Goal: Transaction & Acquisition: Obtain resource

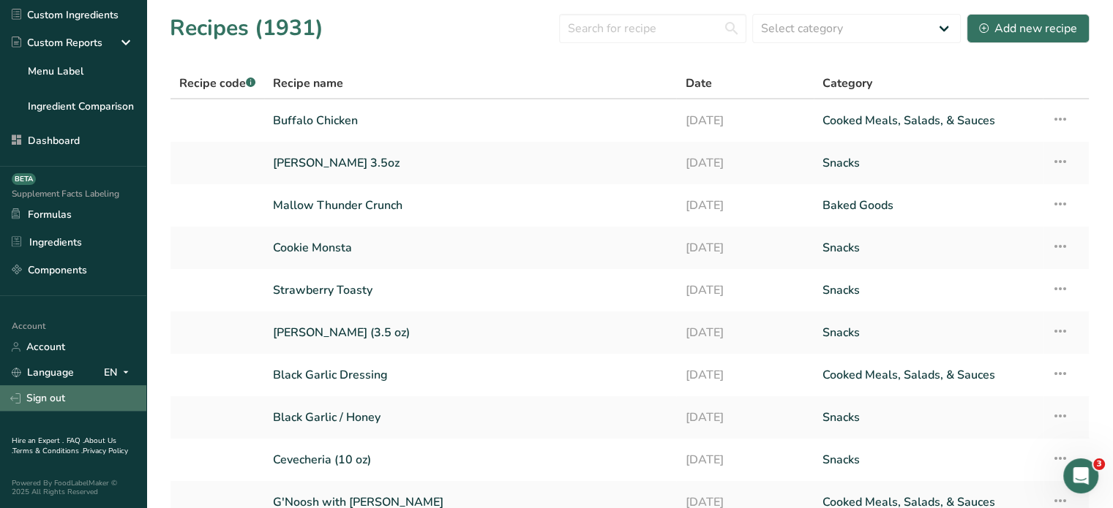
click at [105, 397] on link "Sign out" at bounding box center [73, 399] width 146 height 26
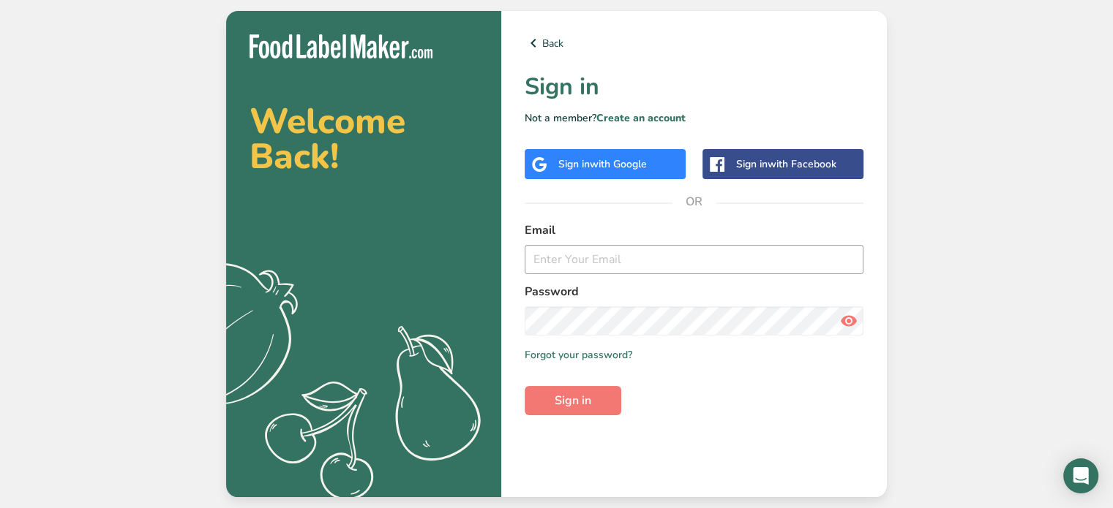
click at [691, 268] on input "email" at bounding box center [694, 259] width 339 height 29
type input "aya@foodlabelmaker.com"
click at [601, 397] on button "Sign in" at bounding box center [573, 400] width 97 height 29
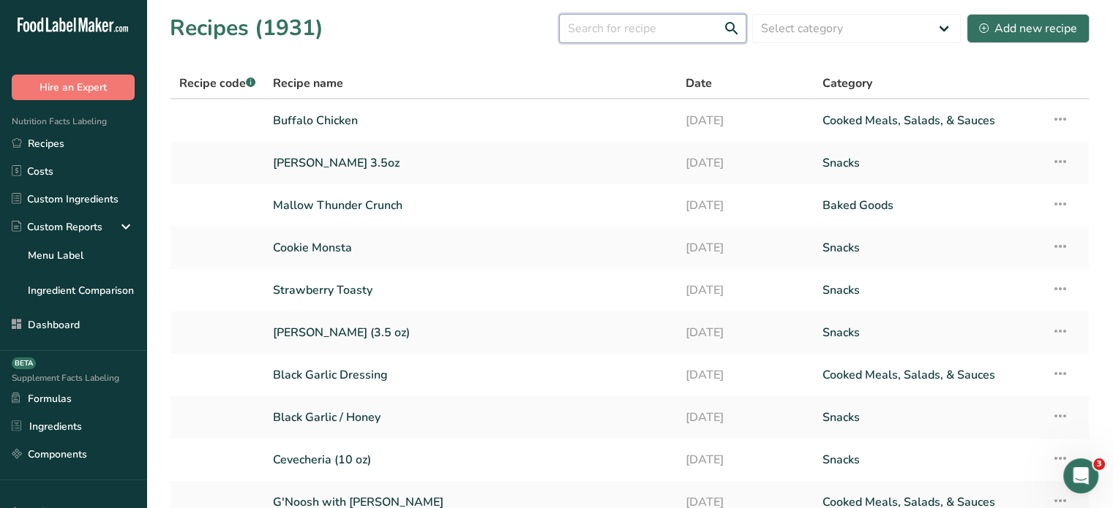
click at [613, 40] on input "text" at bounding box center [652, 28] width 187 height 29
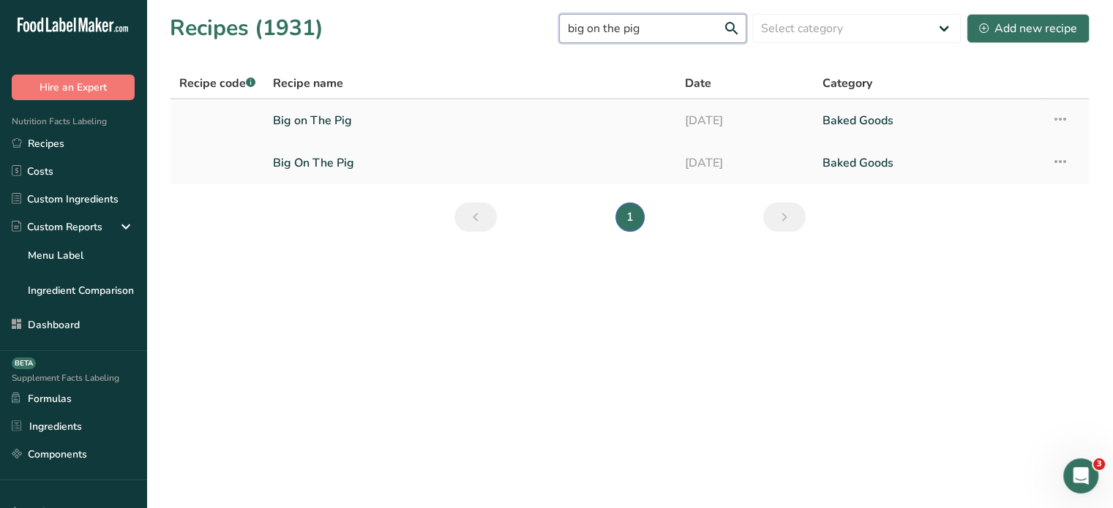
type input "big on the pig"
click at [348, 119] on link "Big on The Pig" at bounding box center [470, 120] width 394 height 31
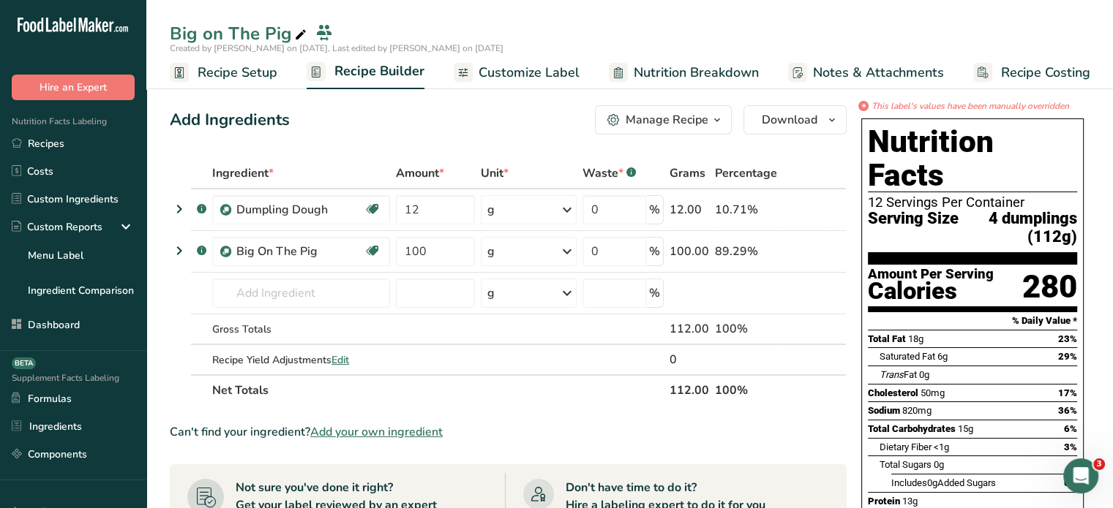
click at [655, 71] on span "Nutrition Breakdown" at bounding box center [696, 73] width 125 height 20
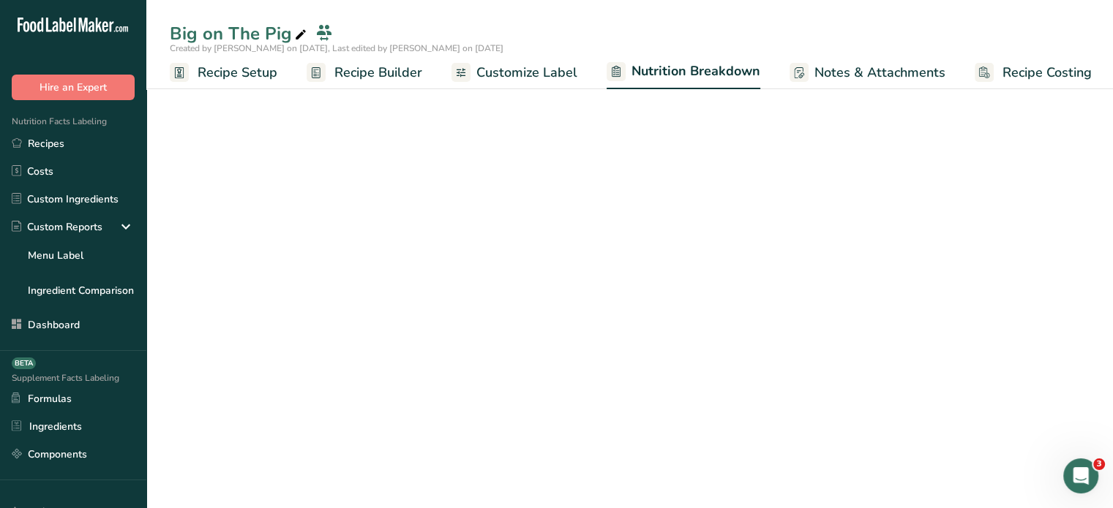
scroll to position [0, 1]
select select "Calories"
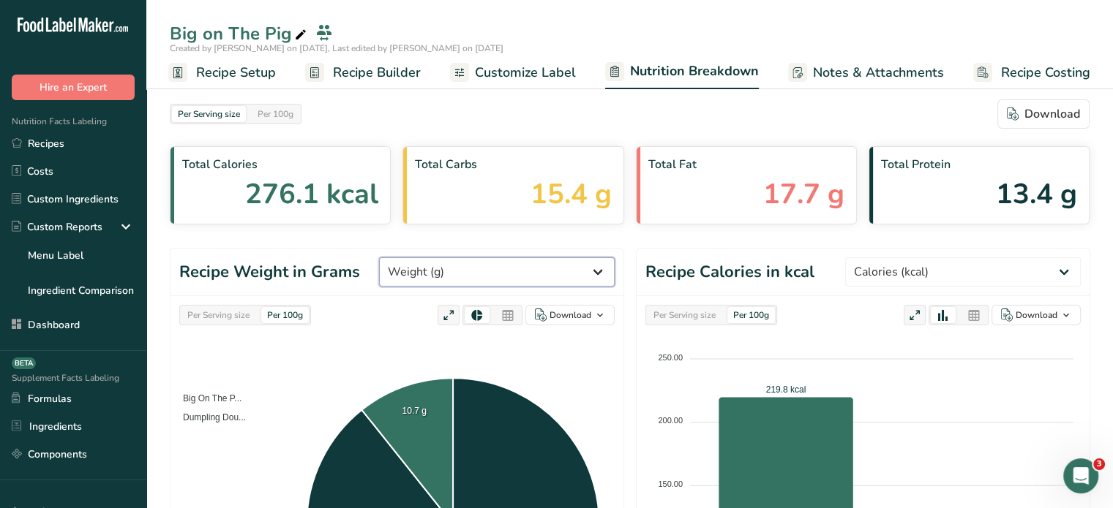
click at [527, 274] on select "Weight (g) Calories (kcal) Energy KJ (kj) Total Fat (g) Saturated Fat (g) Trans…" at bounding box center [497, 272] width 236 height 29
select select "Calories"
click at [434, 258] on select "Weight (g) Calories (kcal) Energy KJ (kj) Total Fat (g) Saturated Fat (g) Trans…" at bounding box center [497, 272] width 236 height 29
click at [508, 309] on icon at bounding box center [507, 316] width 13 height 20
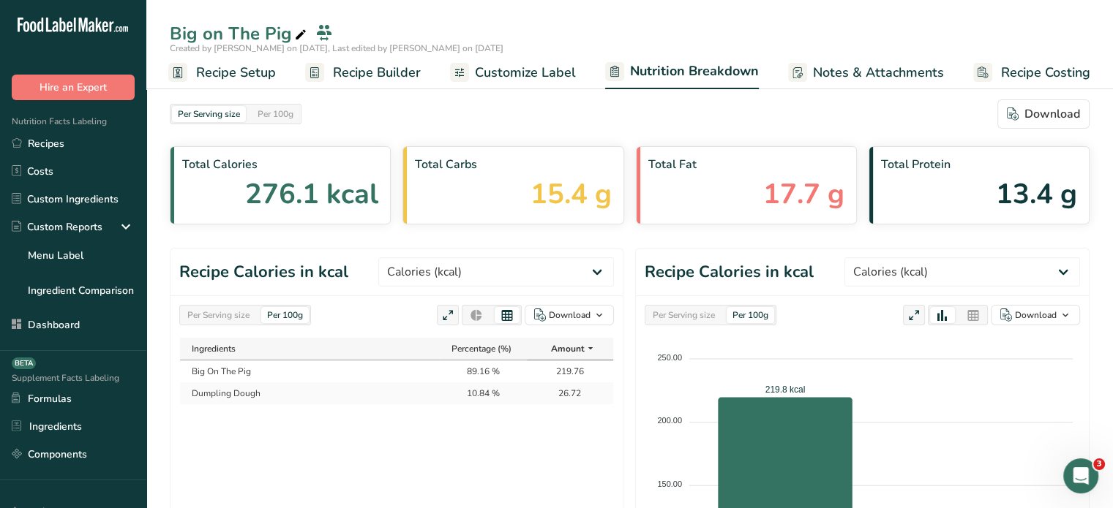
click at [401, 72] on span "Recipe Builder" at bounding box center [377, 73] width 88 height 20
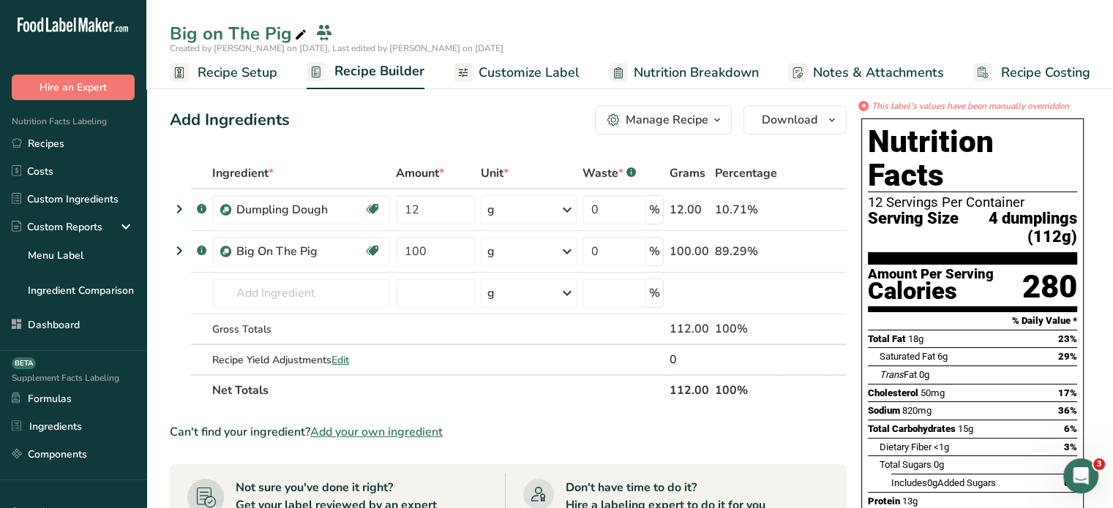
click at [546, 81] on span "Customize Label" at bounding box center [528, 73] width 101 height 20
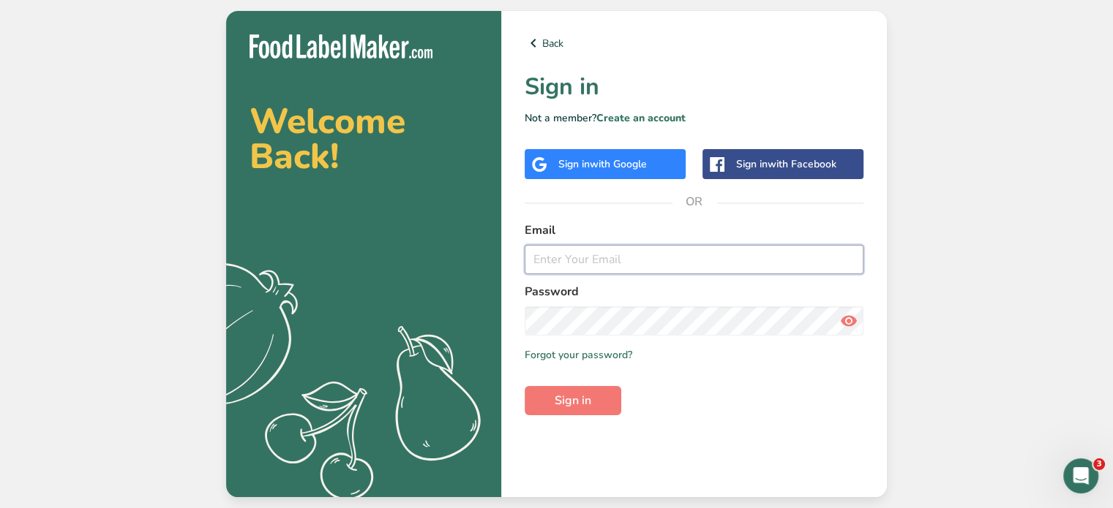
drag, startPoint x: 0, startPoint y: 0, endPoint x: 694, endPoint y: 263, distance: 741.6
click at [694, 263] on input "email" at bounding box center [694, 259] width 339 height 29
type input "Rachelle@foodlabelmaker.com"
click at [585, 402] on span "Sign in" at bounding box center [573, 401] width 37 height 18
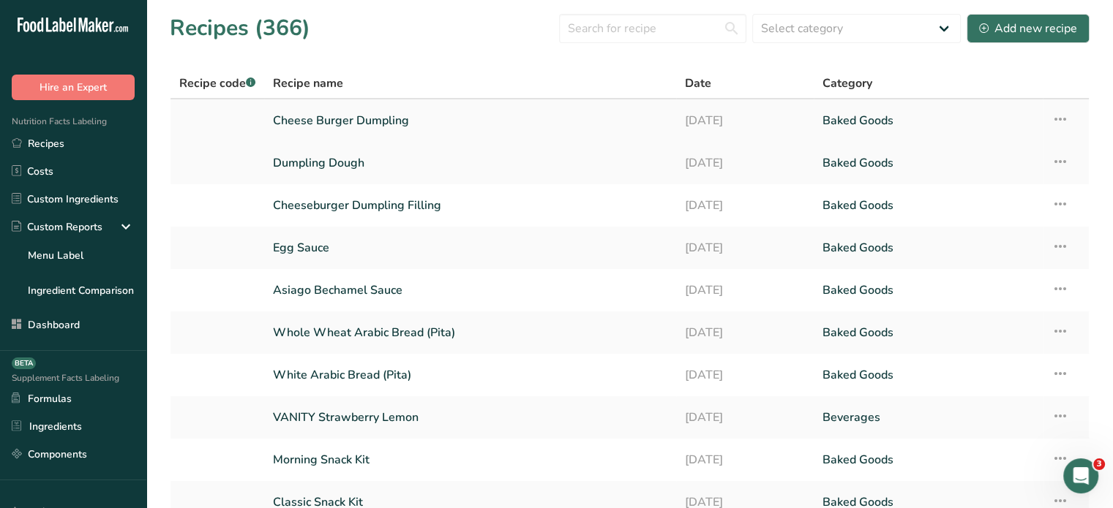
click at [410, 122] on link "Cheese Burger Dumpling" at bounding box center [470, 120] width 394 height 31
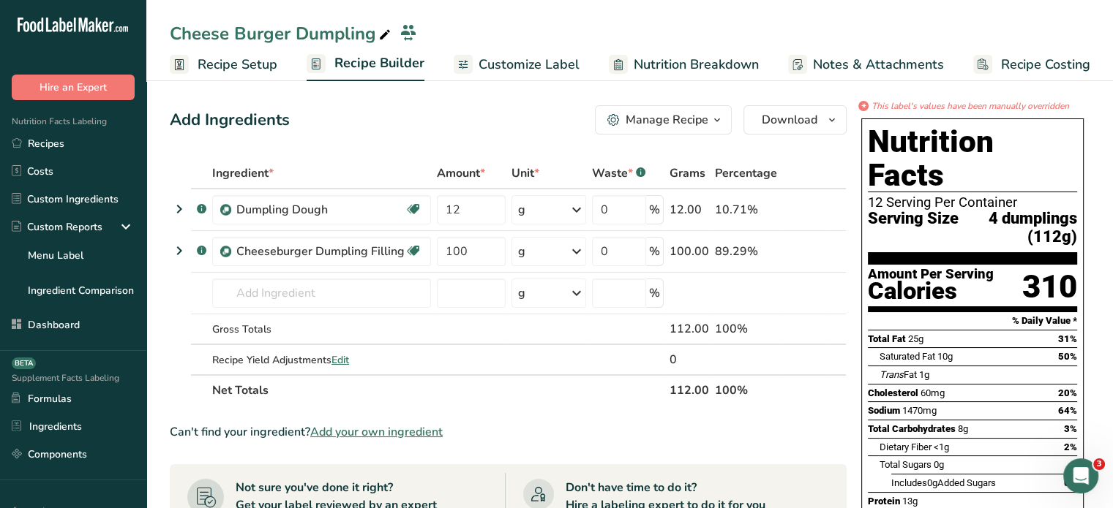
click at [626, 56] on link "Nutrition Breakdown" at bounding box center [684, 64] width 150 height 33
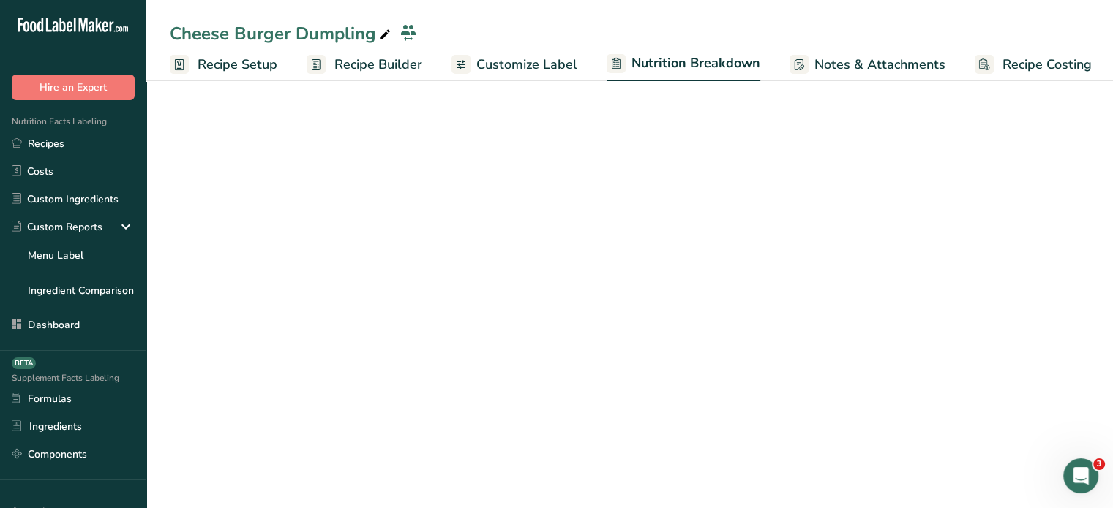
scroll to position [0, 1]
select select "Calories"
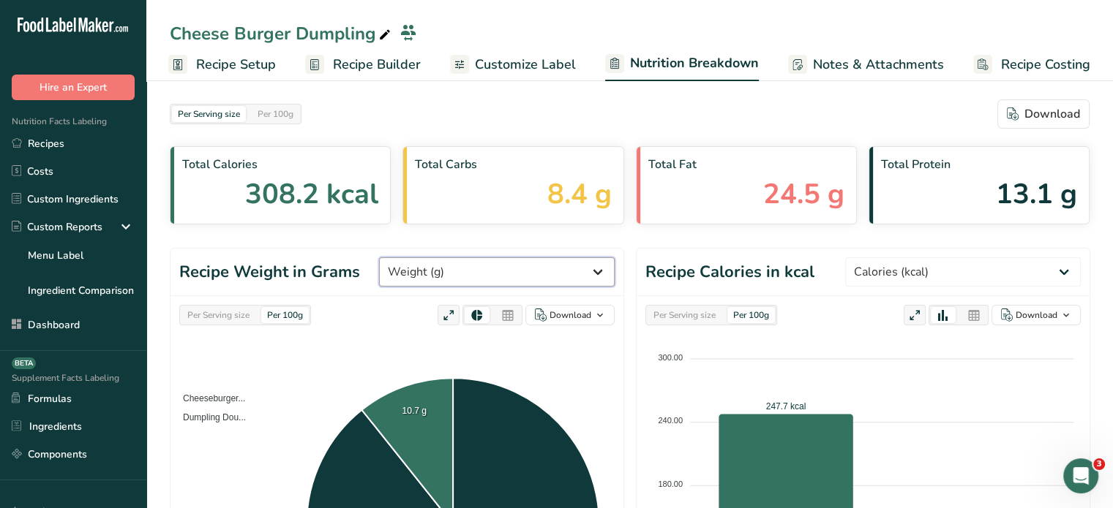
click at [535, 285] on select "Weight (g) Calories (kcal) Energy KJ (kj) Total Fat (g) Saturated Fat (g) Trans…" at bounding box center [497, 272] width 236 height 29
select select "Calories"
click at [434, 258] on select "Weight (g) Calories (kcal) Energy KJ (kj) Total Fat (g) Saturated Fat (g) Trans…" at bounding box center [497, 272] width 236 height 29
click at [506, 315] on icon at bounding box center [507, 316] width 13 height 20
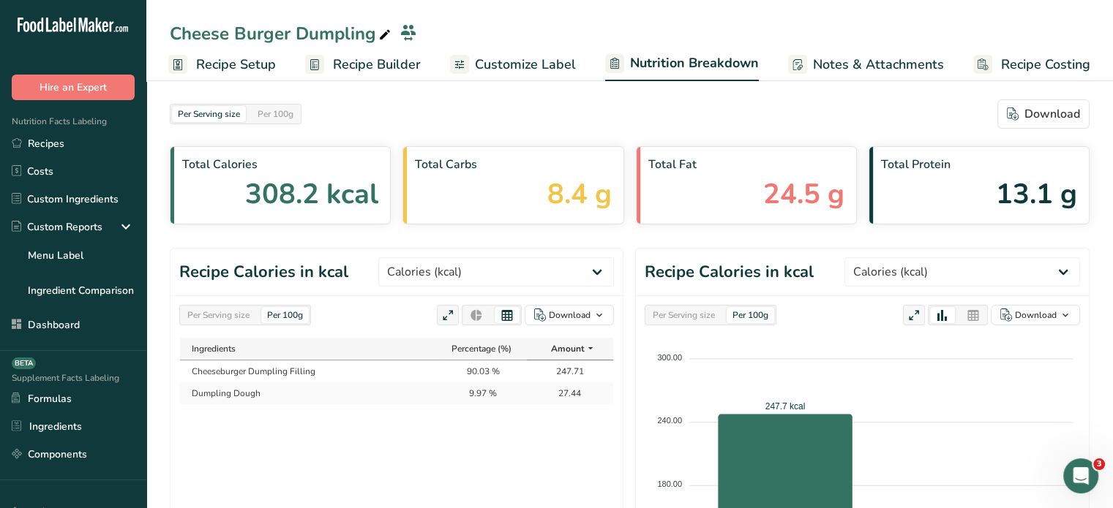
click at [478, 64] on span "Customize Label" at bounding box center [525, 65] width 101 height 20
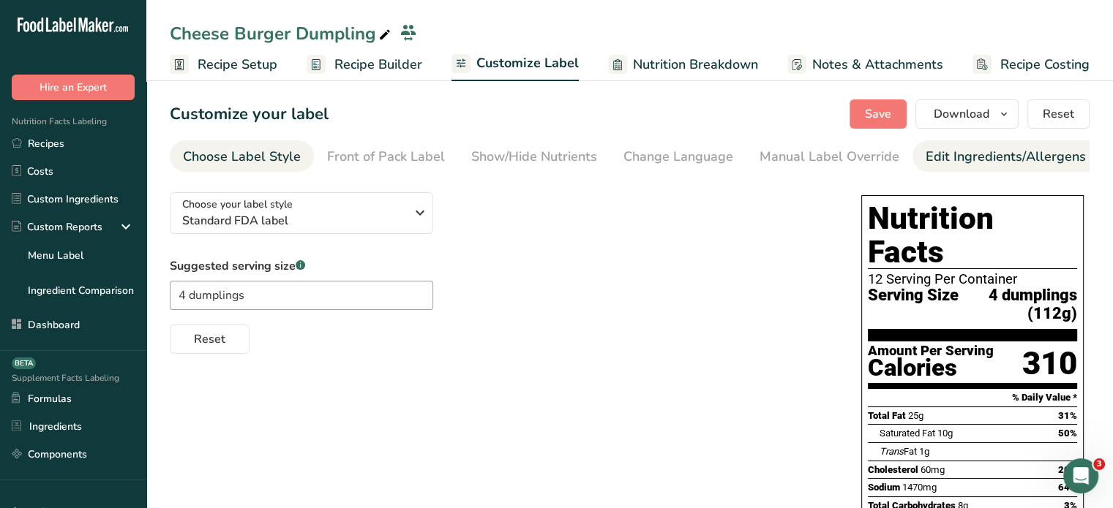
click at [1005, 143] on link "Edit Ingredients/Allergens List" at bounding box center [1018, 156] width 186 height 33
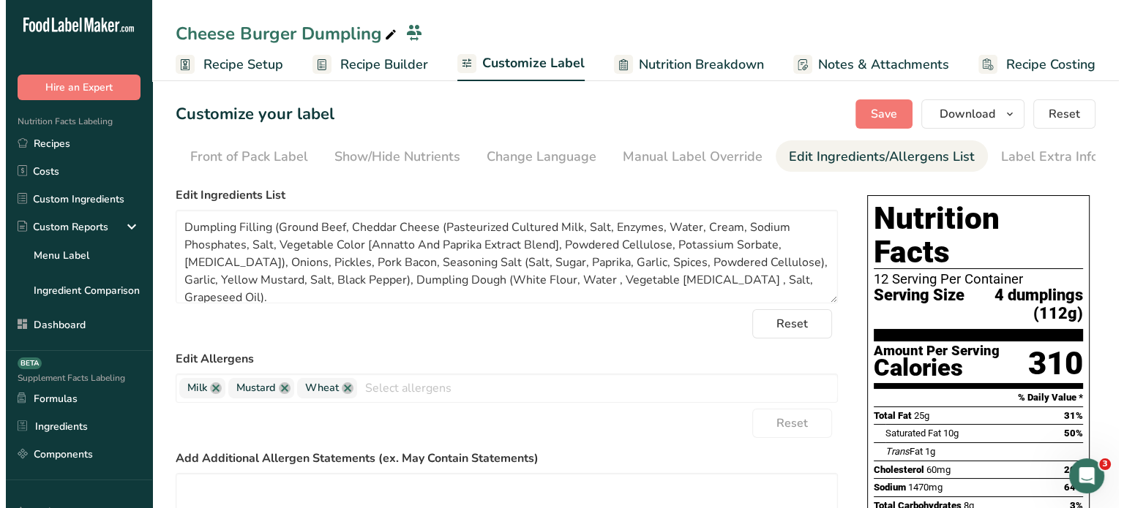
scroll to position [0, 143]
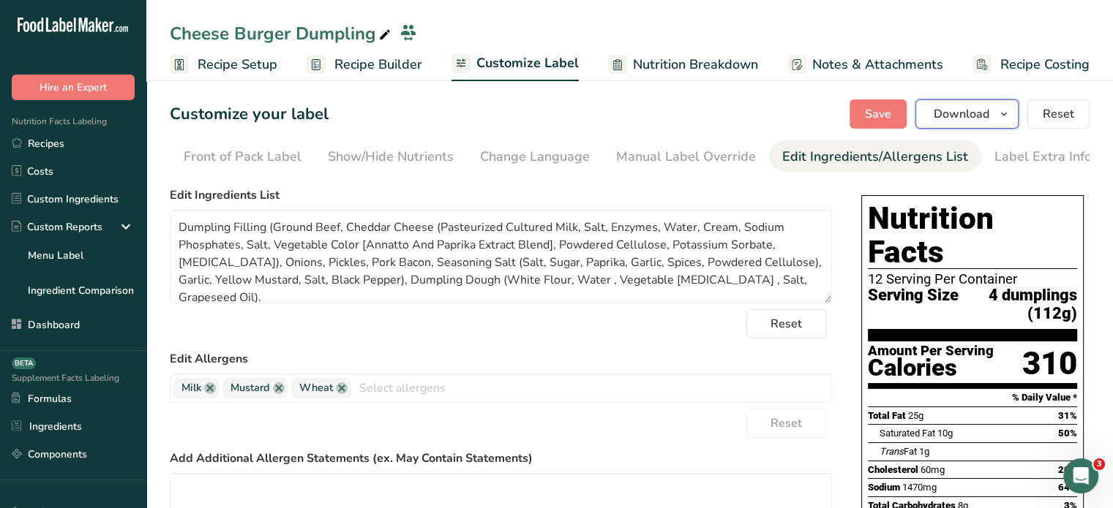
click at [992, 113] on button "Download" at bounding box center [966, 113] width 103 height 29
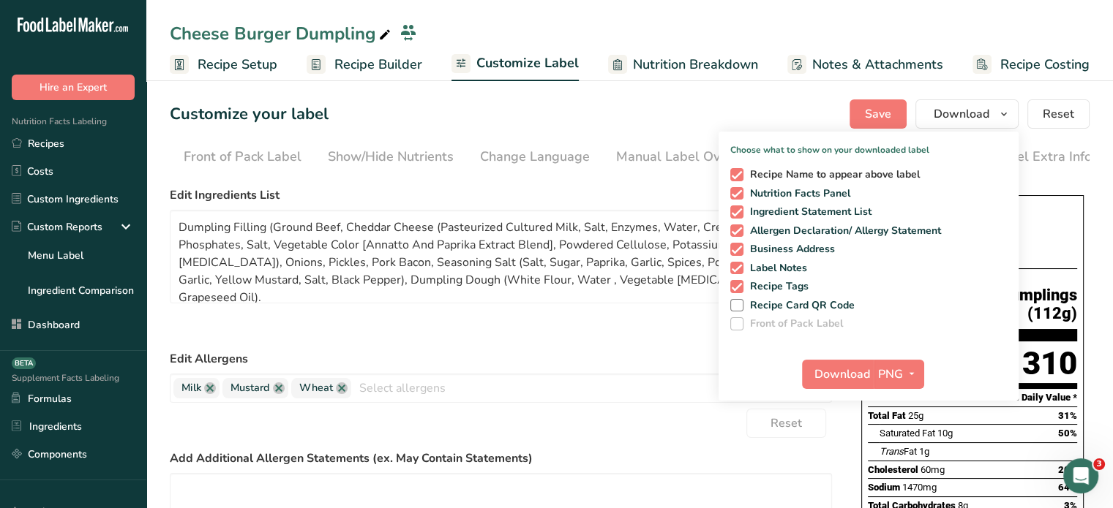
click at [882, 172] on span "Recipe Name to appear above label" at bounding box center [831, 174] width 177 height 13
click at [740, 172] on input "Recipe Name to appear above label" at bounding box center [735, 175] width 10 height 10
checkbox input "false"
click at [792, 289] on span "Recipe Tags" at bounding box center [776, 286] width 66 height 13
click at [740, 289] on input "Recipe Tags" at bounding box center [735, 287] width 10 height 10
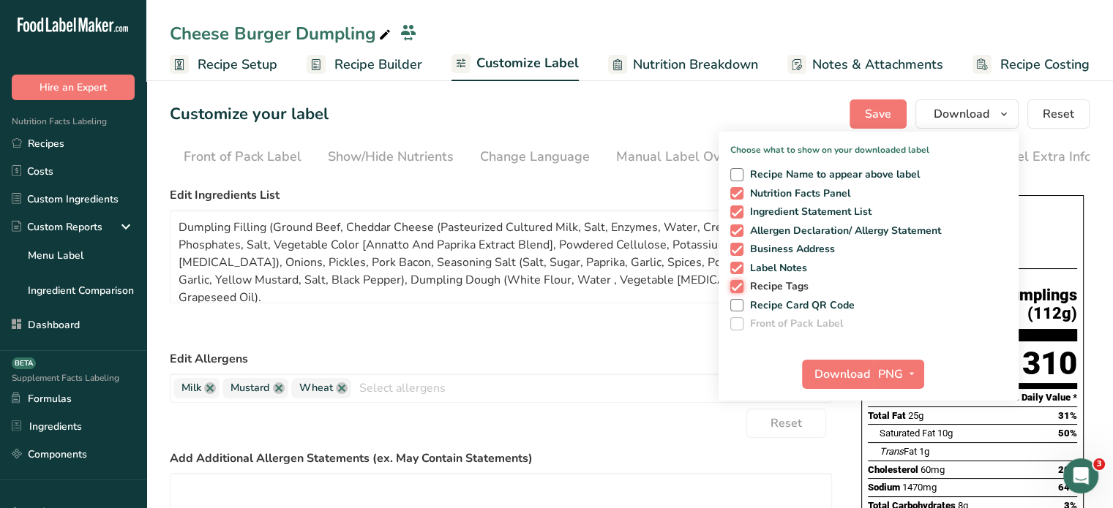
checkbox input "false"
click at [918, 379] on span "button" at bounding box center [912, 375] width 18 height 18
click at [909, 453] on link "SVG" at bounding box center [900, 452] width 47 height 24
click at [854, 372] on span "Download" at bounding box center [842, 375] width 56 height 18
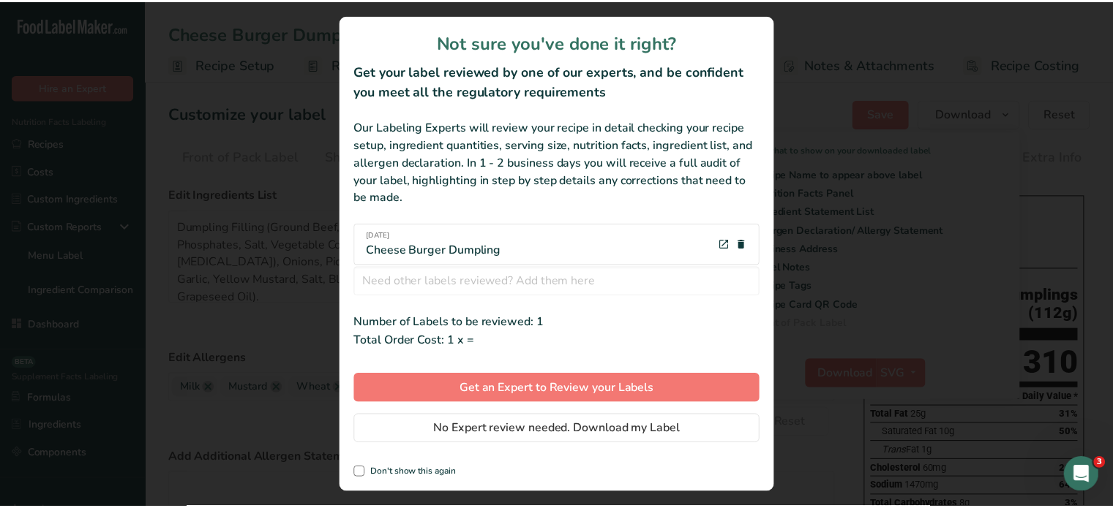
scroll to position [0, 0]
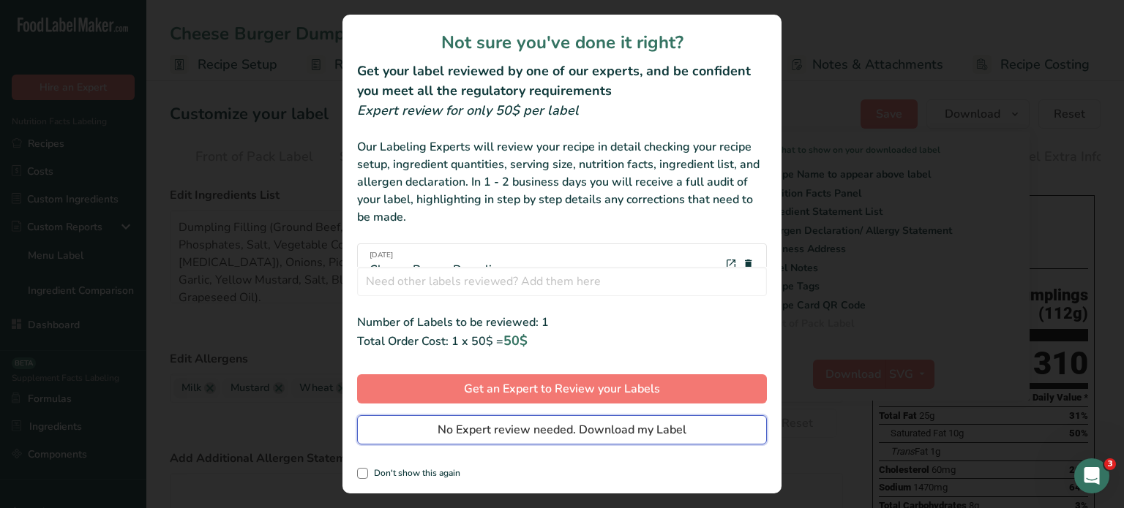
click at [684, 428] on span "No Expert review needed. Download my Label" at bounding box center [561, 430] width 249 height 18
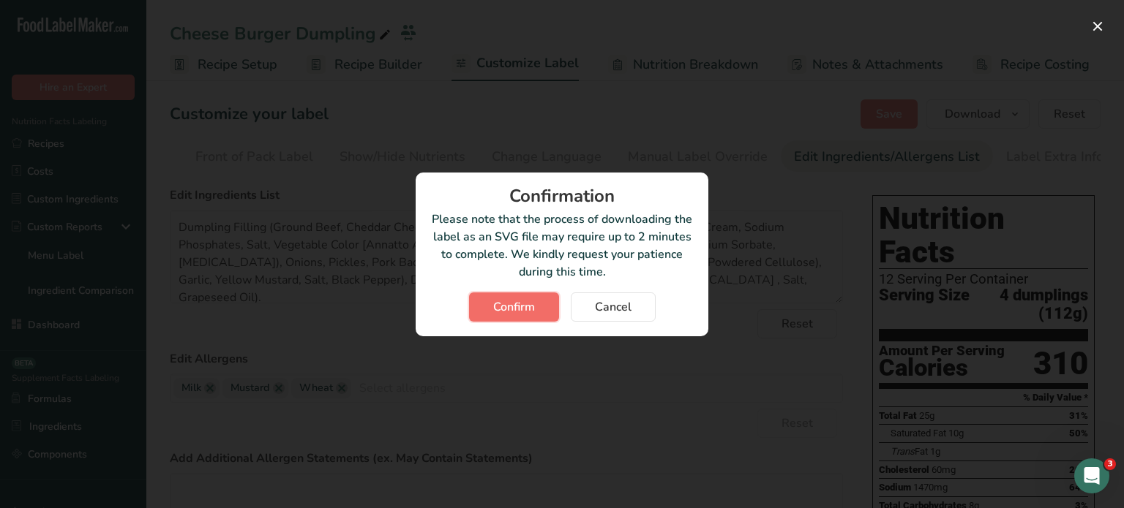
click at [535, 307] on button "Confirm" at bounding box center [514, 307] width 90 height 29
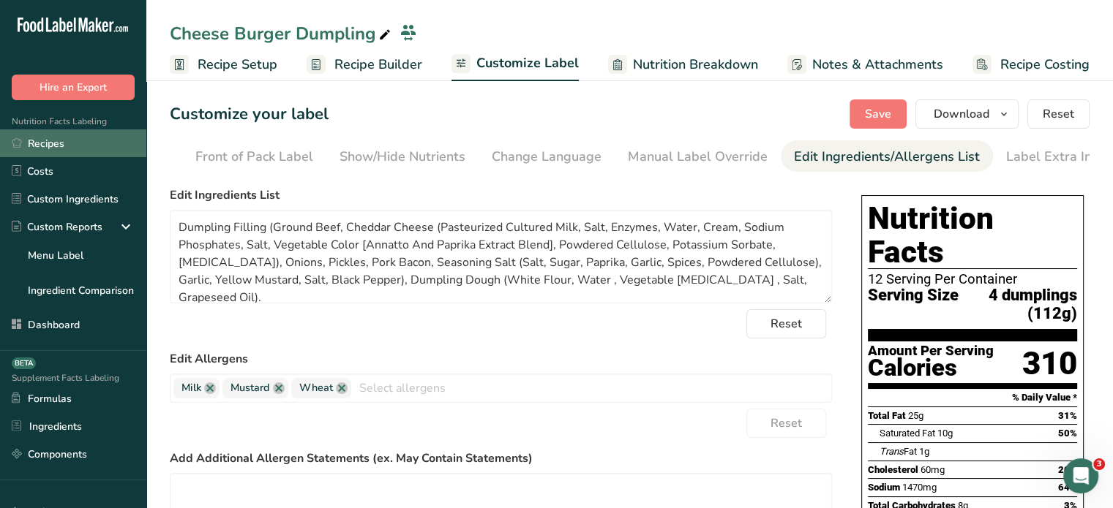
click at [88, 140] on link "Recipes" at bounding box center [73, 143] width 146 height 28
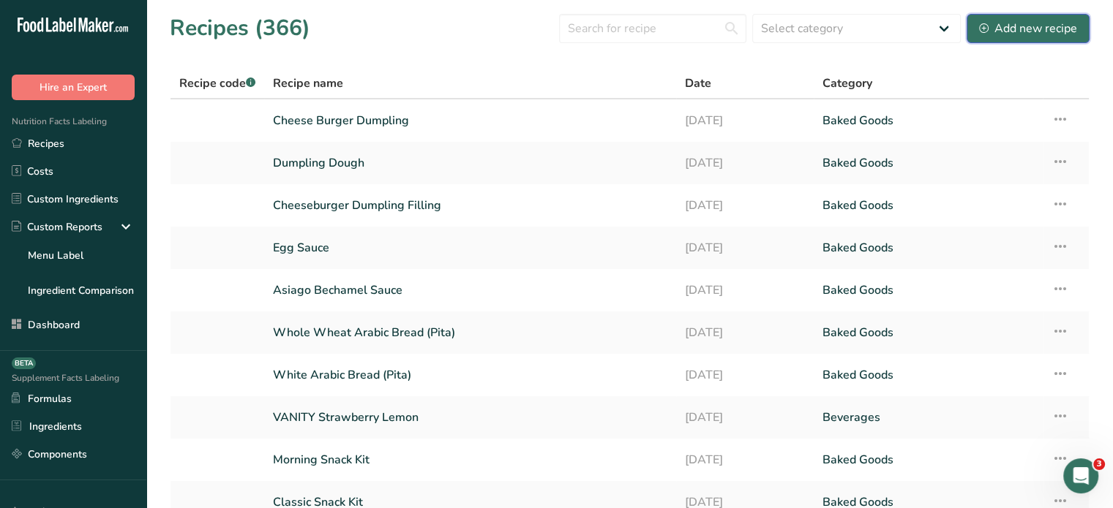
click at [1012, 31] on div "Add new recipe" at bounding box center [1028, 29] width 98 height 18
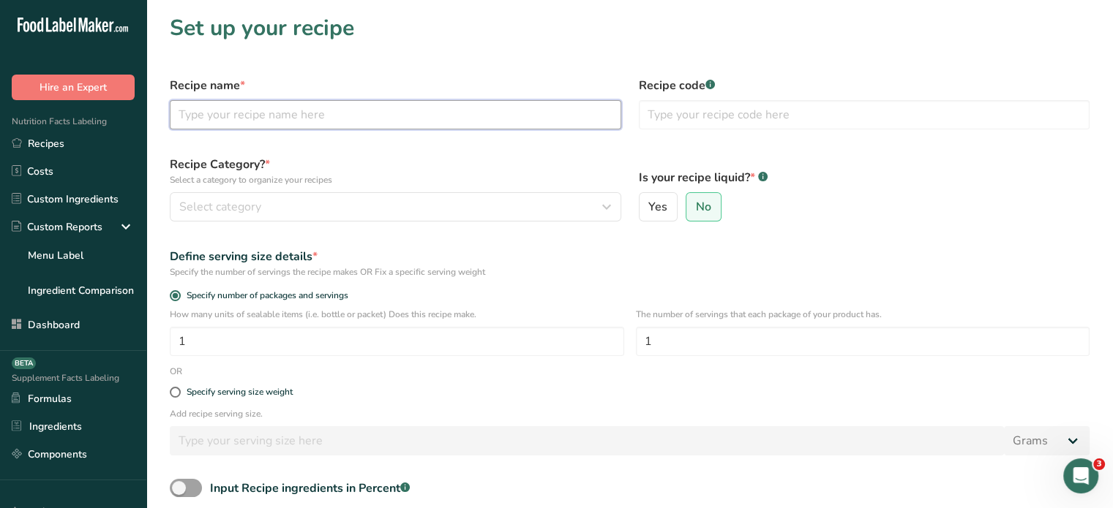
click at [465, 113] on input "text" at bounding box center [395, 114] width 451 height 29
type input "Buffalo Chicken Filling"
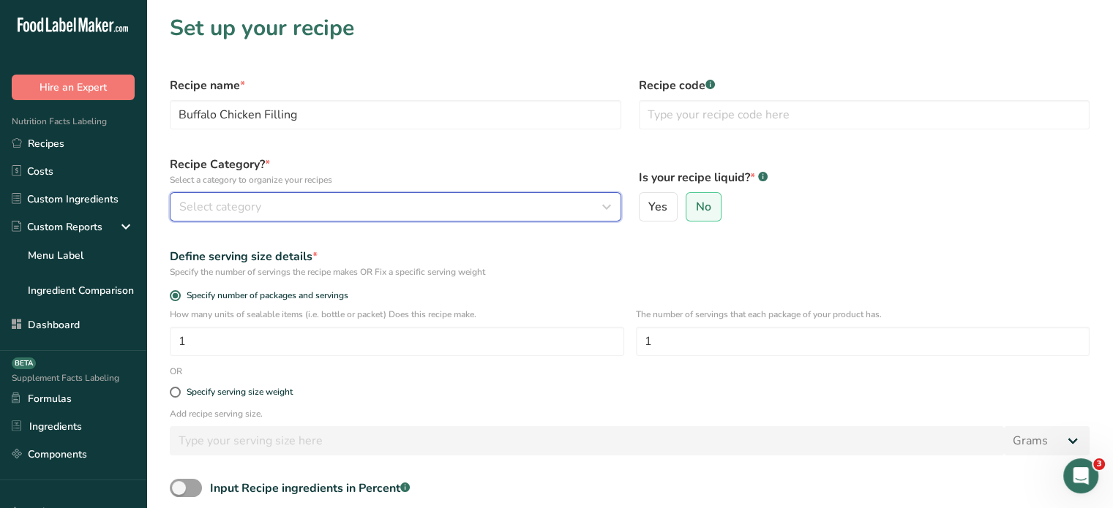
click at [483, 203] on div "Select category" at bounding box center [391, 207] width 424 height 18
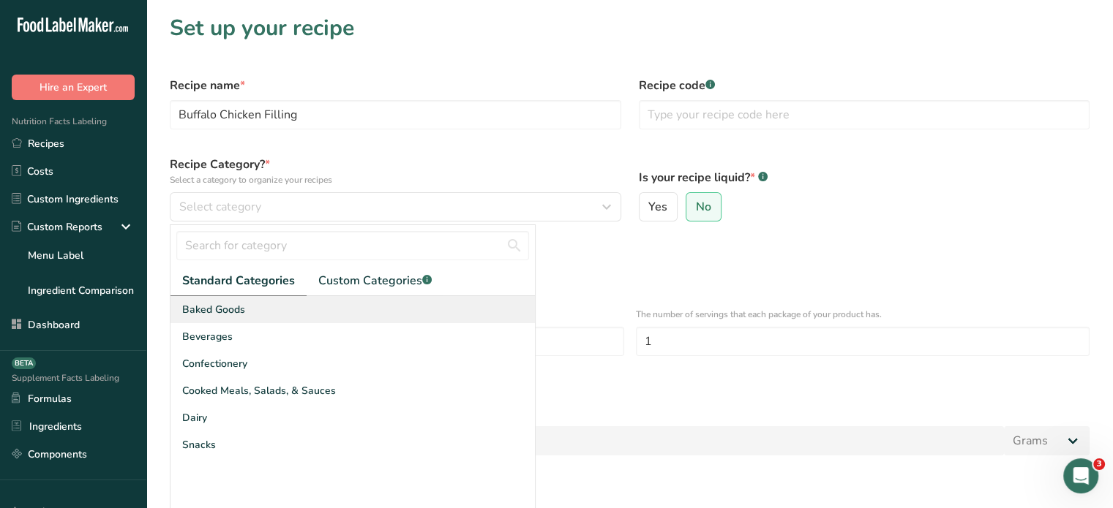
click at [379, 308] on div "Baked Goods" at bounding box center [352, 309] width 364 height 27
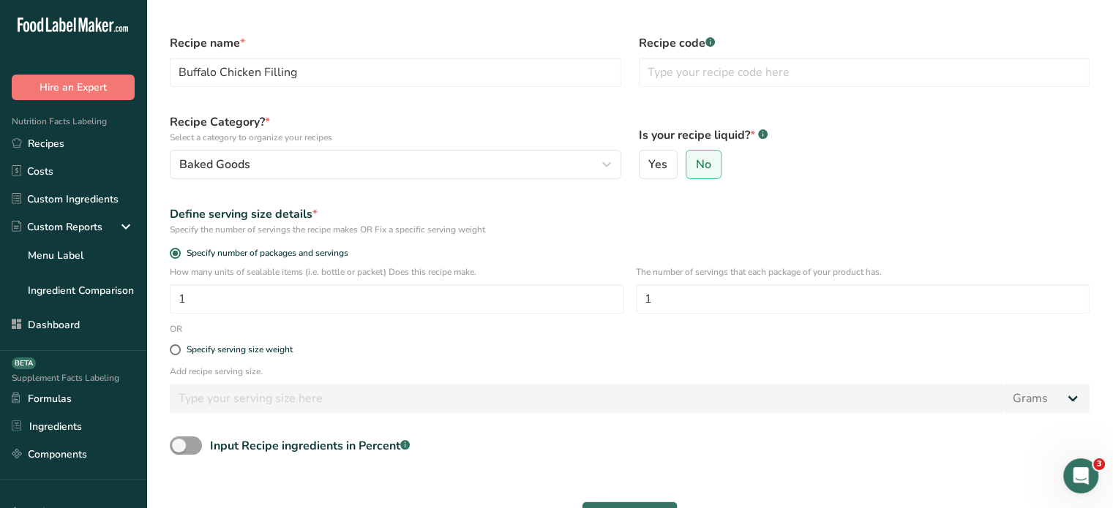
scroll to position [50, 0]
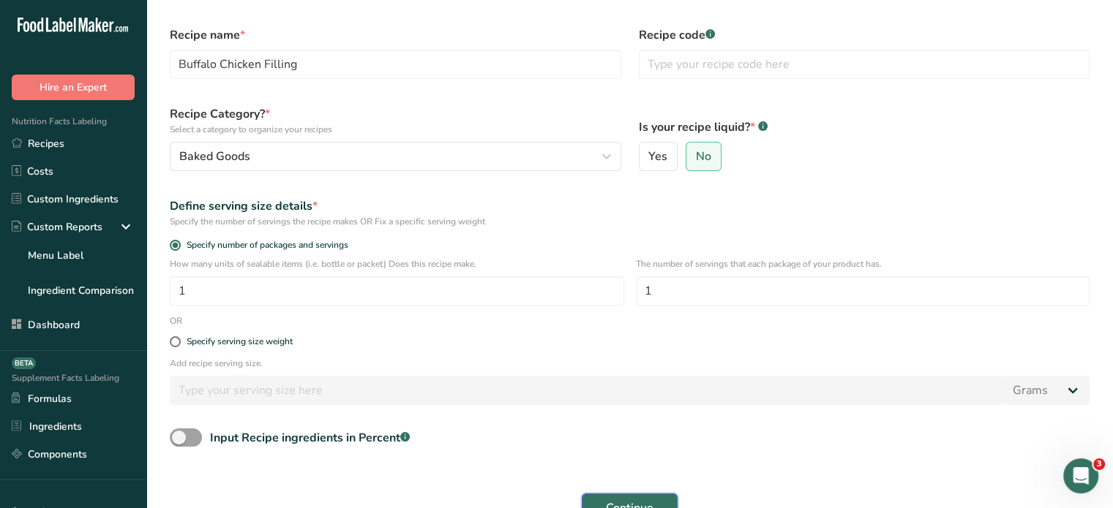
click at [593, 503] on button "Continue" at bounding box center [630, 508] width 96 height 29
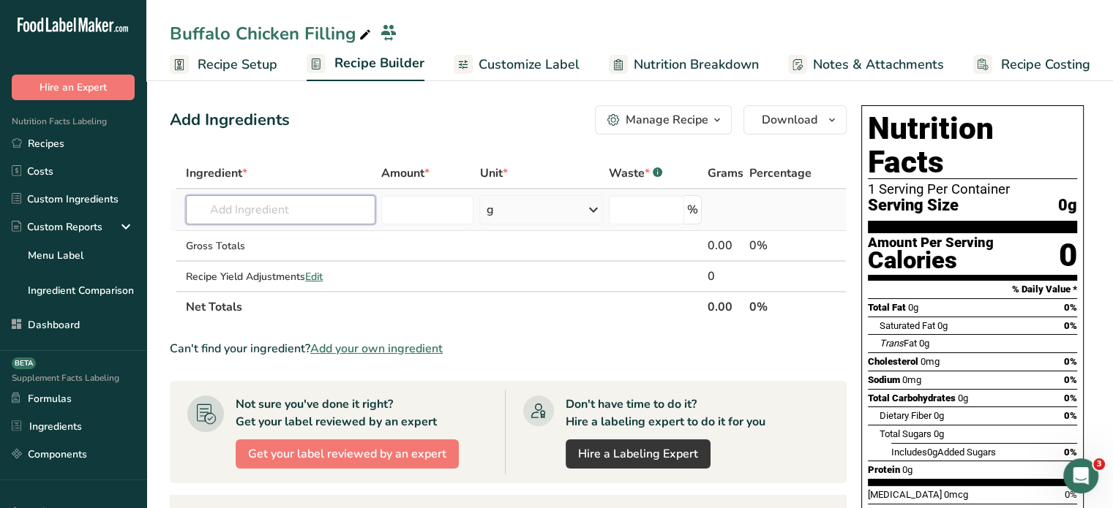
click at [325, 218] on input "text" at bounding box center [280, 209] width 189 height 29
type input "v"
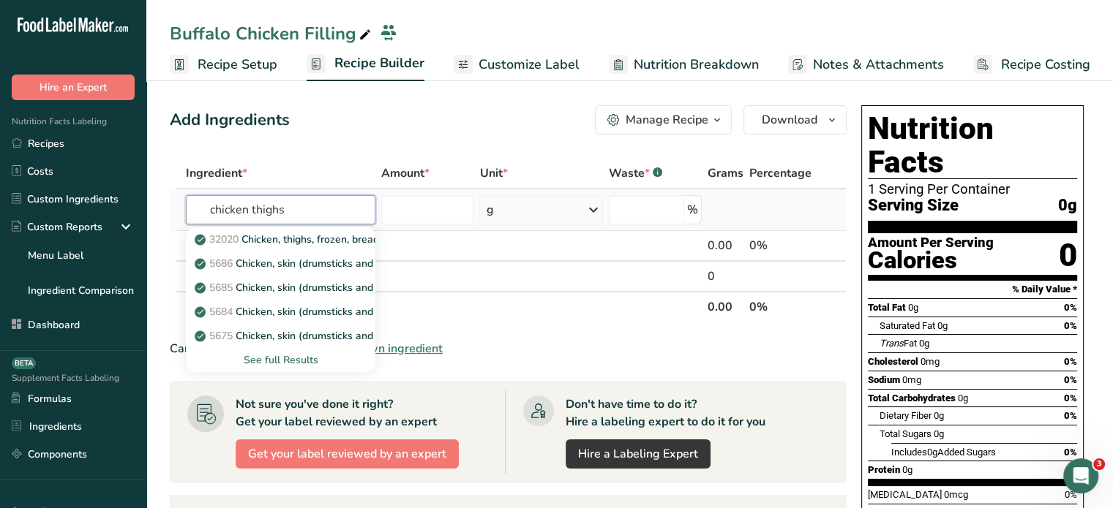
type input "chicken thighs"
click at [295, 361] on div "See full Results" at bounding box center [281, 360] width 166 height 15
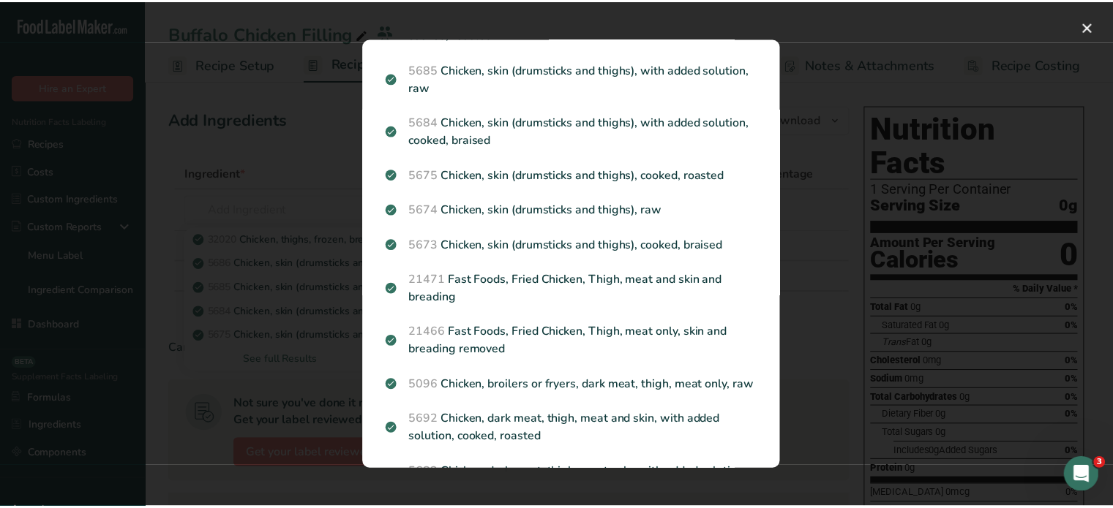
scroll to position [126, 0]
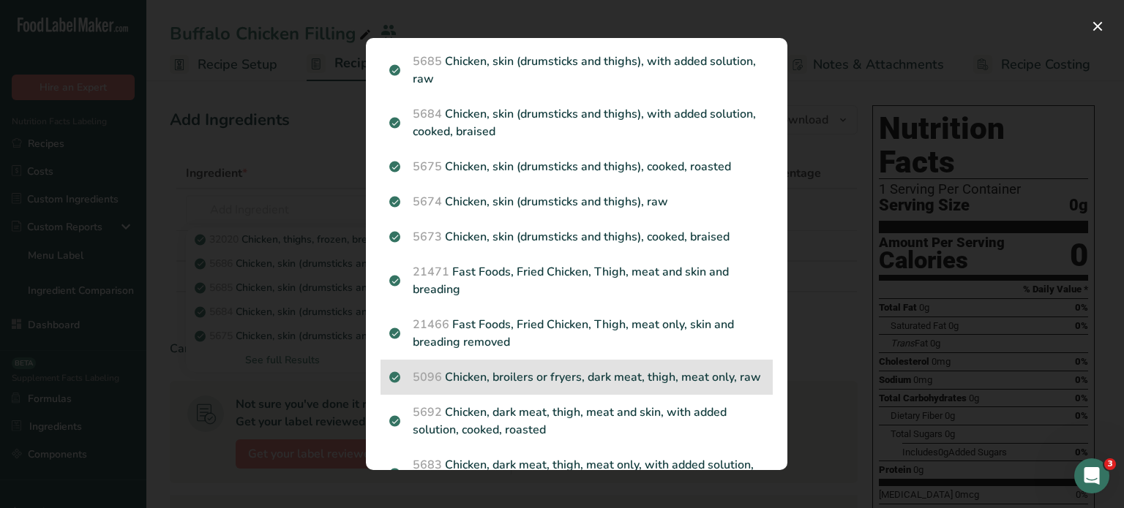
click at [678, 374] on p "5096 Chicken, broilers or fryers, dark meat, thigh, meat only, raw" at bounding box center [576, 378] width 375 height 18
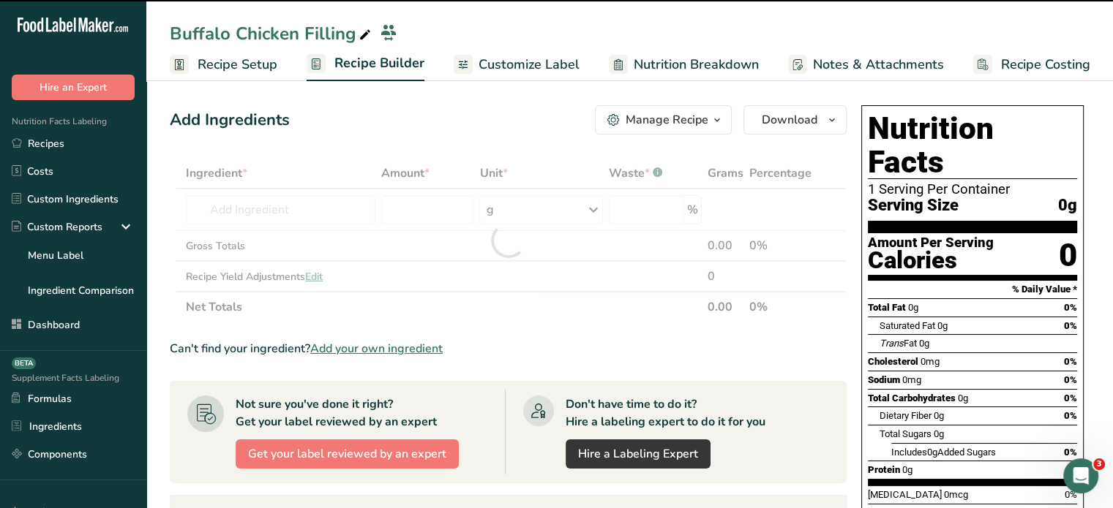
type input "0"
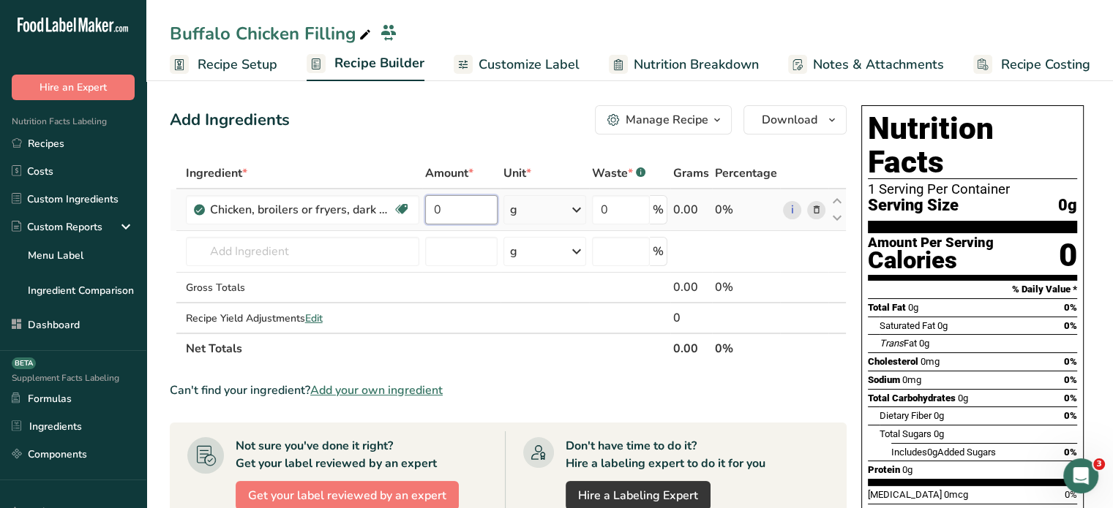
drag, startPoint x: 445, startPoint y: 212, endPoint x: 429, endPoint y: 213, distance: 16.1
click at [429, 213] on input "0" at bounding box center [461, 209] width 73 height 29
type input "40"
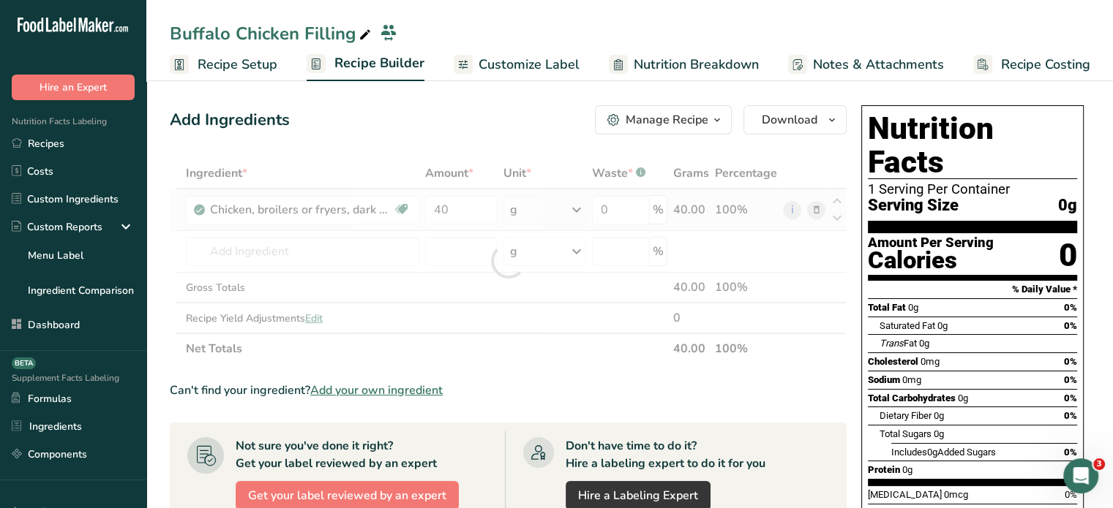
click at [575, 211] on div "Ingredient * Amount * Unit * Waste * .a-a{fill:#347362;}.b-a{fill:#fff;} Grams …" at bounding box center [508, 261] width 677 height 206
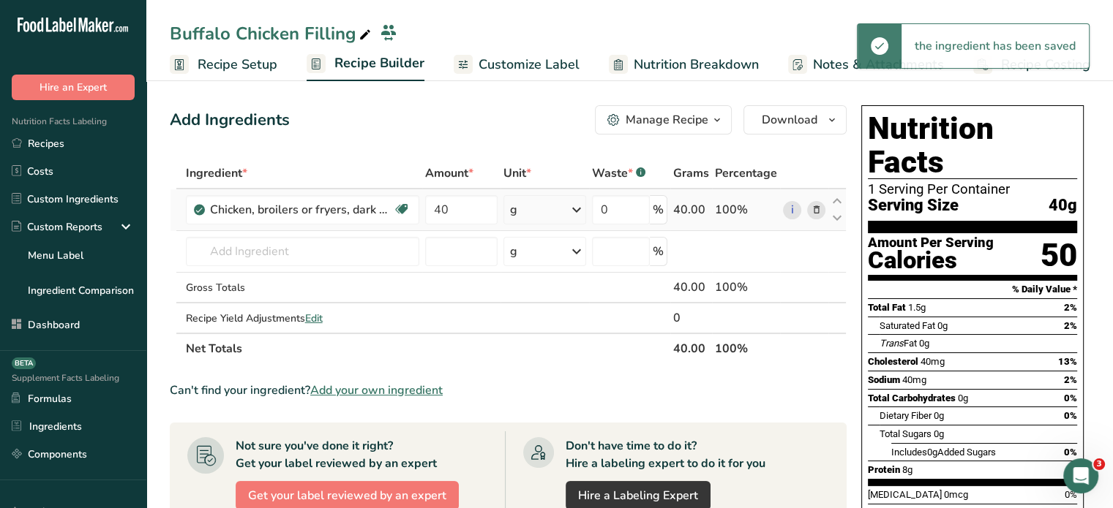
click at [575, 211] on icon at bounding box center [577, 210] width 18 height 26
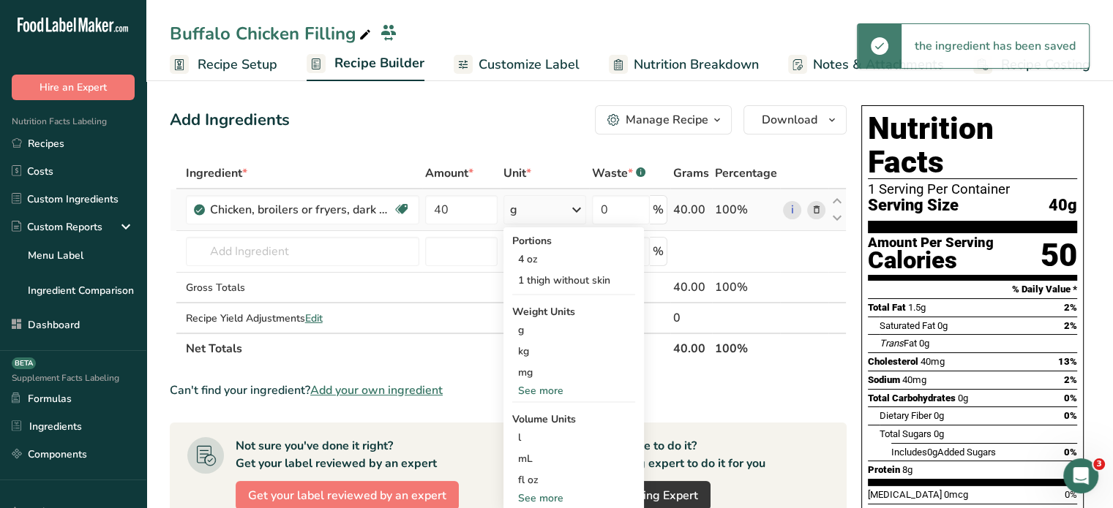
click at [567, 395] on div "See more" at bounding box center [573, 390] width 123 height 15
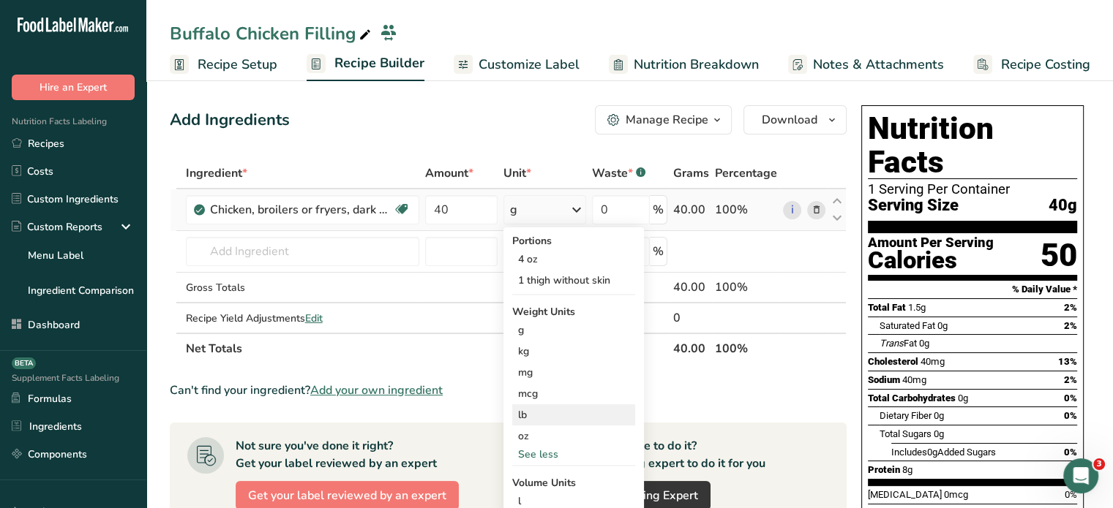
click at [562, 409] on div "lb" at bounding box center [573, 415] width 123 height 21
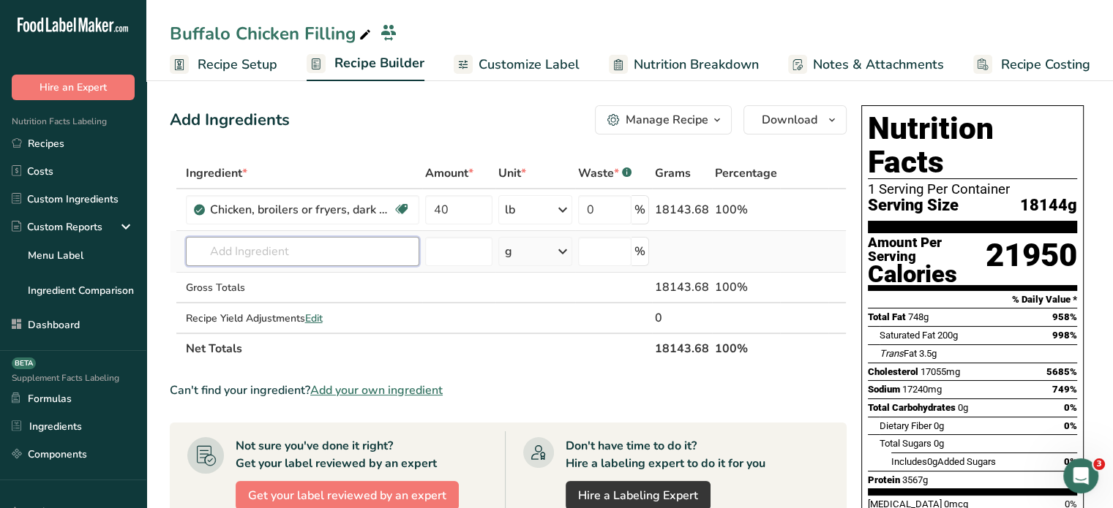
click at [255, 251] on input "text" at bounding box center [302, 251] width 233 height 29
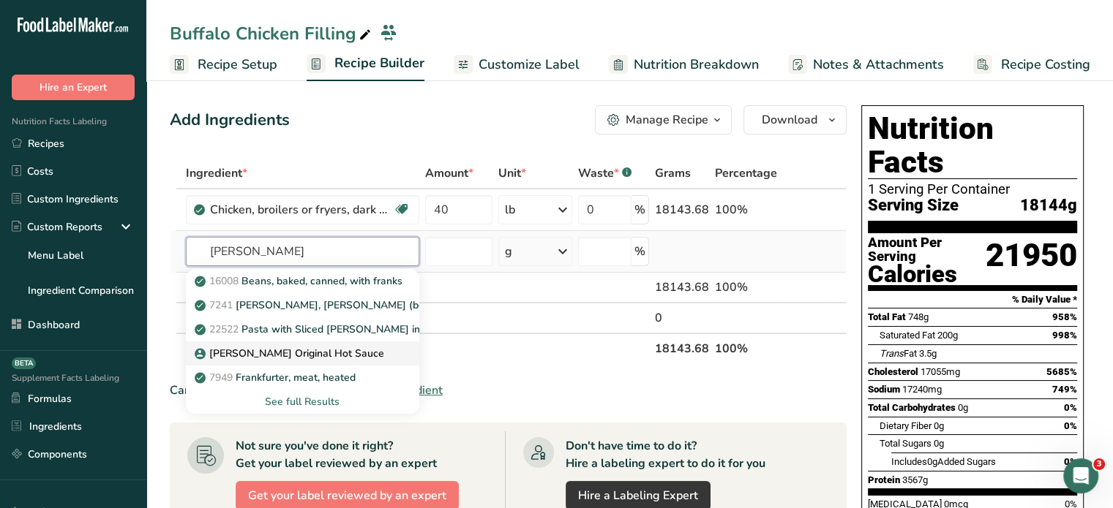
type input "franks"
click at [251, 358] on p "Franks Original Hot Sauce" at bounding box center [291, 353] width 187 height 15
type input "Franks Original Hot Sauce"
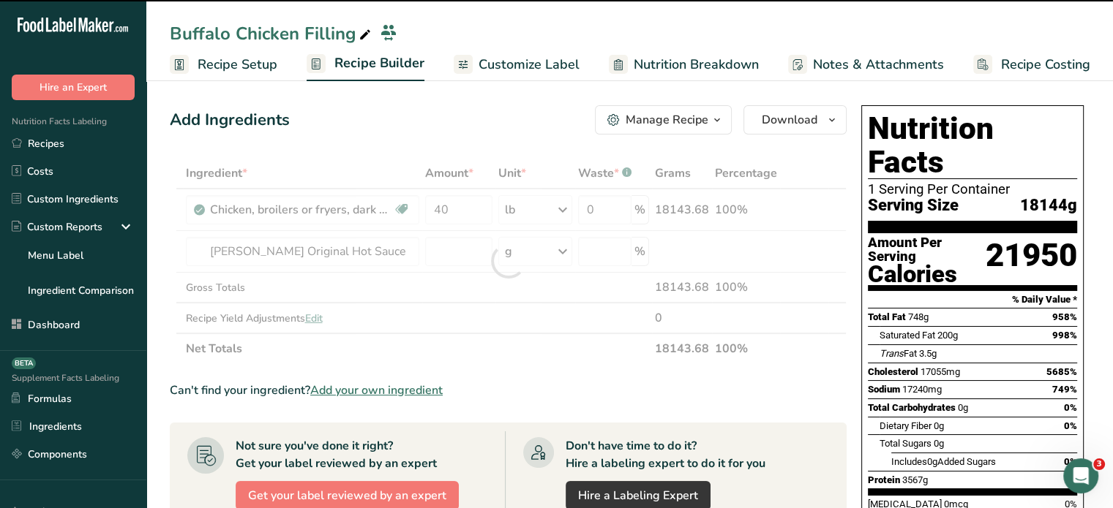
type input "0"
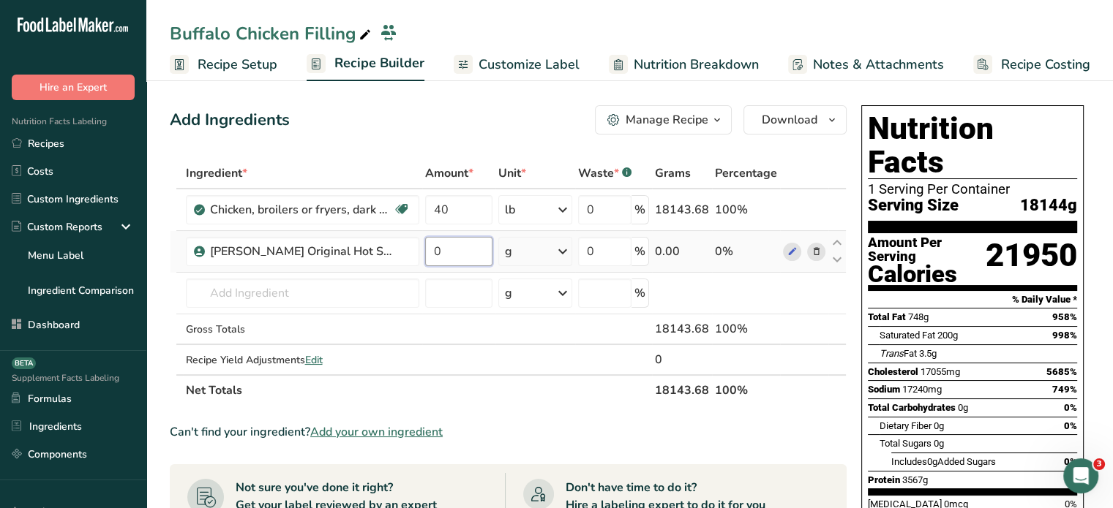
click at [478, 251] on input "0" at bounding box center [459, 251] width 68 height 29
type input "1"
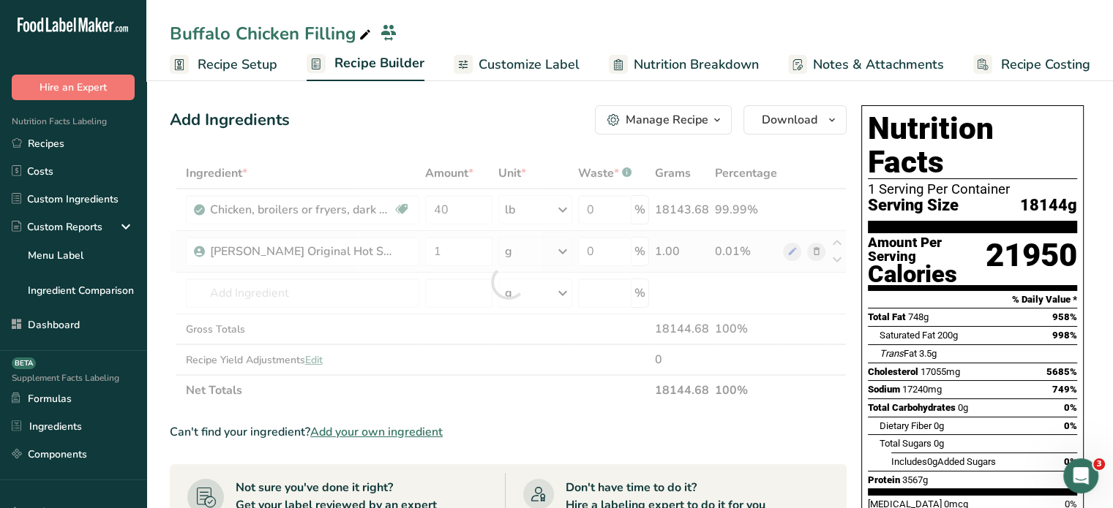
click at [535, 247] on div "Ingredient * Amount * Unit * Waste * .a-a{fill:#347362;}.b-a{fill:#fff;} Grams …" at bounding box center [508, 282] width 677 height 248
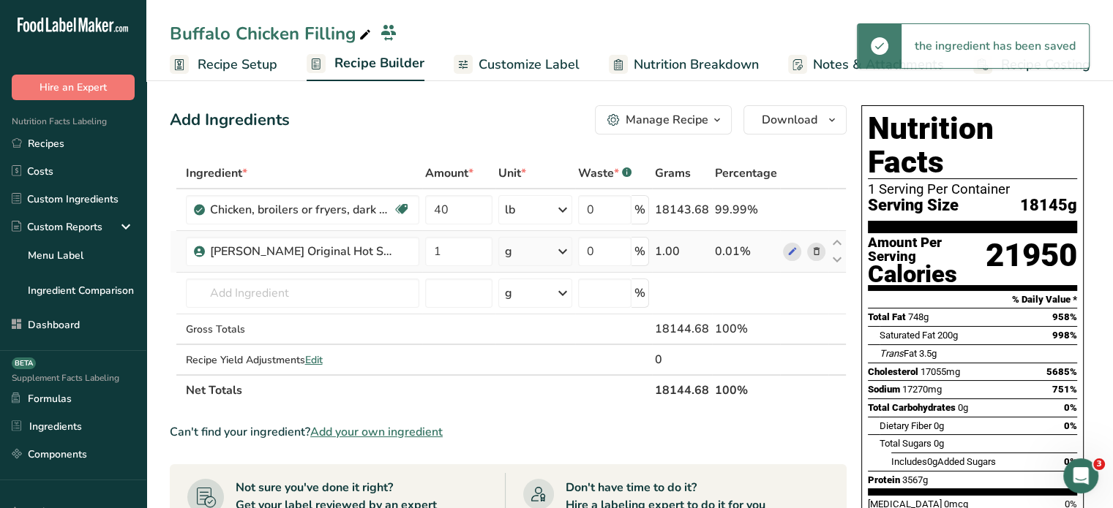
click at [535, 247] on div "g" at bounding box center [535, 251] width 74 height 29
click at [530, 474] on div "See more" at bounding box center [568, 474] width 123 height 15
select select "22"
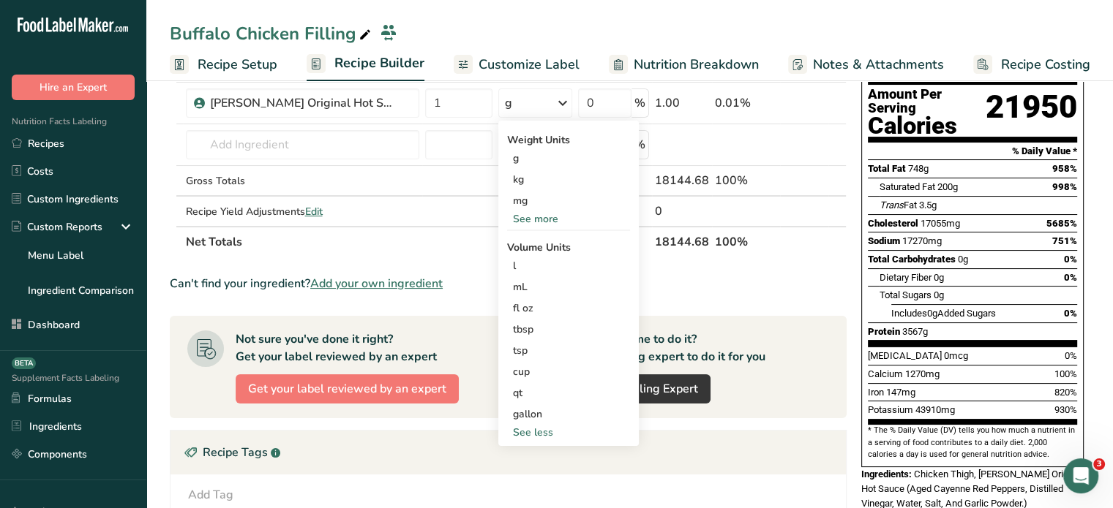
scroll to position [151, 0]
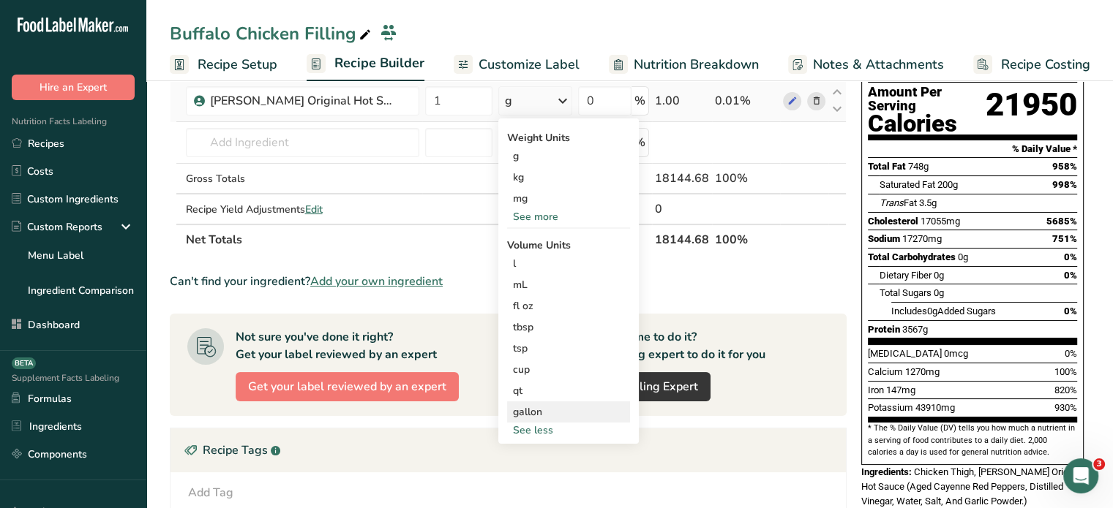
click at [586, 415] on div "gallon" at bounding box center [568, 412] width 111 height 15
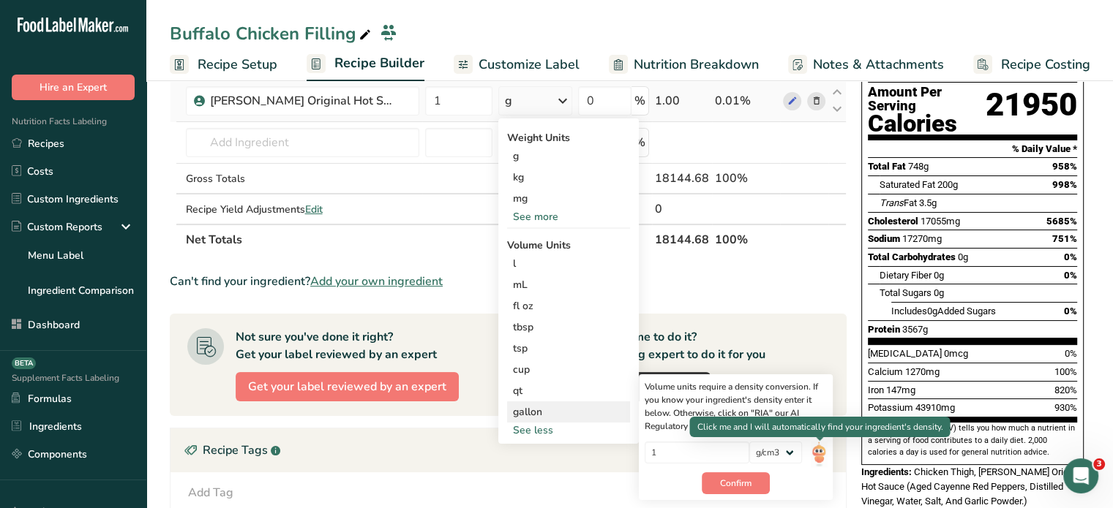
click at [820, 451] on img at bounding box center [819, 455] width 16 height 26
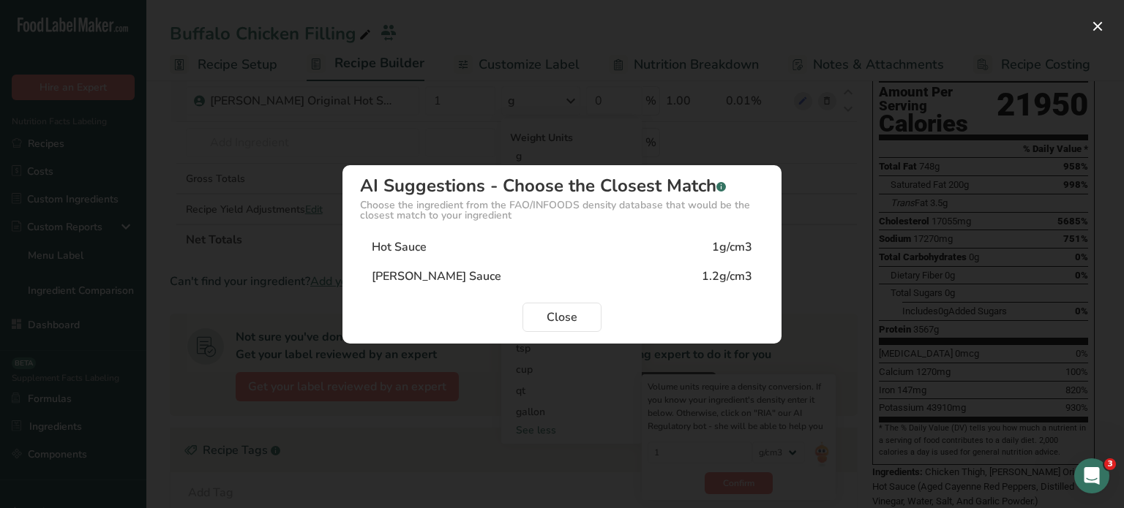
click at [550, 249] on div "Hot Sauce 1g/cm3" at bounding box center [562, 247] width 404 height 29
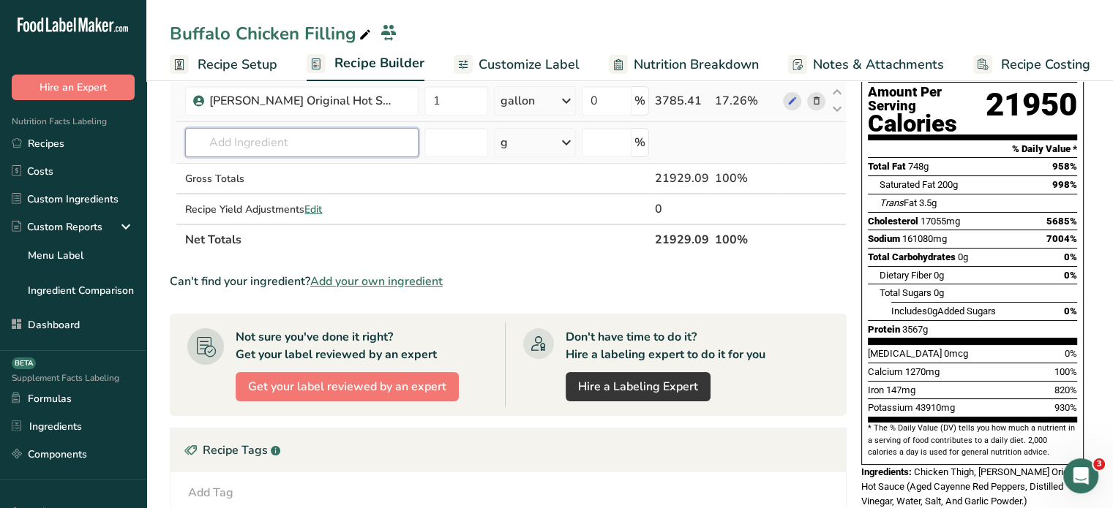
click at [372, 140] on input "text" at bounding box center [301, 142] width 233 height 29
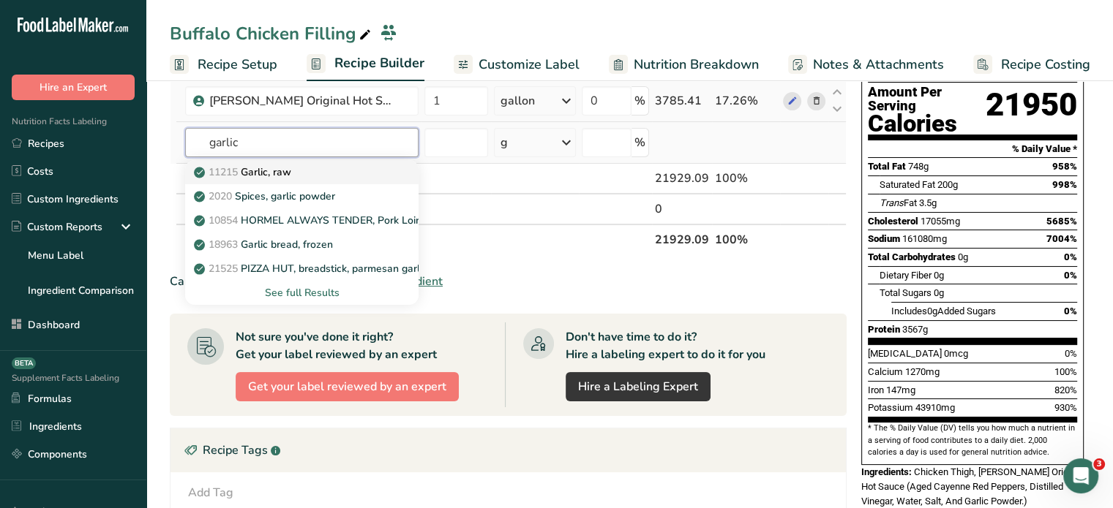
type input "garlic"
click at [374, 169] on div "11215 Garlic, raw" at bounding box center [290, 172] width 187 height 15
type input "Garlic, raw"
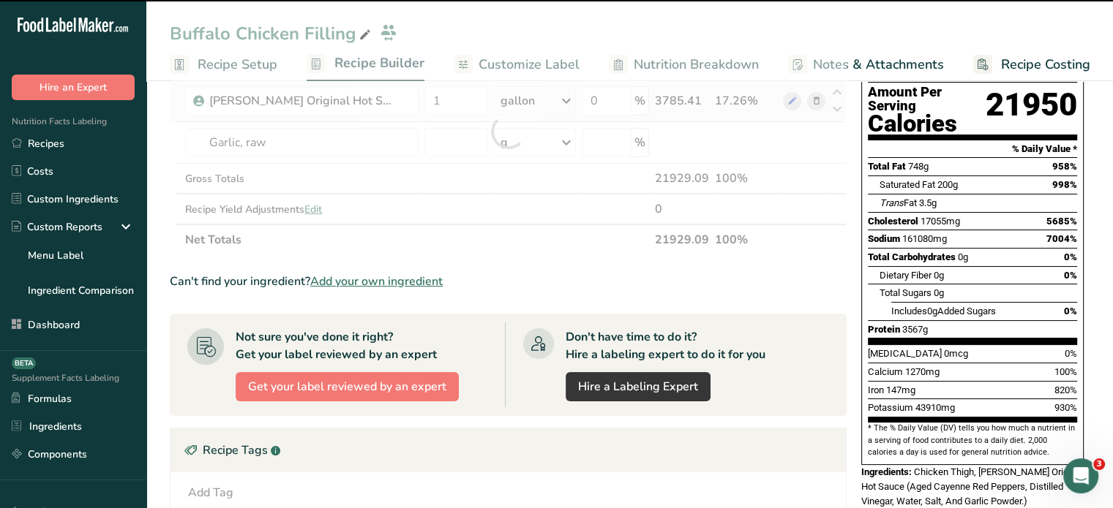
type input "0"
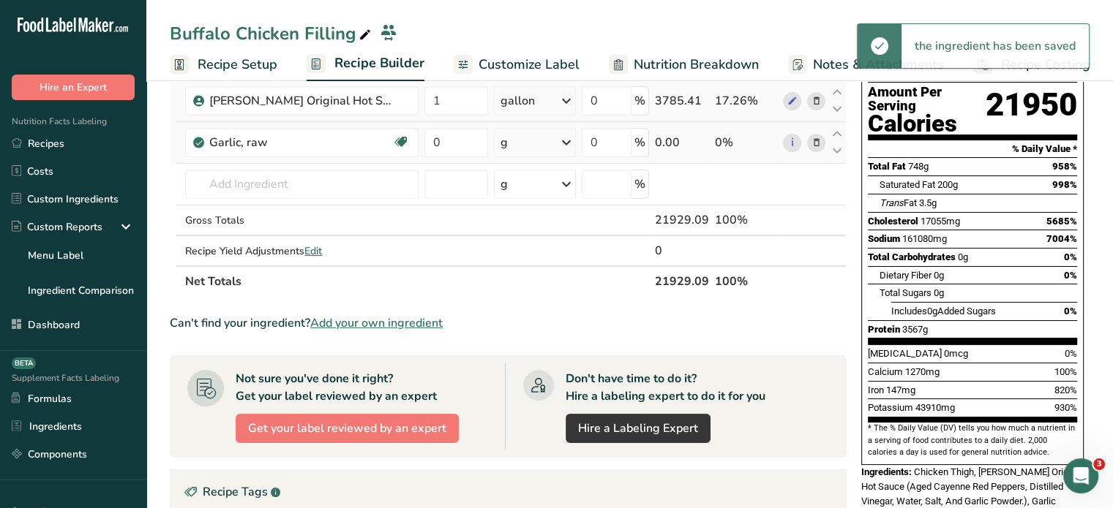
click at [511, 138] on div "g" at bounding box center [535, 142] width 82 height 29
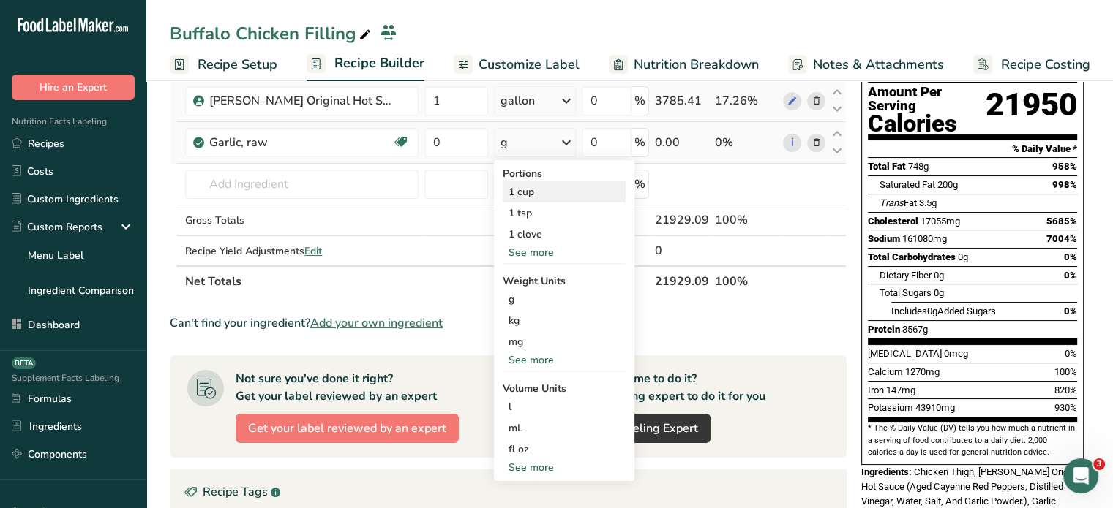
click at [536, 195] on div "1 cup" at bounding box center [564, 191] width 123 height 21
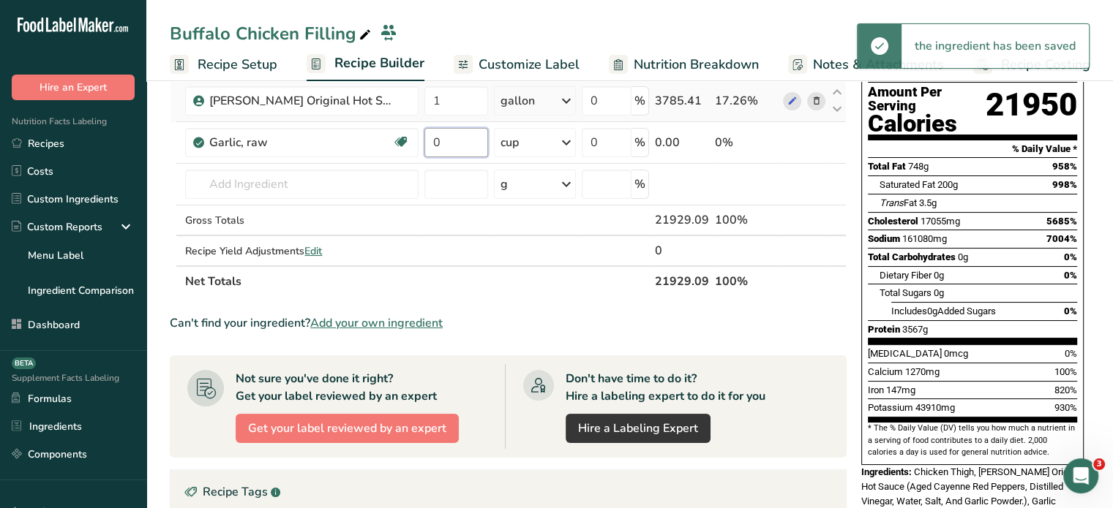
click at [480, 144] on input "0" at bounding box center [456, 142] width 64 height 29
type input "2"
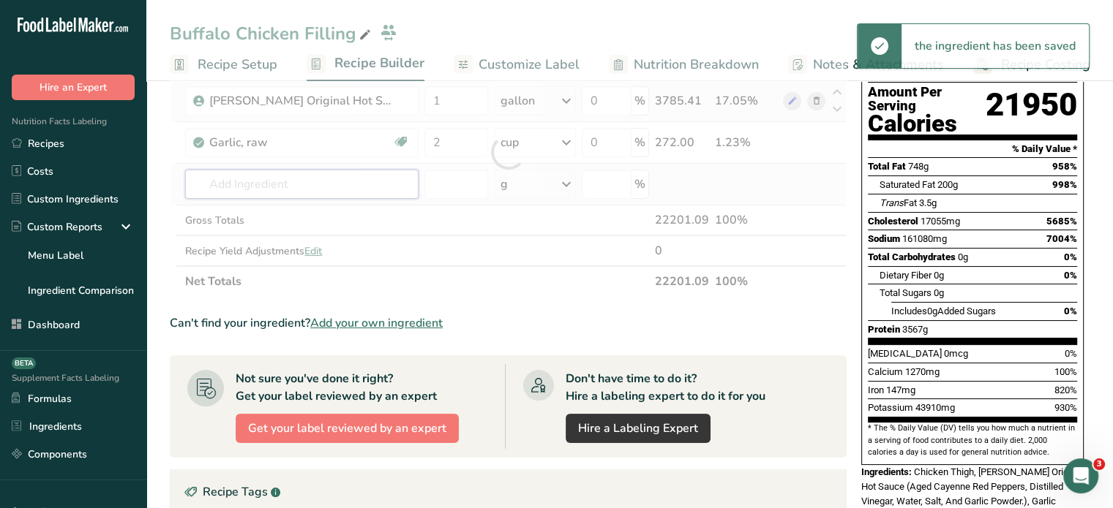
click at [255, 195] on div "Ingredient * Amount * Unit * Waste * .a-a{fill:#347362;}.b-a{fill:#fff;} Grams …" at bounding box center [508, 152] width 677 height 290
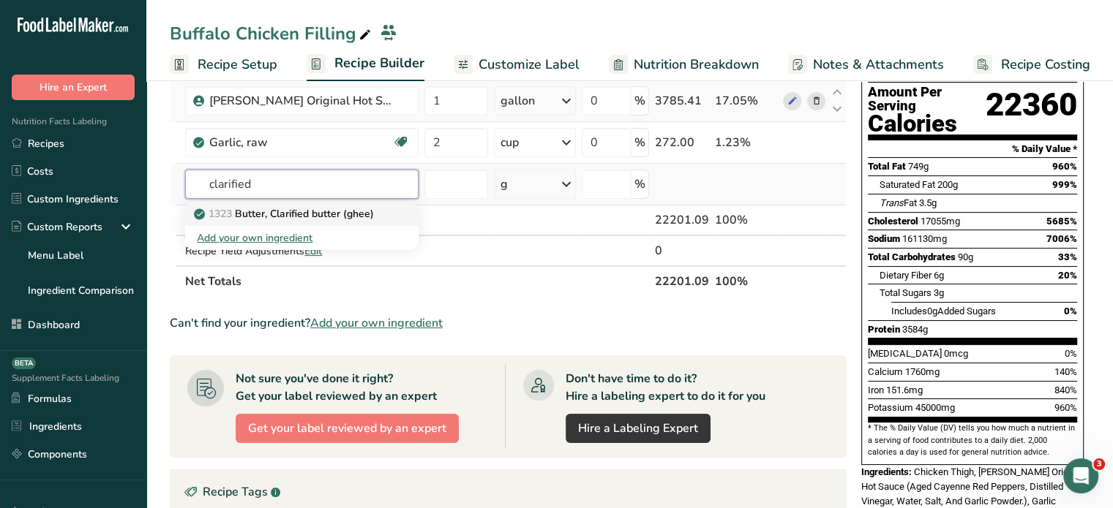
type input "clarified"
click at [346, 211] on p "1323 Butter, Clarified butter (ghee)" at bounding box center [285, 213] width 177 height 15
type input "Butter, Clarified butter (ghee)"
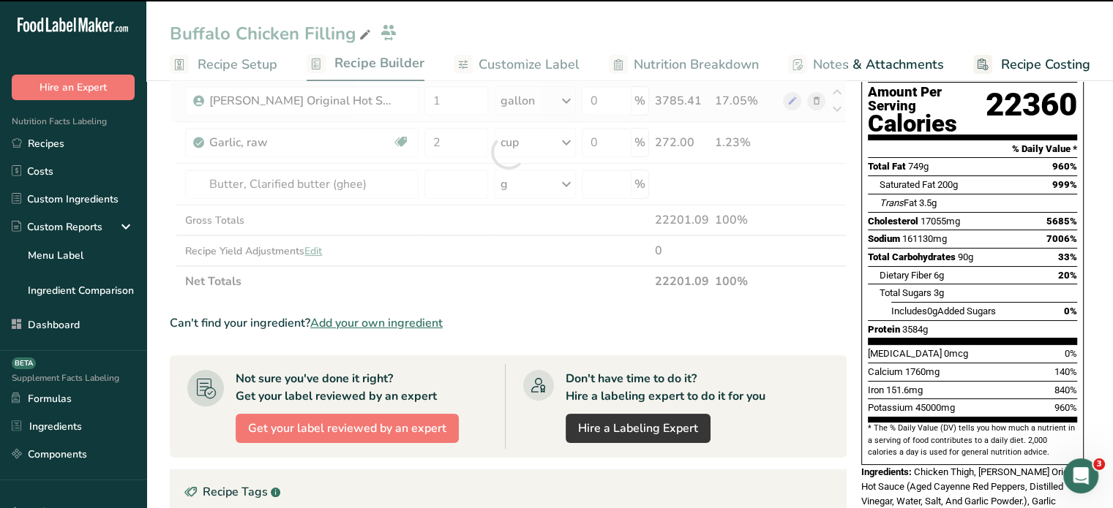
type input "0"
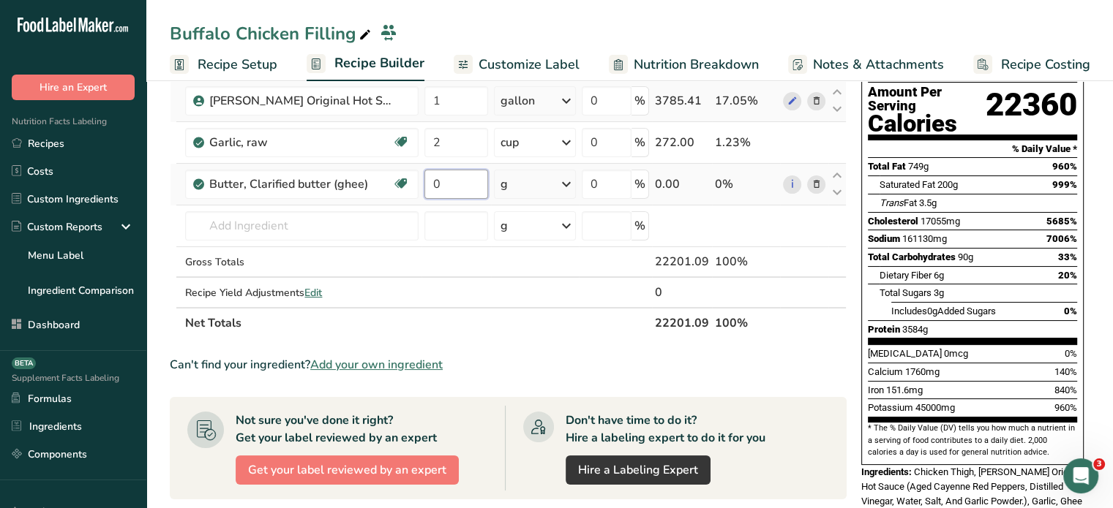
click at [464, 179] on input "0" at bounding box center [456, 184] width 64 height 29
type input "2"
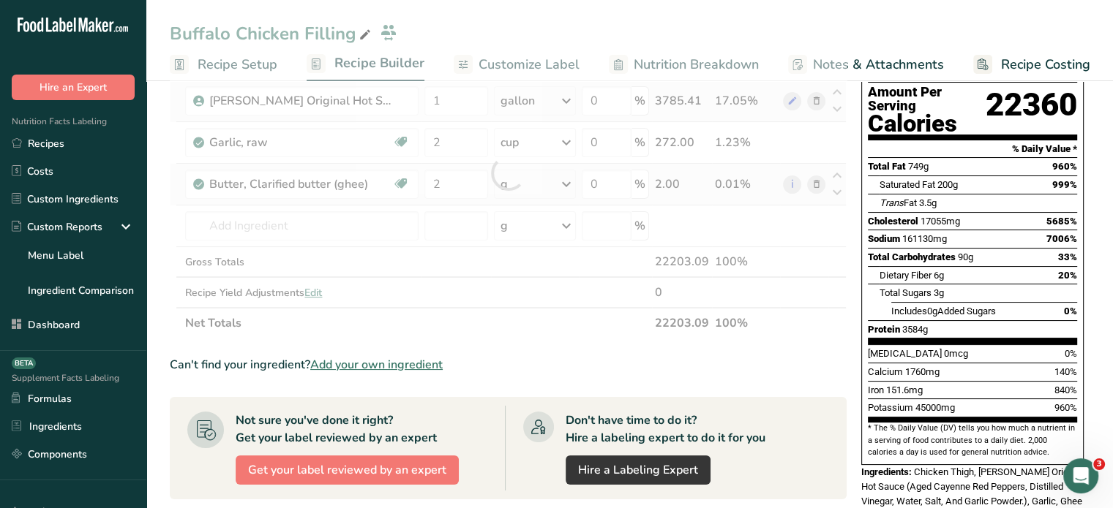
click at [518, 195] on div "Ingredient * Amount * Unit * Waste * .a-a{fill:#347362;}.b-a{fill:#fff;} Grams …" at bounding box center [508, 172] width 677 height 331
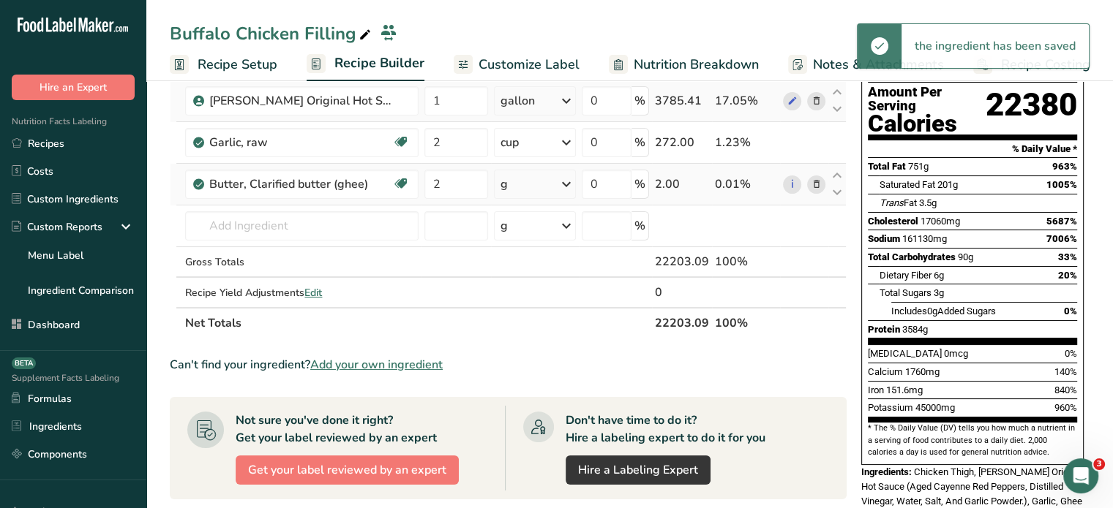
click at [518, 195] on div "g" at bounding box center [535, 184] width 82 height 29
click at [541, 301] on div "See more" at bounding box center [564, 300] width 123 height 15
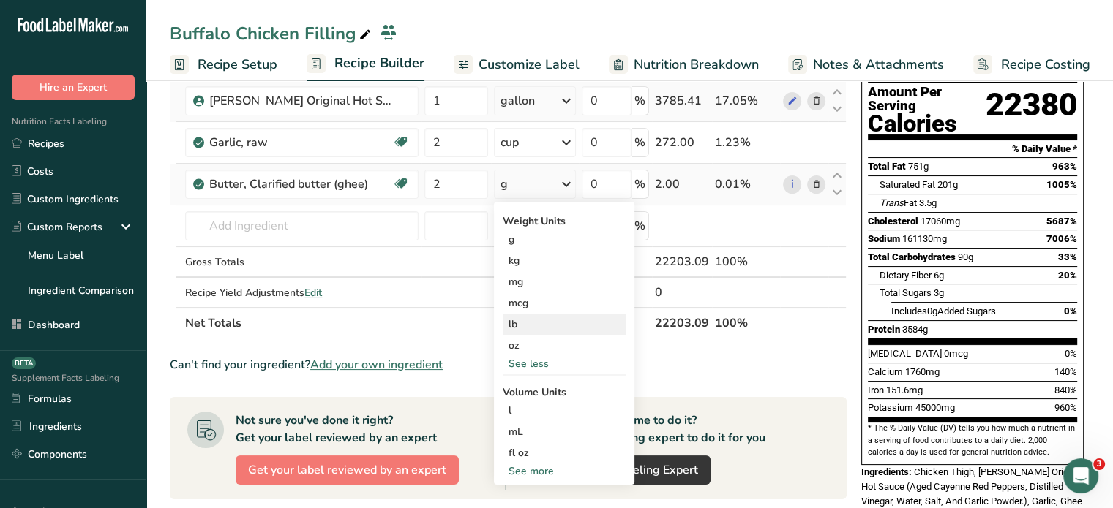
click at [539, 333] on div "lb" at bounding box center [564, 324] width 123 height 21
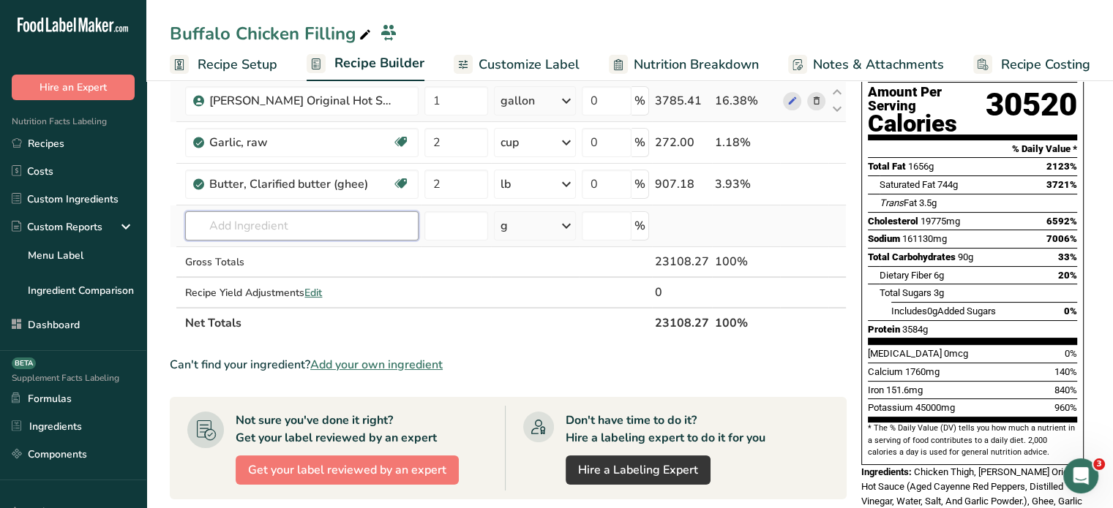
click at [284, 218] on input "text" at bounding box center [301, 225] width 233 height 29
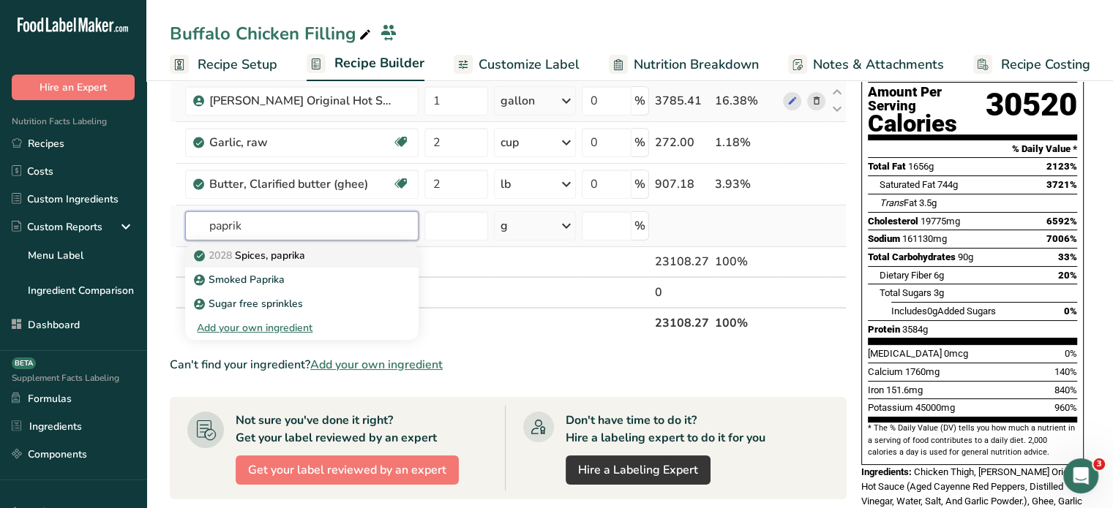
type input "paprik"
click at [293, 245] on link "2028 Spices, paprika" at bounding box center [301, 256] width 233 height 24
type input "Spices, paprika"
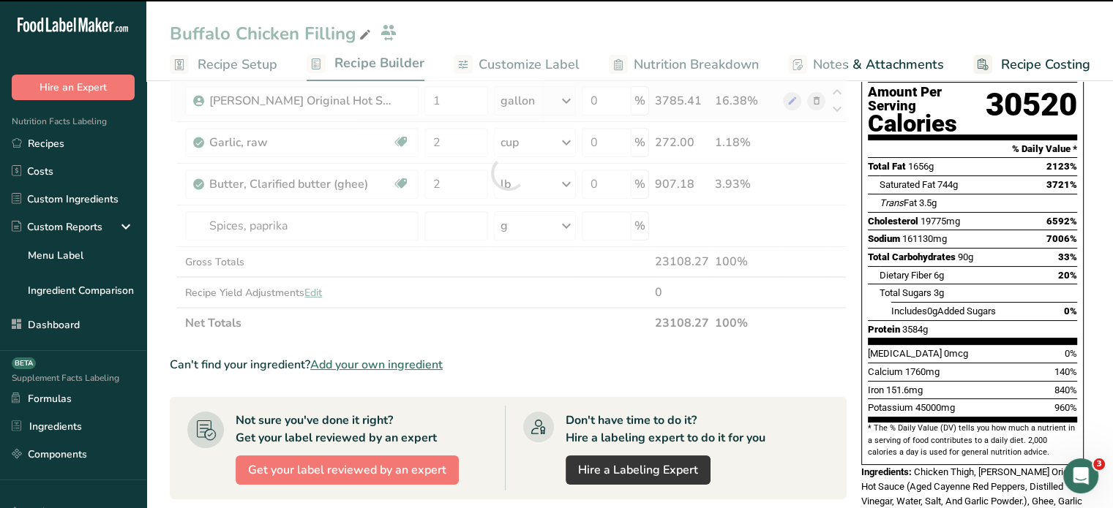
type input "0"
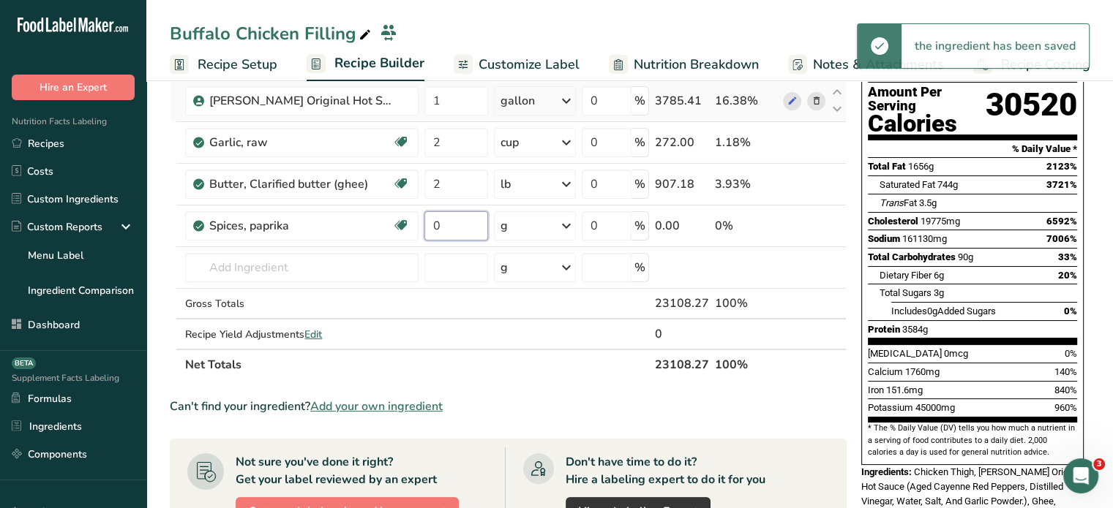
click at [465, 220] on input "0" at bounding box center [456, 225] width 64 height 29
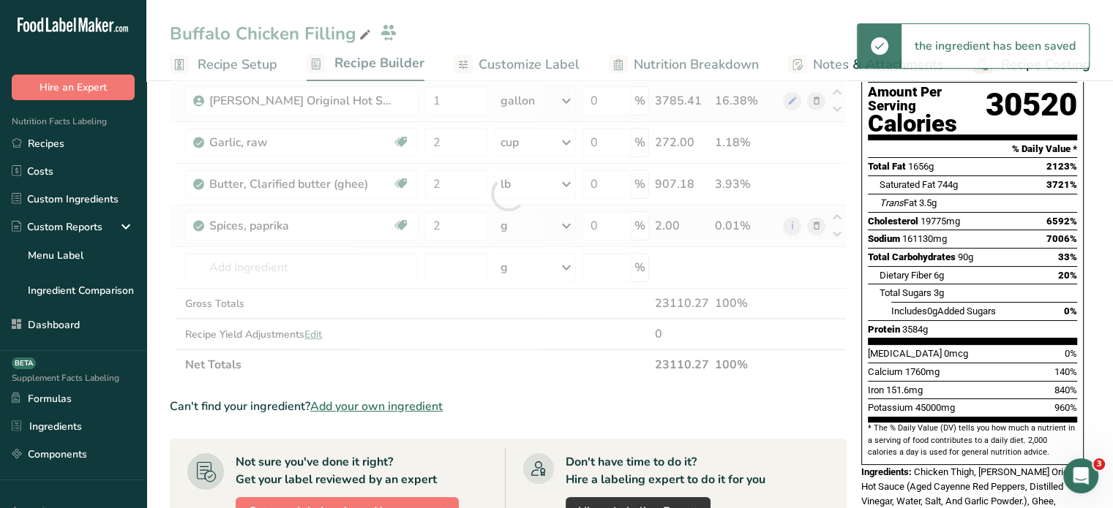
click at [509, 234] on div "Ingredient * Amount * Unit * Waste * .a-a{fill:#347362;}.b-a{fill:#fff;} Grams …" at bounding box center [508, 193] width 677 height 373
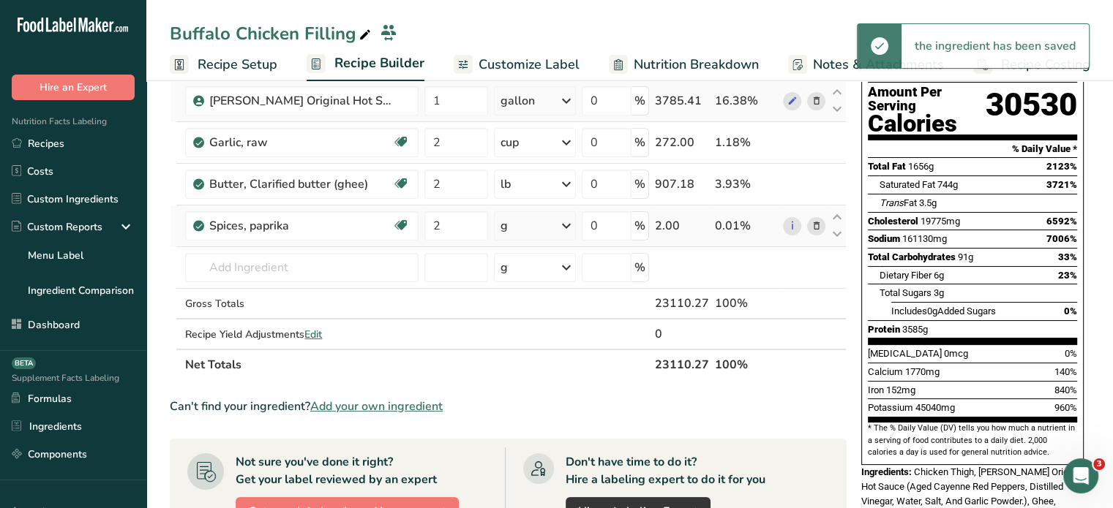
click at [509, 234] on div "g" at bounding box center [535, 225] width 82 height 29
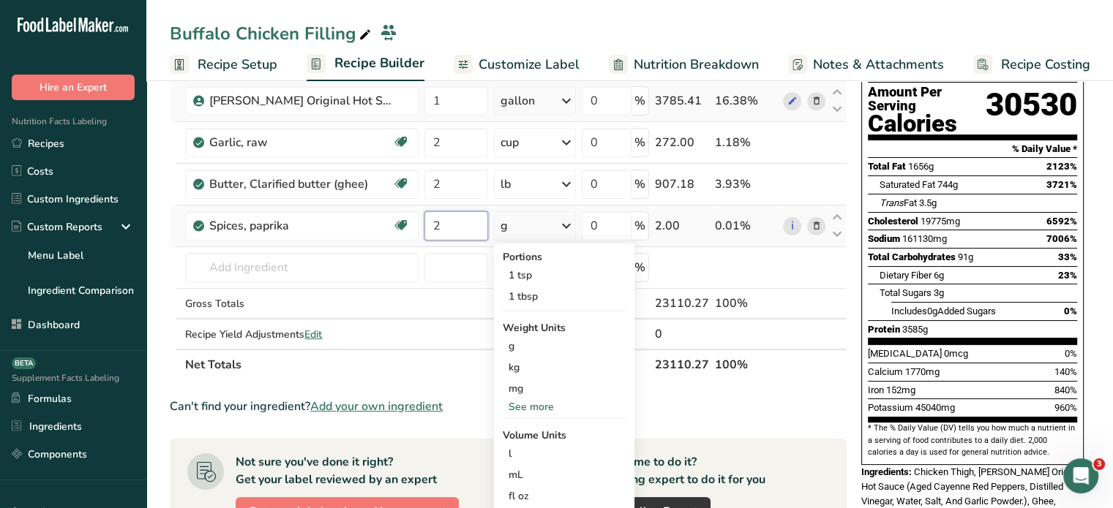
click at [463, 234] on input "2" at bounding box center [456, 225] width 64 height 29
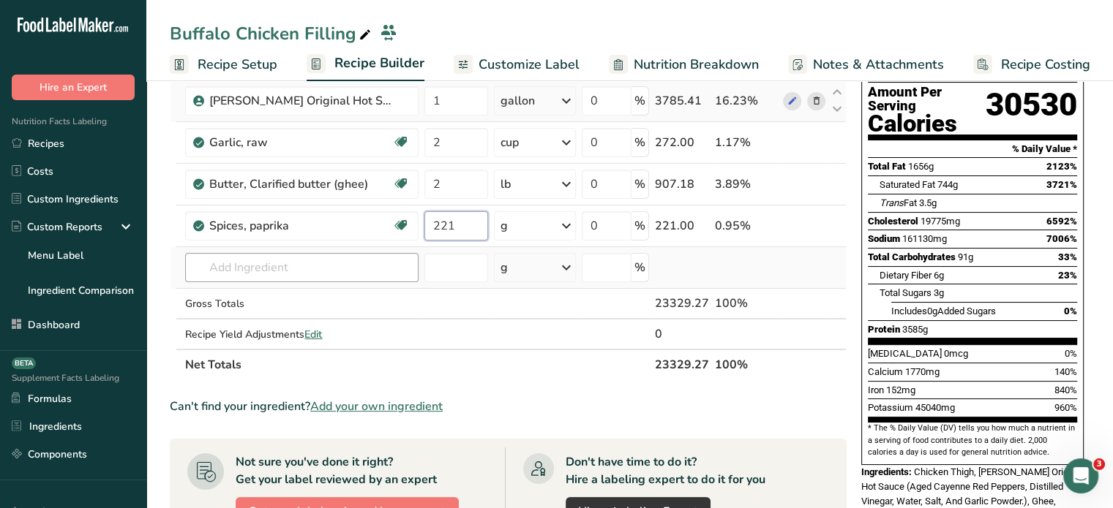
type input "221"
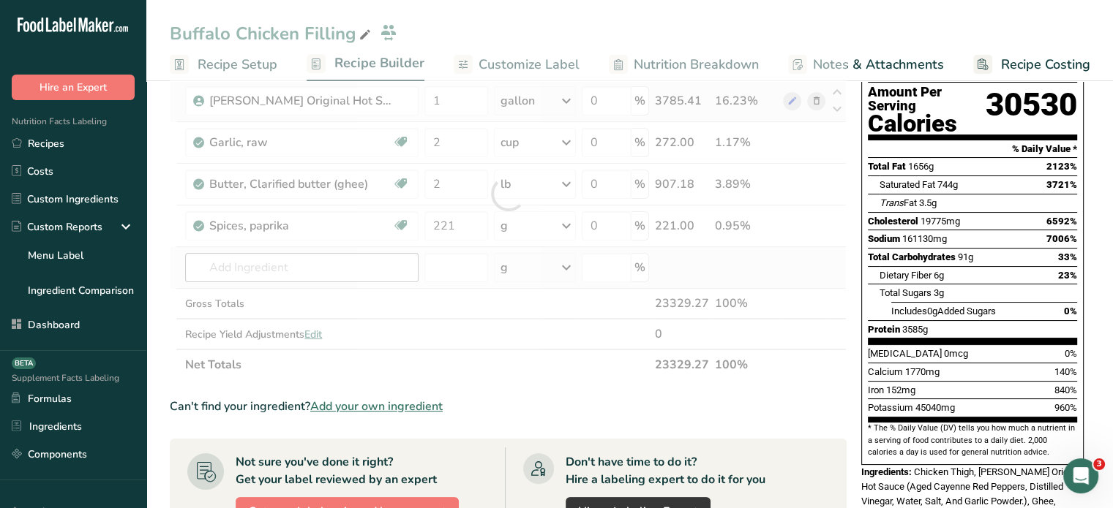
click at [369, 251] on div "Ingredient * Amount * Unit * Waste * .a-a{fill:#347362;}.b-a{fill:#fff;} Grams …" at bounding box center [508, 193] width 677 height 373
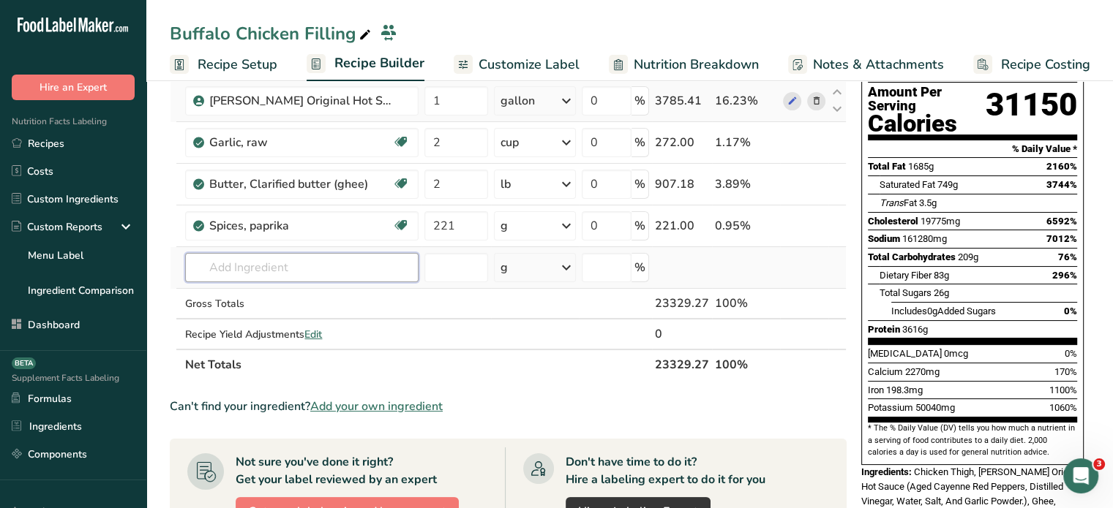
click at [299, 271] on input "text" at bounding box center [301, 267] width 233 height 29
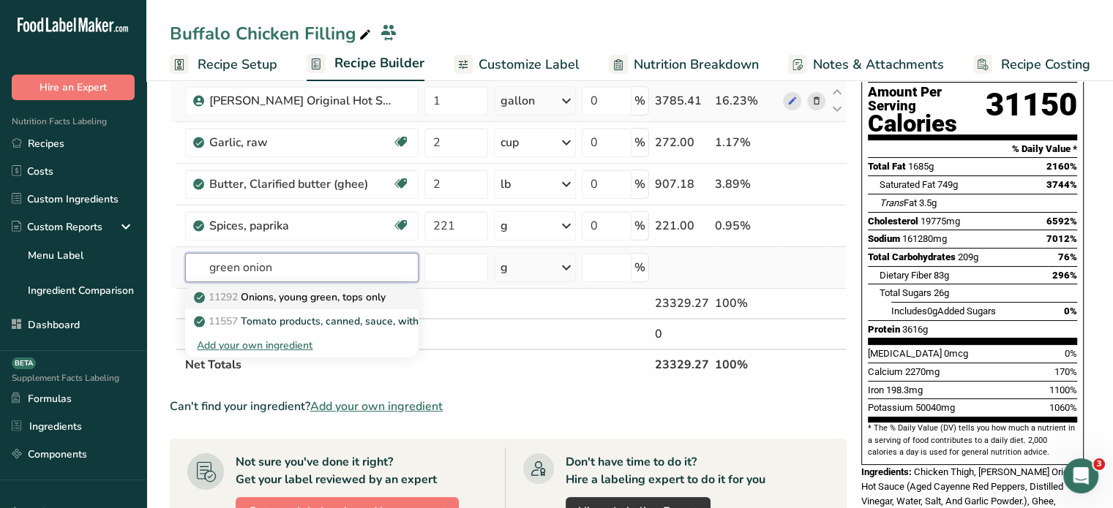
type input "green onion"
click at [323, 299] on p "11292 Onions, young green, tops only" at bounding box center [291, 297] width 189 height 15
type input "Onions, young green, tops only"
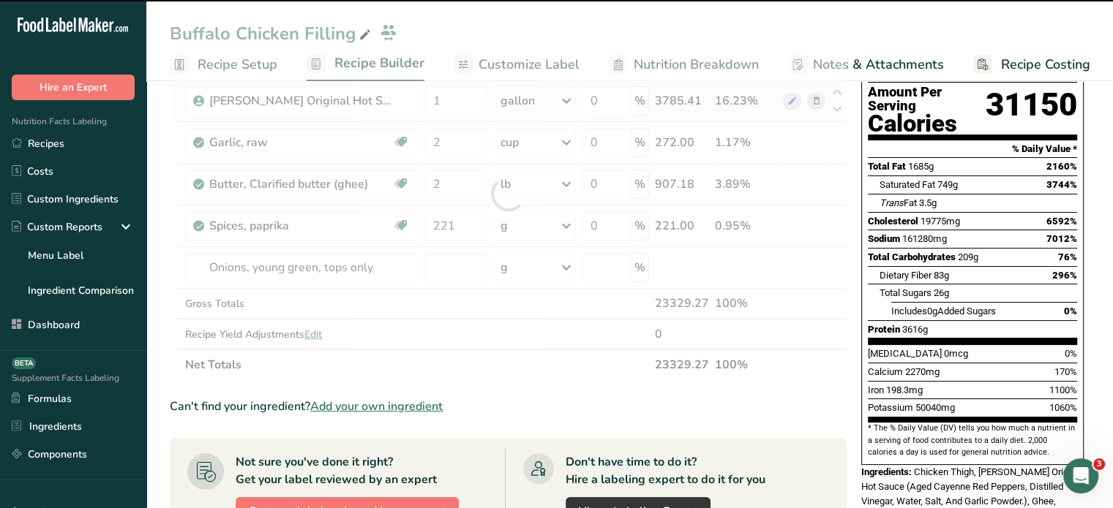
type input "0"
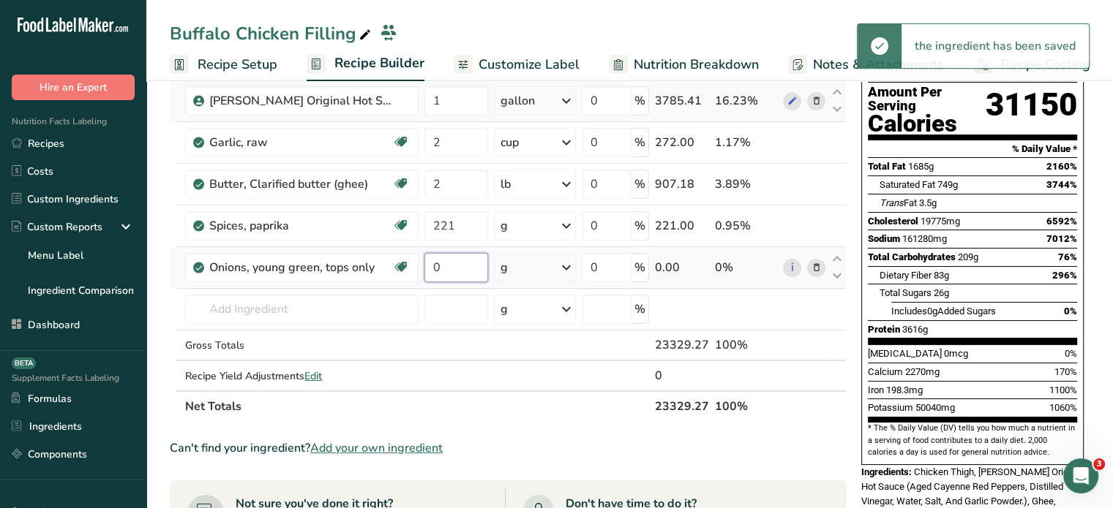
click at [469, 275] on input "0" at bounding box center [456, 267] width 64 height 29
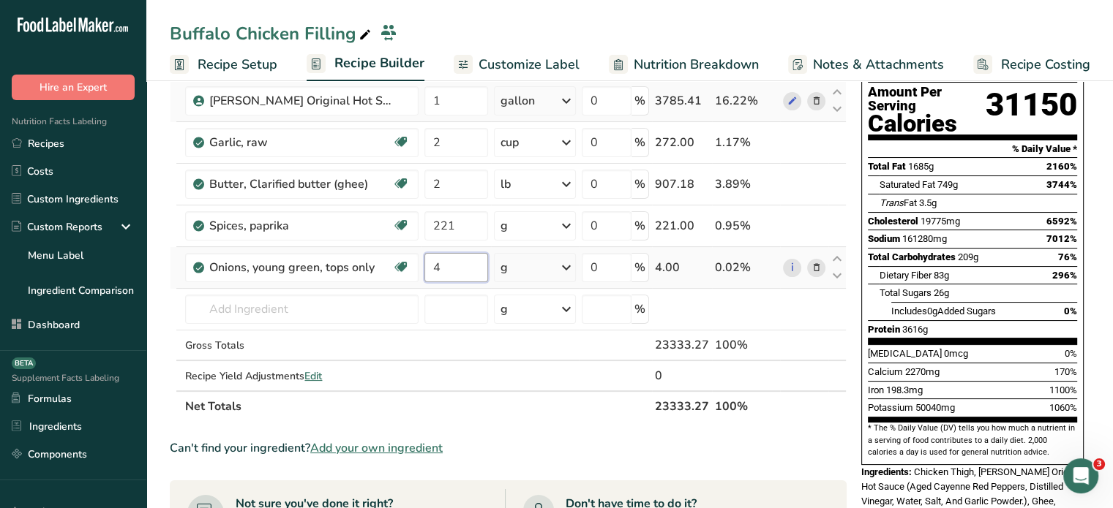
type input "4"
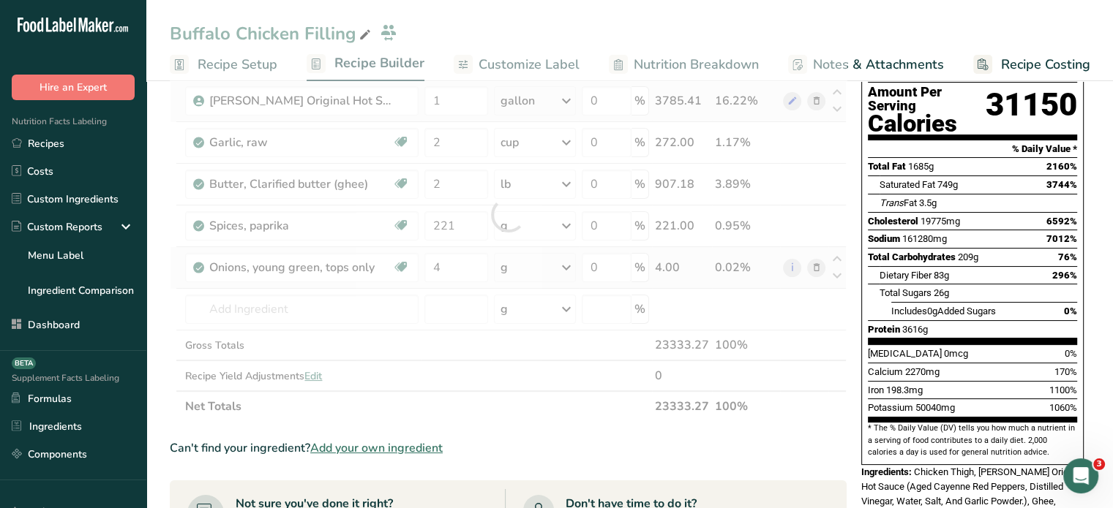
click at [552, 268] on div "Ingredient * Amount * Unit * Waste * .a-a{fill:#347362;}.b-a{fill:#fff;} Grams …" at bounding box center [508, 214] width 677 height 415
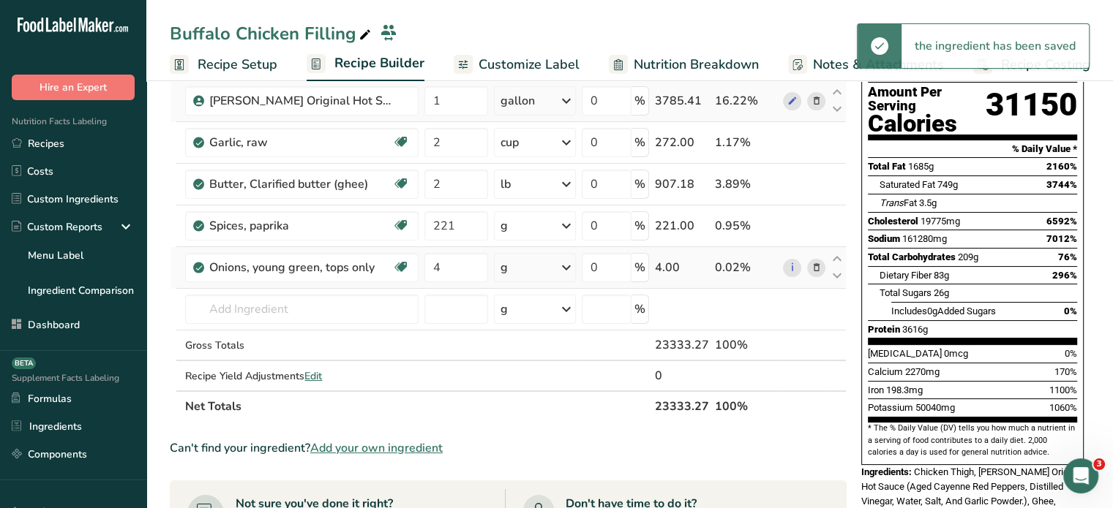
click at [552, 268] on div "g" at bounding box center [535, 267] width 82 height 29
click at [571, 467] on div "See more" at bounding box center [564, 469] width 123 height 15
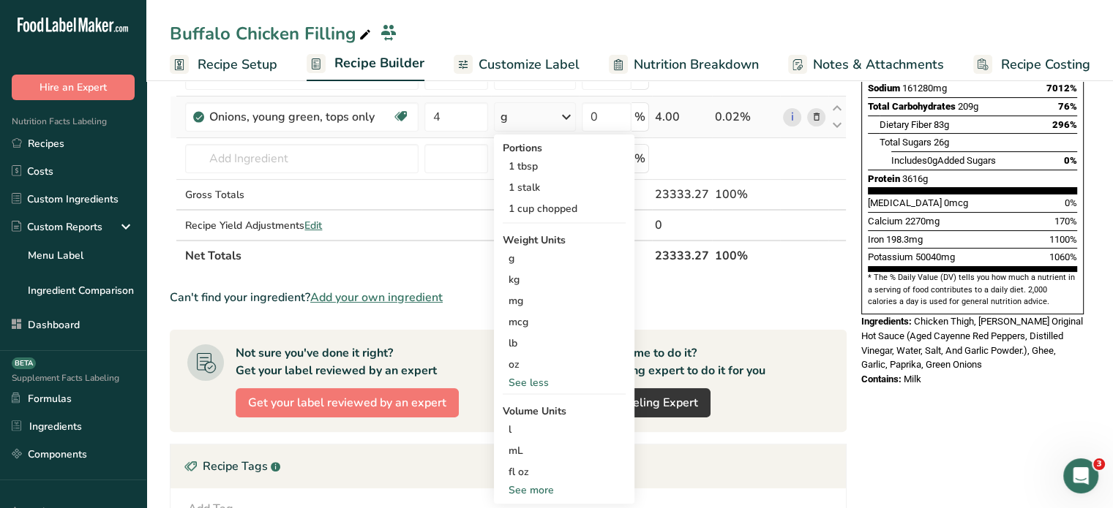
scroll to position [326, 0]
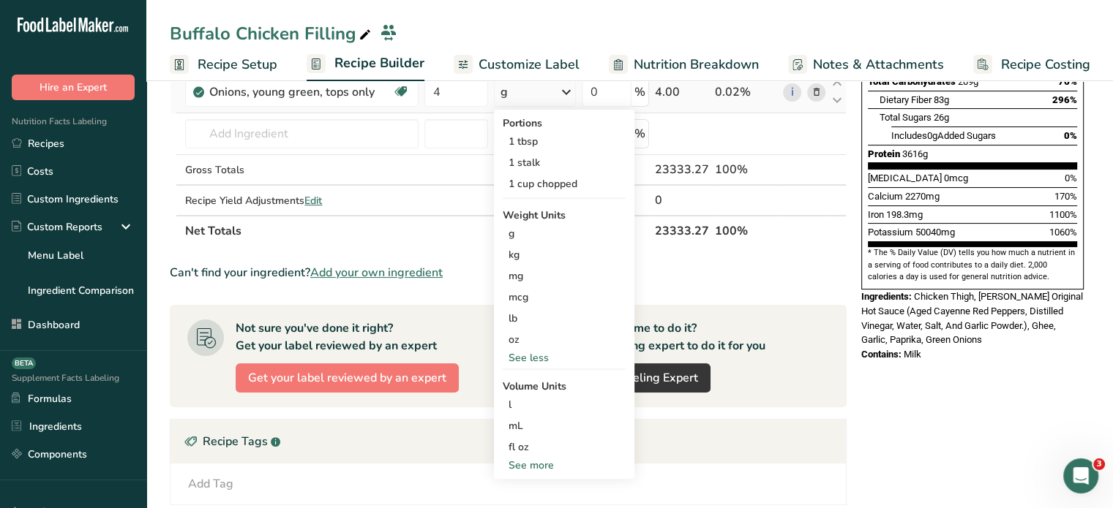
click at [571, 462] on div "See more" at bounding box center [564, 465] width 123 height 15
select select "22"
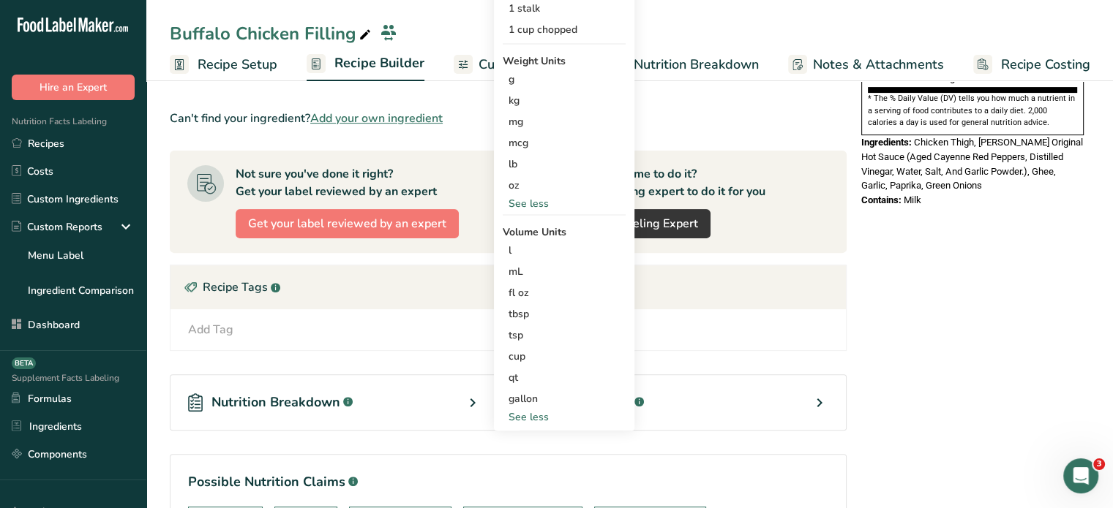
scroll to position [531, 0]
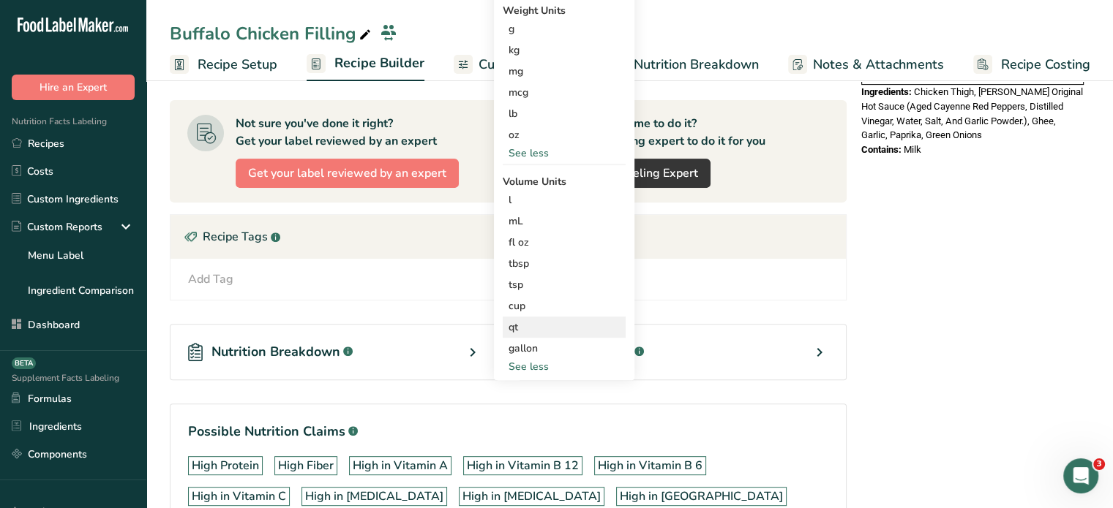
click at [539, 317] on div "qt Volume units require a density conversion. If you know your ingredient's den…" at bounding box center [564, 327] width 123 height 21
click at [612, 320] on div "qt" at bounding box center [563, 327] width 111 height 15
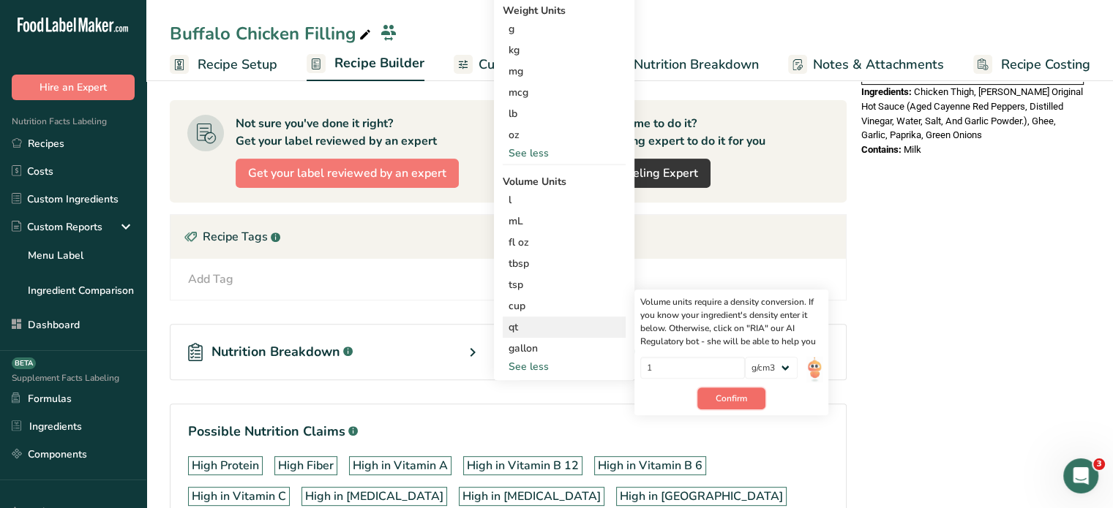
click at [752, 393] on button "Confirm" at bounding box center [731, 399] width 68 height 22
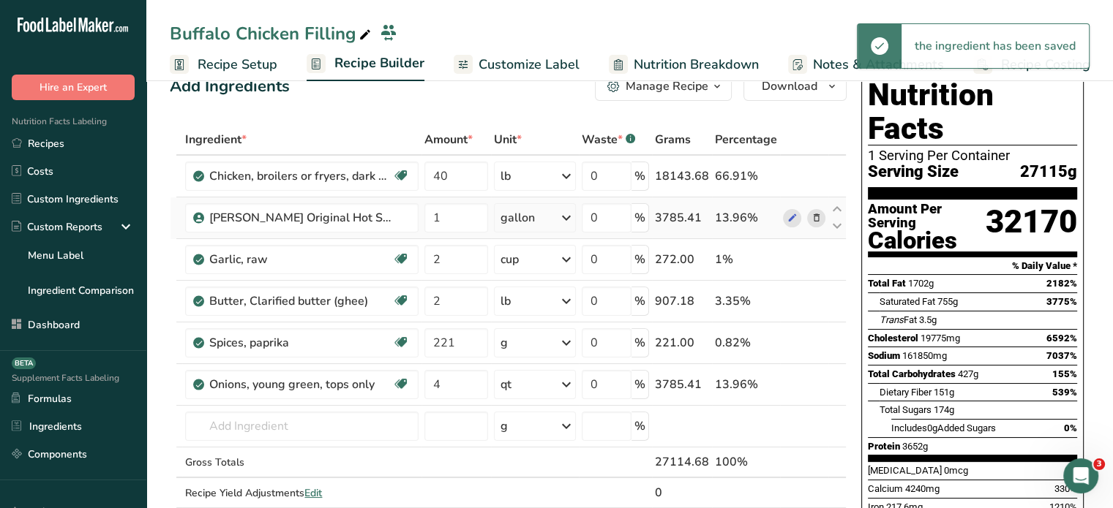
scroll to position [0, 0]
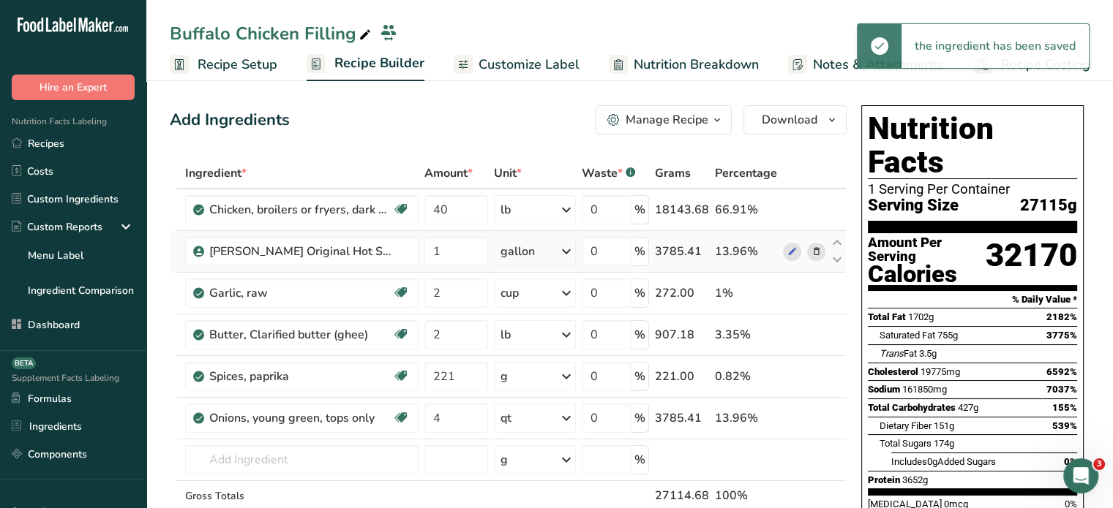
click at [661, 116] on div "Manage Recipe" at bounding box center [666, 120] width 83 height 18
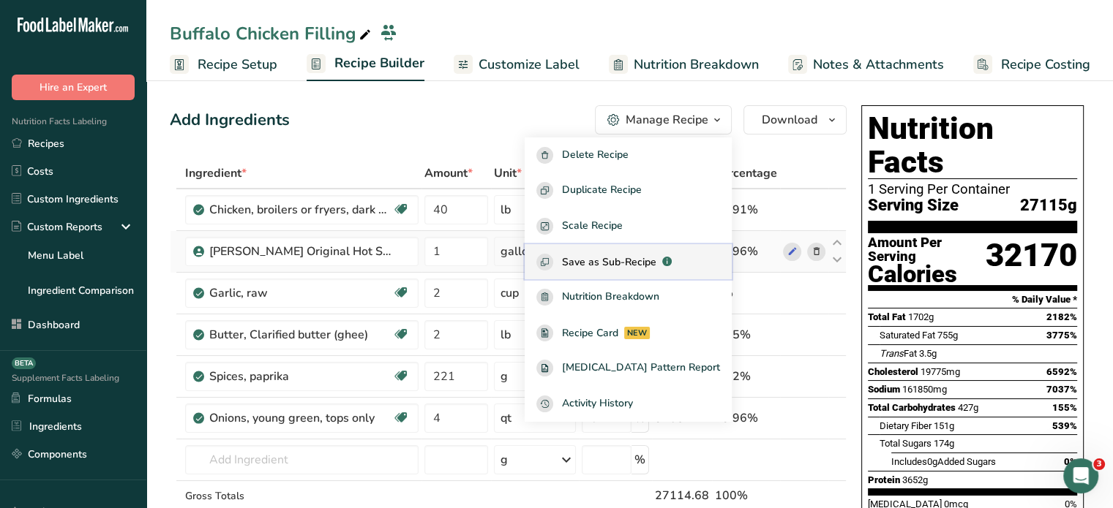
click at [644, 268] on span "Save as Sub-Recipe" at bounding box center [609, 262] width 94 height 15
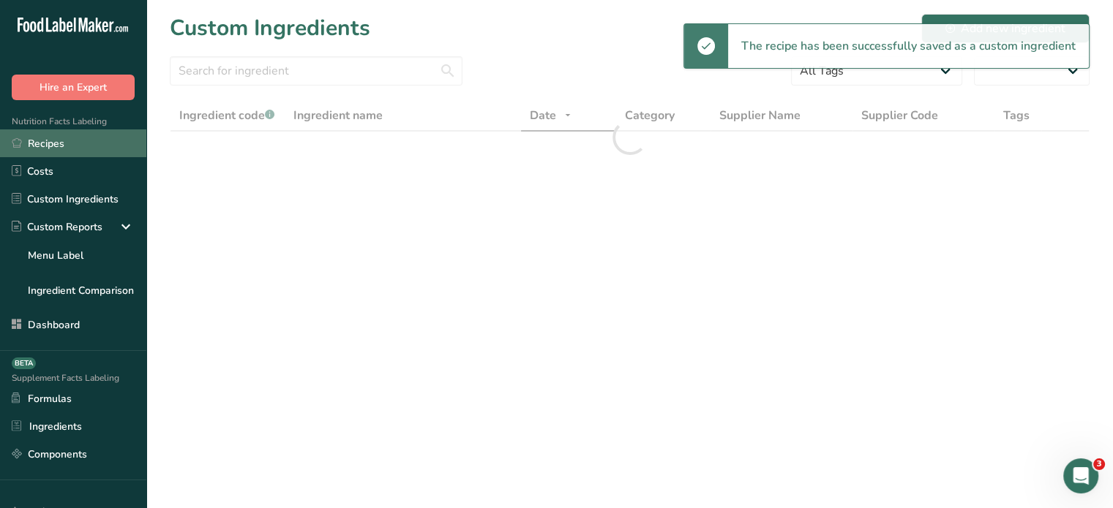
select select "30"
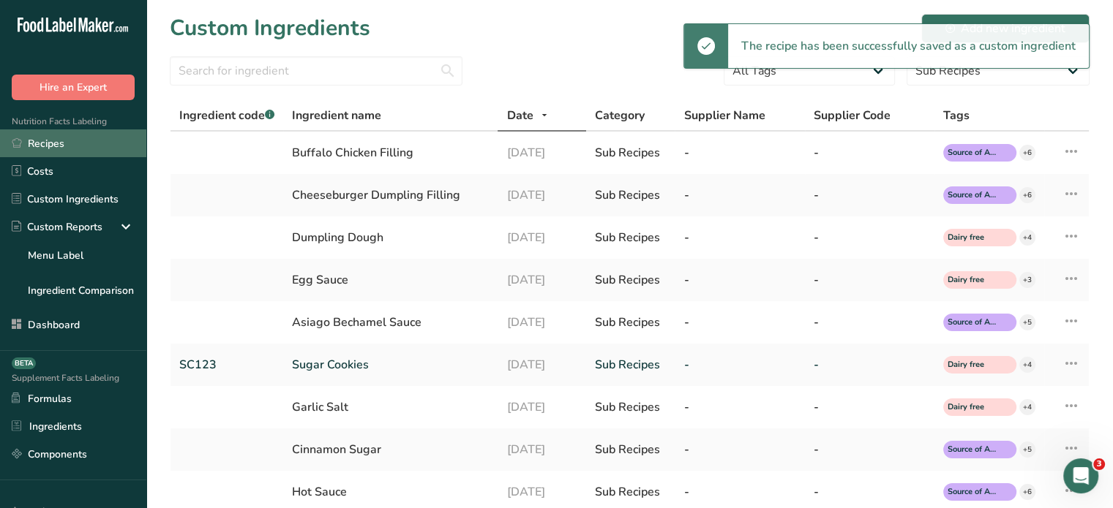
click at [104, 149] on link "Recipes" at bounding box center [73, 143] width 146 height 28
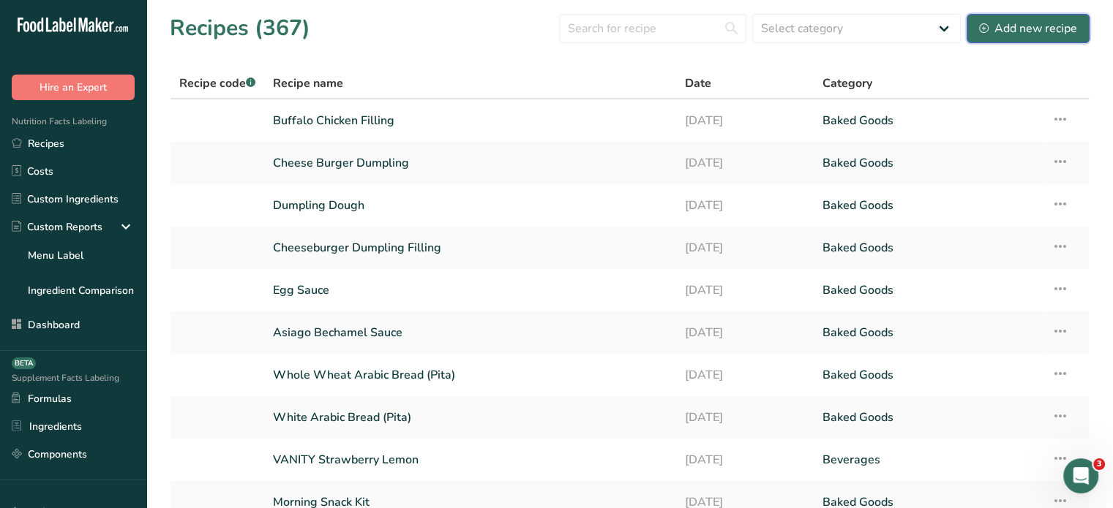
click at [1037, 23] on div "Add new recipe" at bounding box center [1028, 29] width 98 height 18
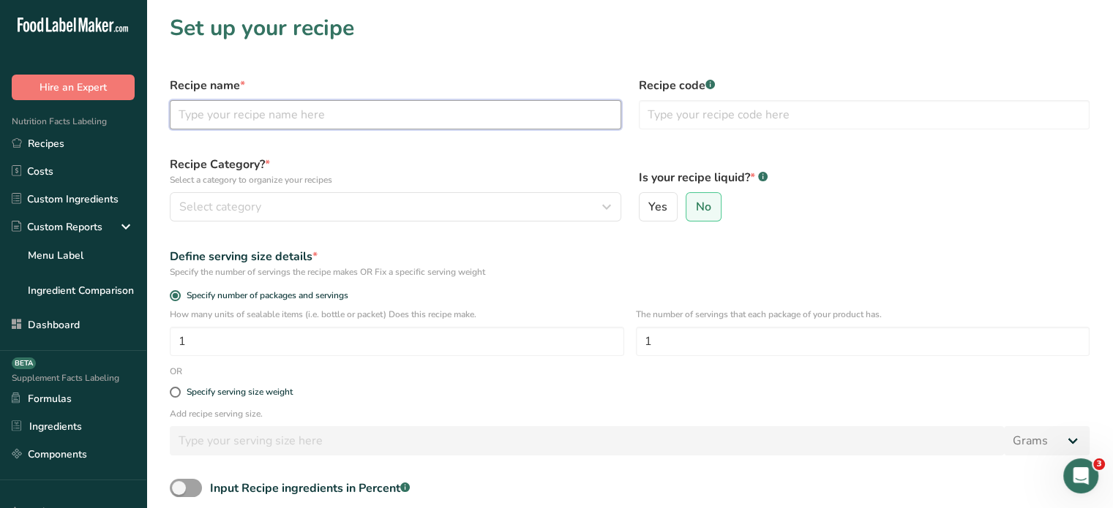
click at [474, 100] on input "text" at bounding box center [395, 114] width 451 height 29
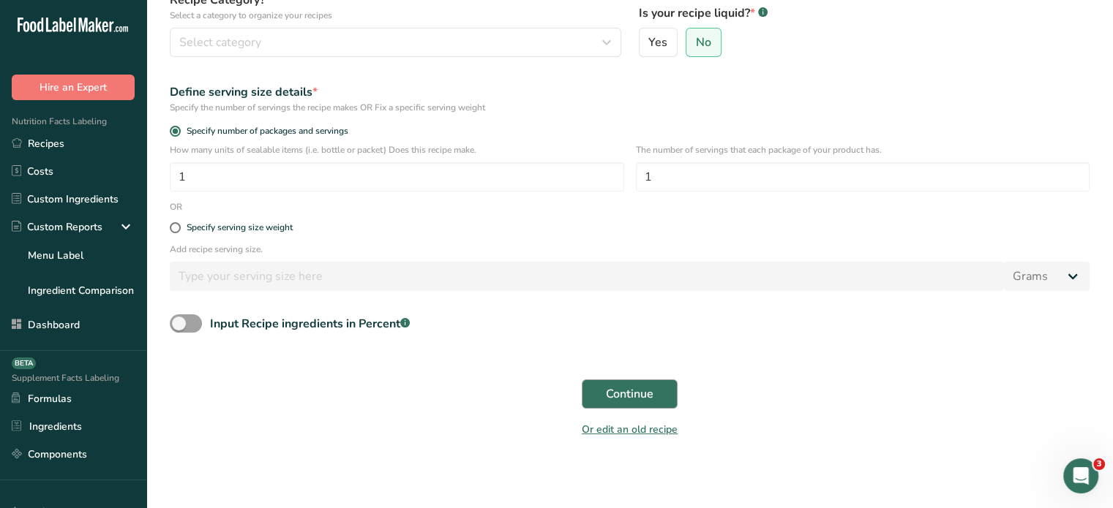
type input "Buffalo Chicken Dumpling"
click at [644, 380] on button "Continue" at bounding box center [630, 394] width 96 height 29
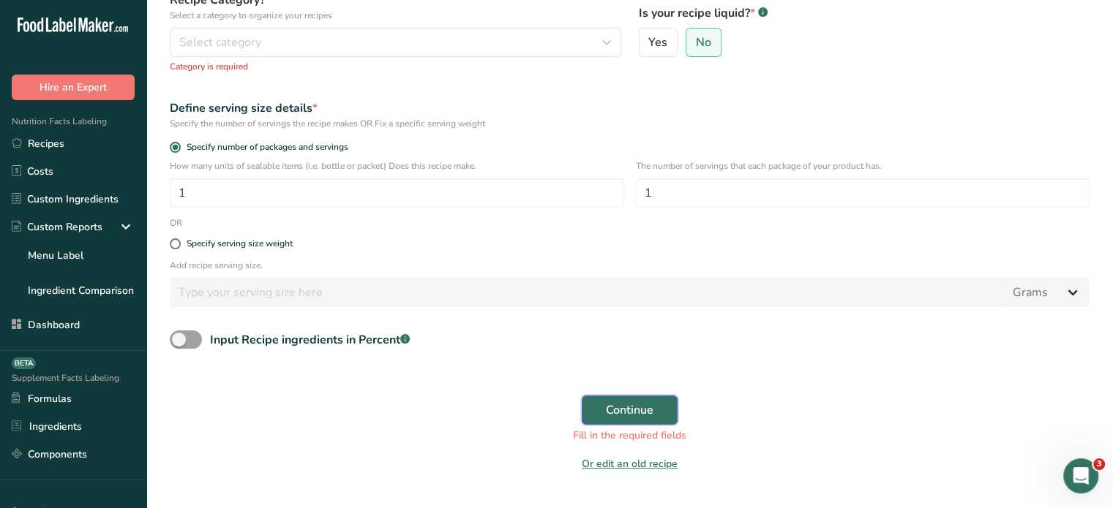
click at [620, 413] on span "Continue" at bounding box center [630, 411] width 48 height 18
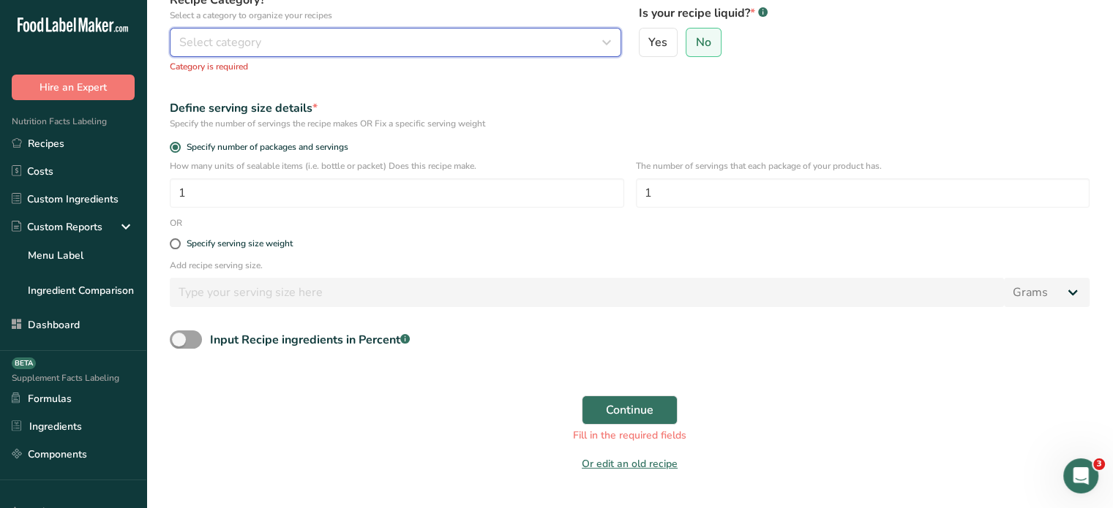
click at [465, 47] on div "Select category" at bounding box center [391, 43] width 424 height 18
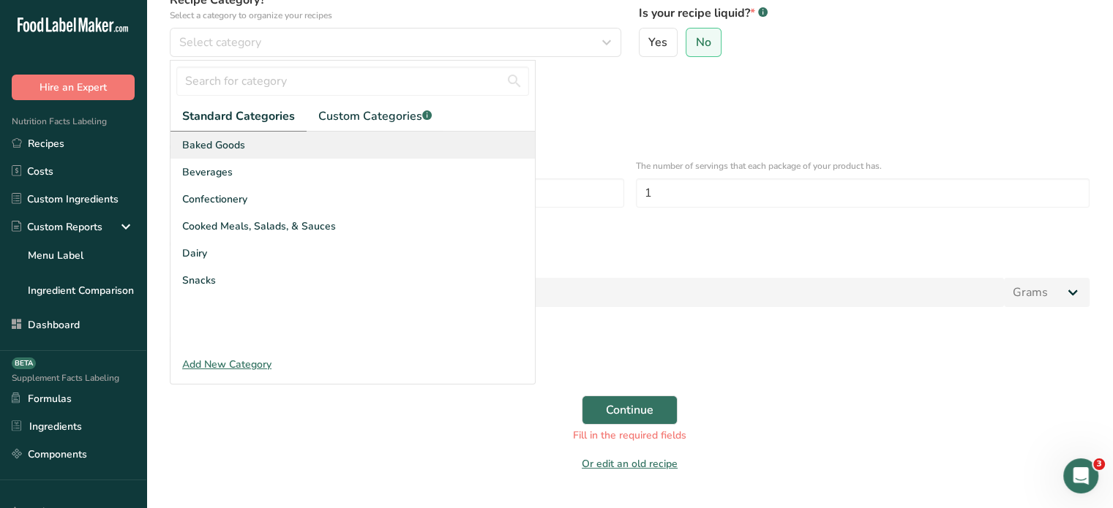
click at [375, 149] on div "Baked Goods" at bounding box center [352, 145] width 364 height 27
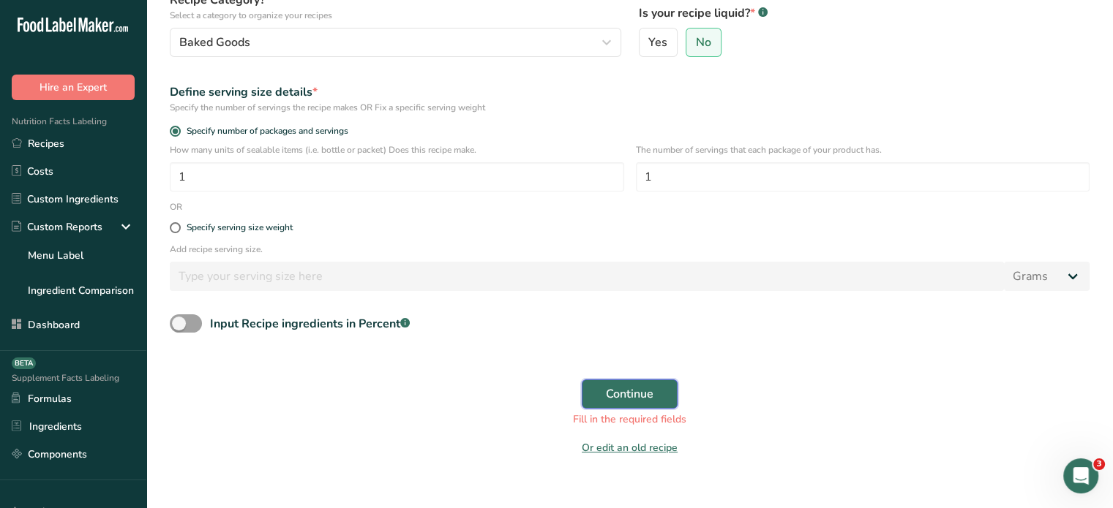
click at [658, 390] on button "Continue" at bounding box center [630, 394] width 96 height 29
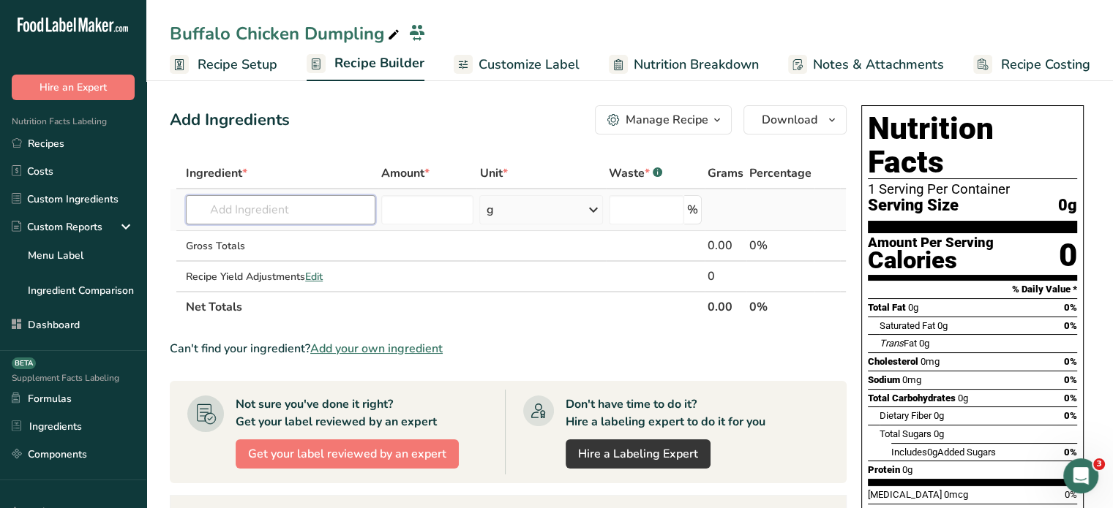
click at [228, 198] on input "text" at bounding box center [280, 209] width 189 height 29
type input "dumpling dou"
click at [328, 245] on div "Dumpling Dough" at bounding box center [269, 239] width 143 height 15
type input "Dumpling Dough"
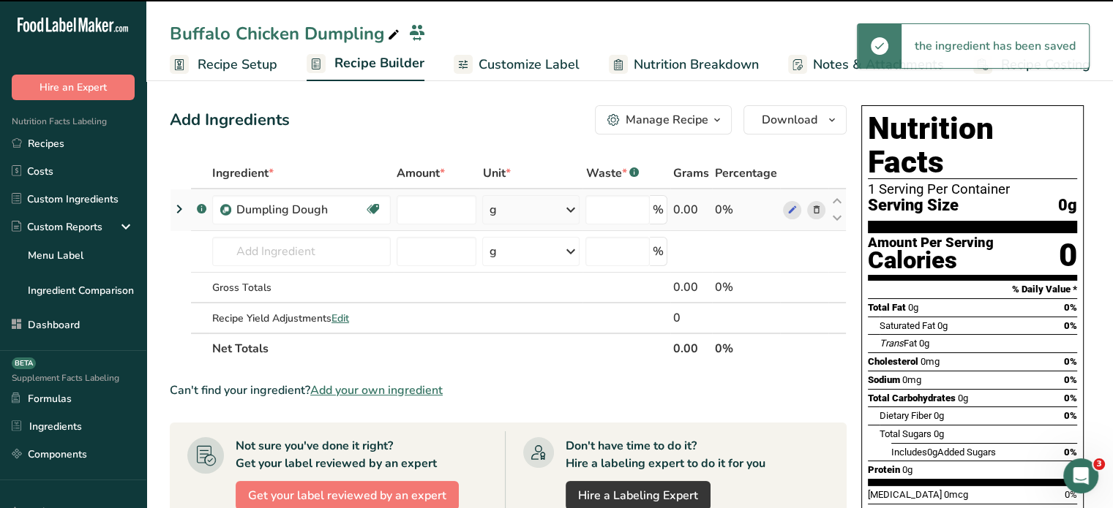
type input "0"
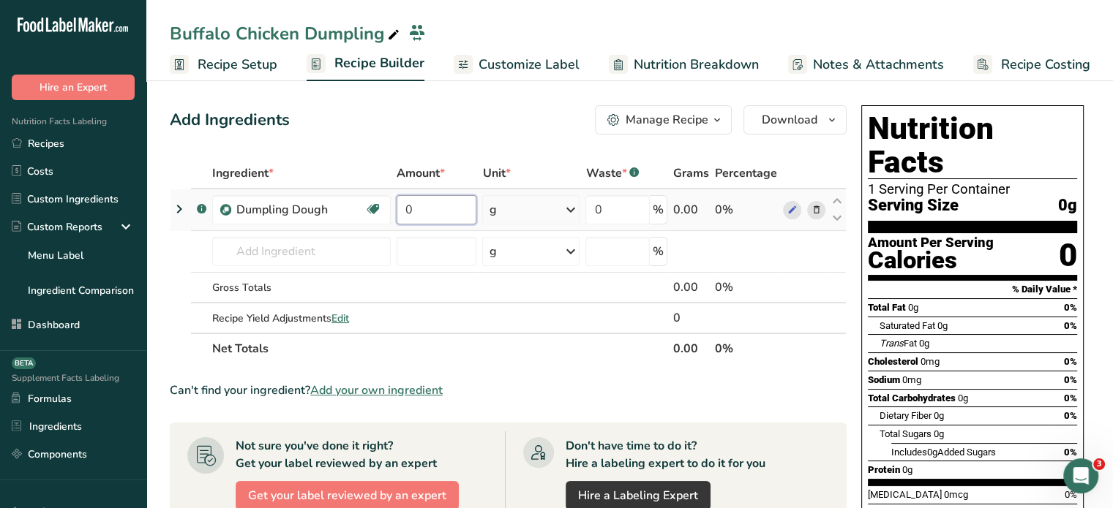
click at [439, 219] on input "0" at bounding box center [437, 209] width 80 height 29
click at [439, 219] on input "number" at bounding box center [437, 209] width 80 height 29
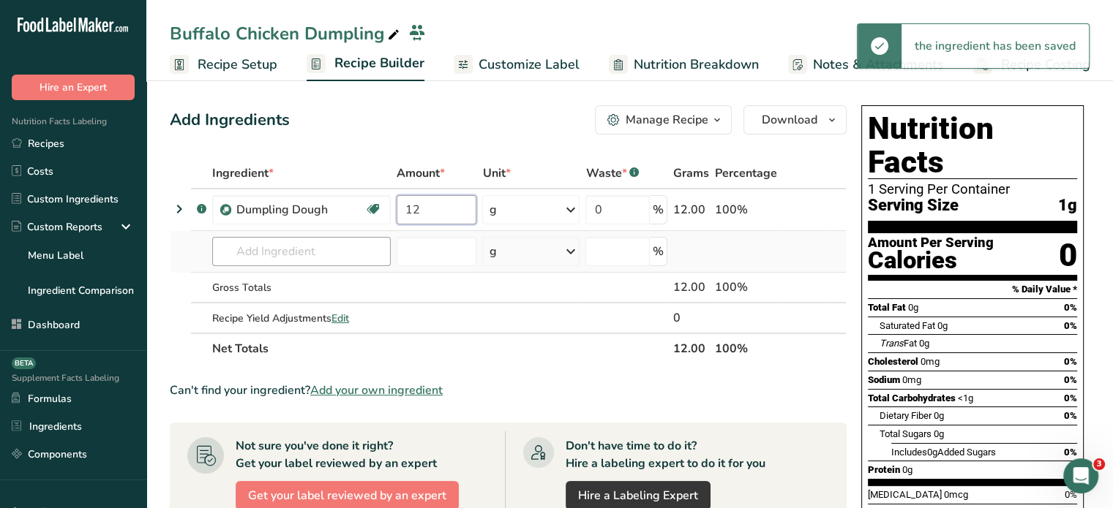
type input "12"
click at [327, 237] on div "Ingredient * Amount * Unit * Waste * .a-a{fill:#347362;}.b-a{fill:#fff;} Grams …" at bounding box center [508, 261] width 677 height 206
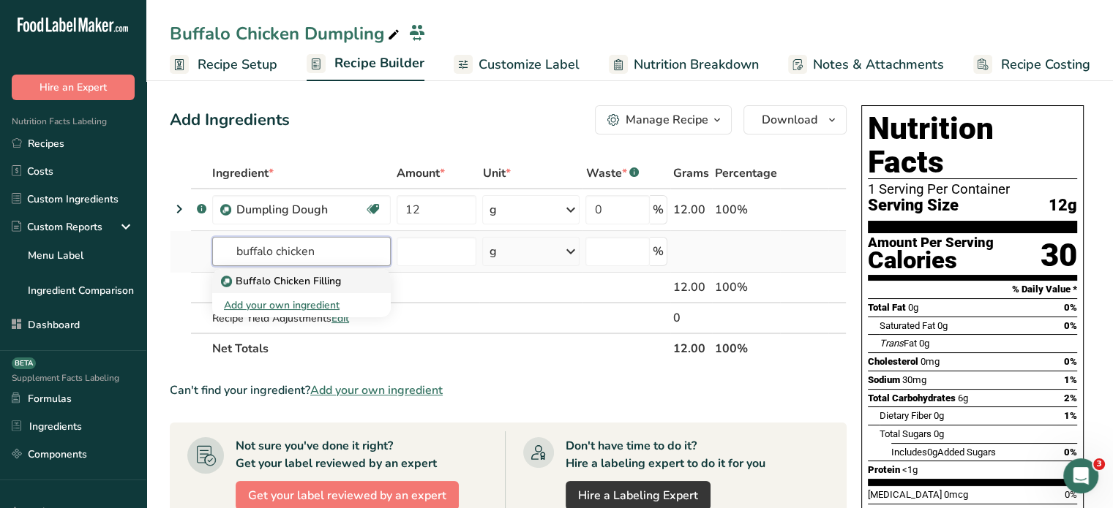
type input "buffalo chicken"
click at [337, 277] on p "Buffalo Chicken Filling" at bounding box center [282, 281] width 117 height 15
type input "Buffalo Chicken Filling"
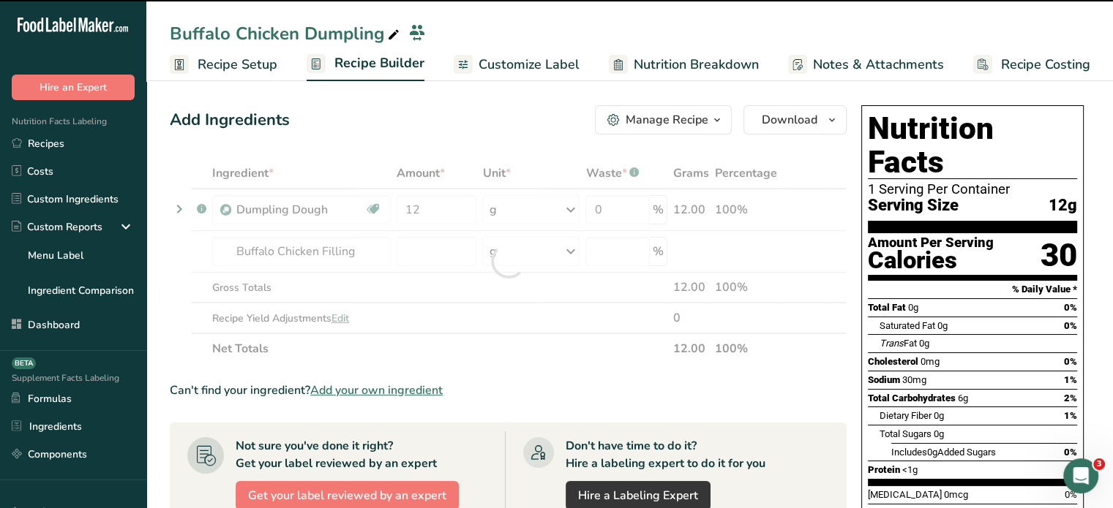
type input "0"
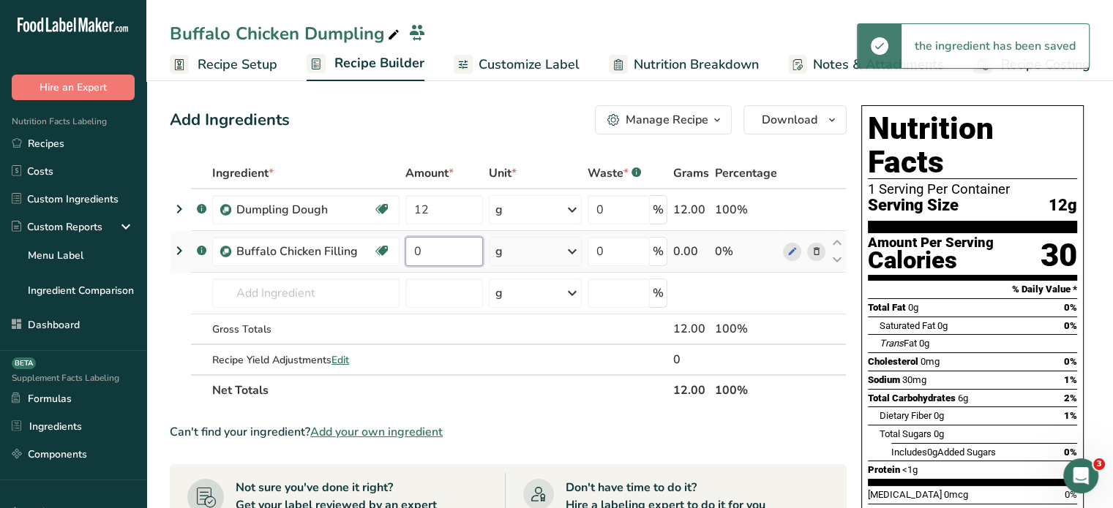
click at [439, 247] on input "0" at bounding box center [444, 251] width 78 height 29
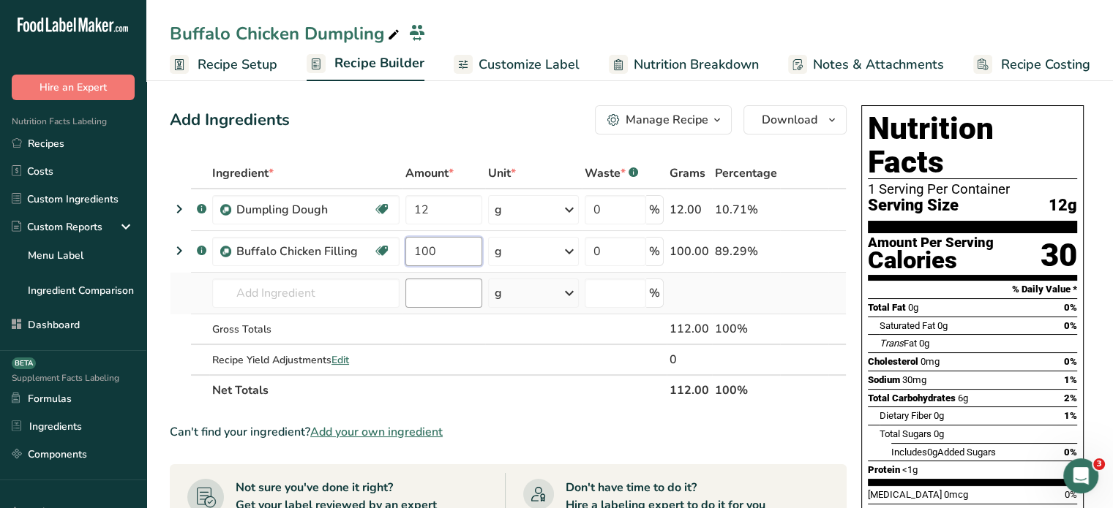
type input "100"
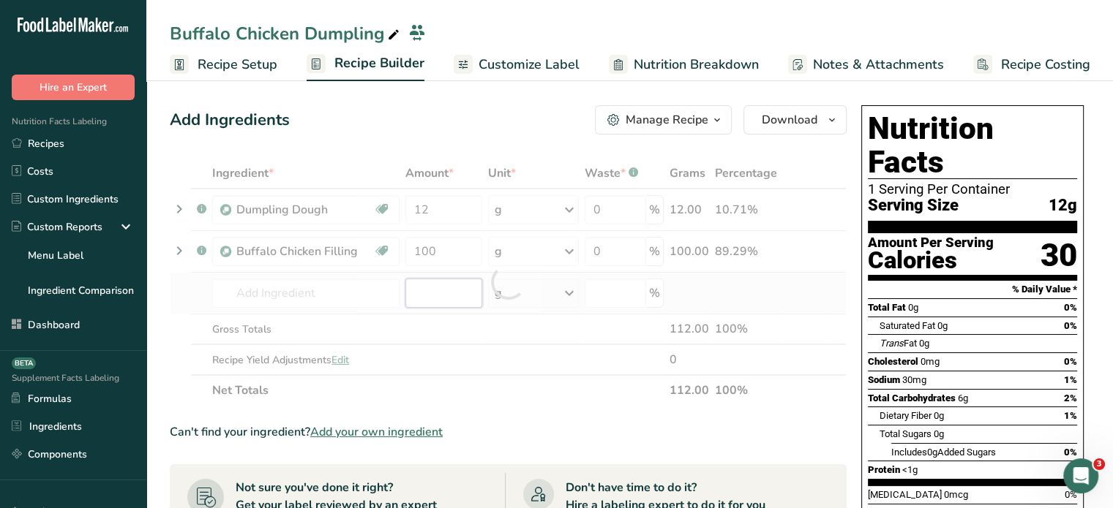
click at [442, 292] on div "Ingredient * Amount * Unit * Waste * .a-a{fill:#347362;}.b-a{fill:#fff;} Grams …" at bounding box center [508, 282] width 677 height 248
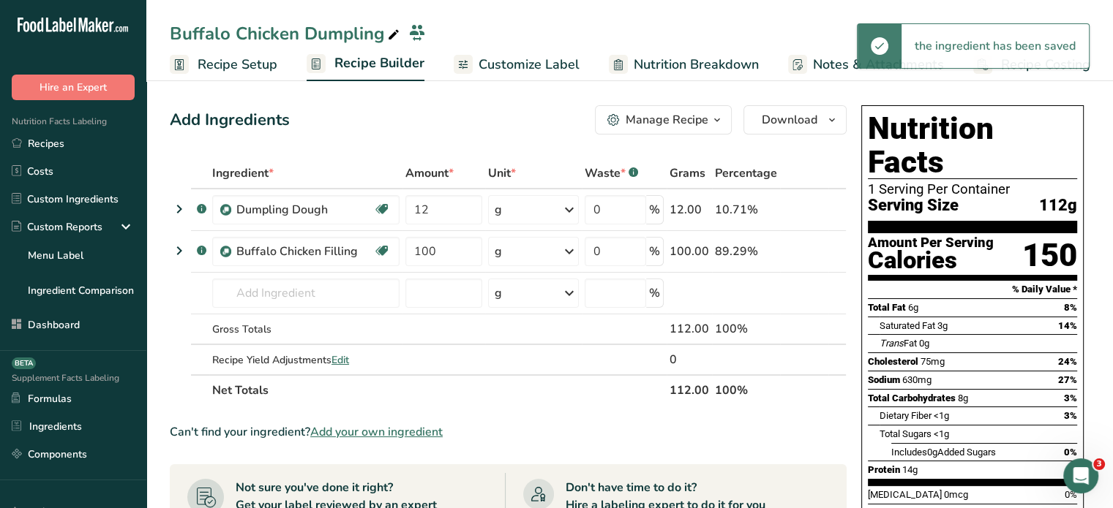
click at [556, 74] on link "Customize Label" at bounding box center [517, 64] width 126 height 33
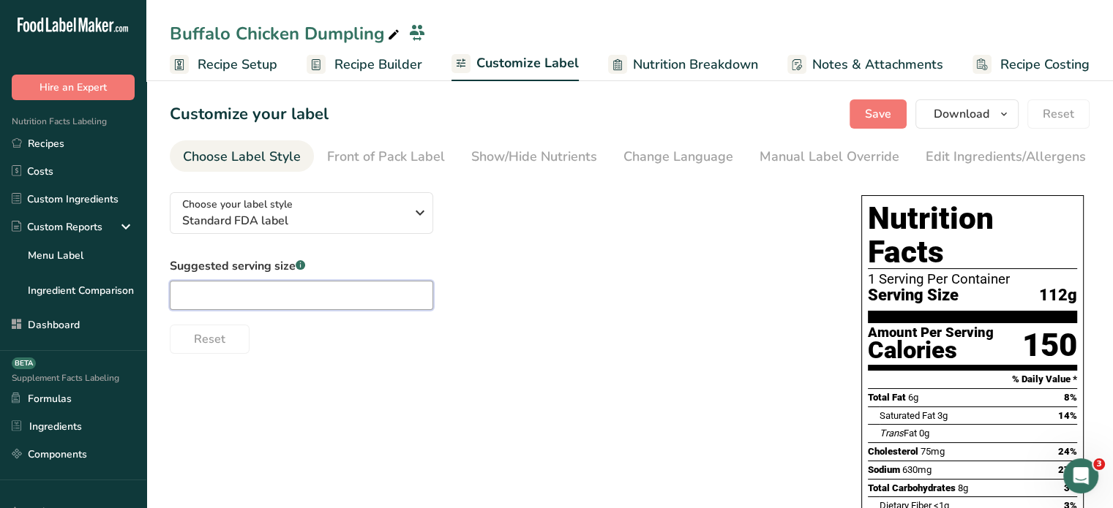
click at [299, 295] on input "text" at bounding box center [301, 295] width 263 height 29
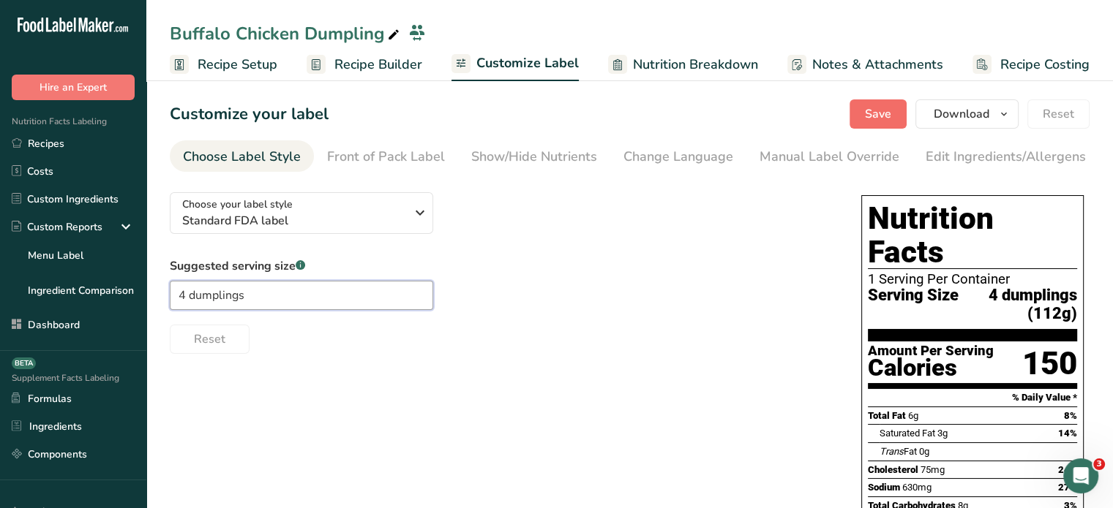
type input "4 dumplings"
click at [874, 124] on button "Save" at bounding box center [877, 113] width 57 height 29
click at [880, 118] on div "Save Download Choose what to show on your downloaded label Recipe Name to appea…" at bounding box center [969, 113] width 240 height 29
click at [1070, 149] on div "Edit Ingredients/Allergens List" at bounding box center [1018, 157] width 186 height 20
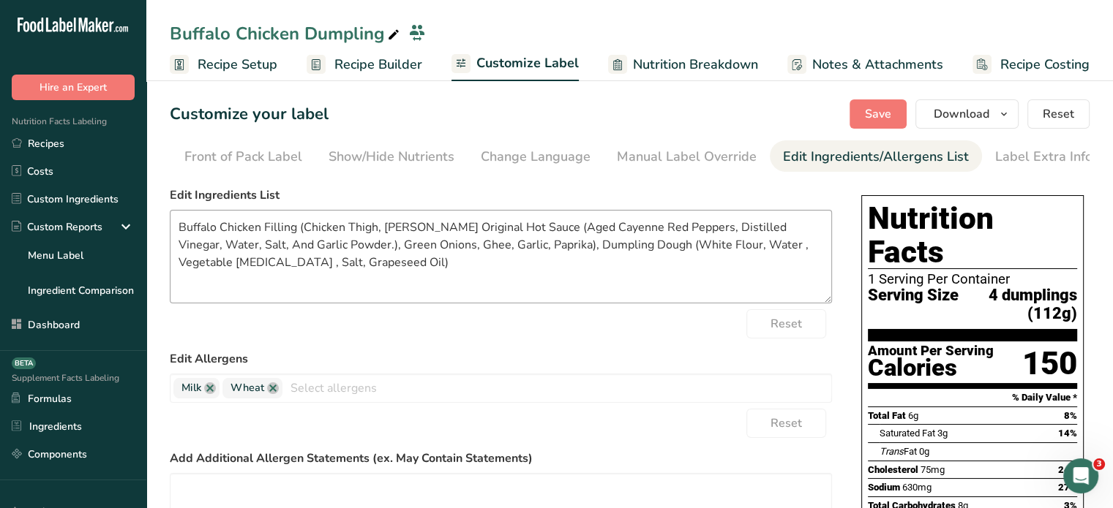
scroll to position [0, 143]
drag, startPoint x: 455, startPoint y: 279, endPoint x: 143, endPoint y: 218, distance: 317.5
click at [143, 218] on div ".a-20{fill:#fff;} Hire an Expert Nutrition Facts Labeling Recipes Costs Custom …" at bounding box center [556, 426] width 1113 height 853
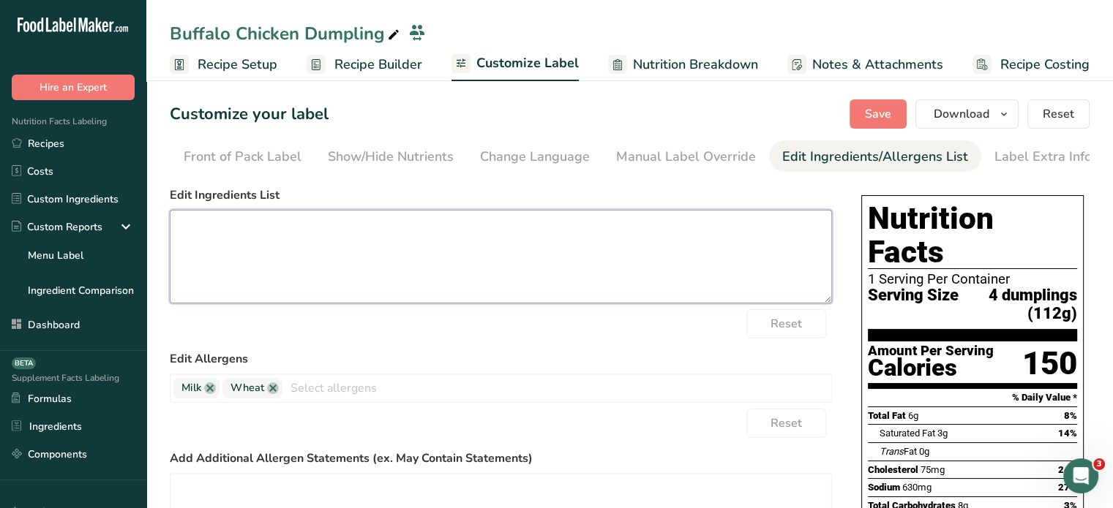
paste textarea "Dumpling Filling (Chicken Thigh, Hot Sauce (Aged Cayenne Red Peppers, Distilled…"
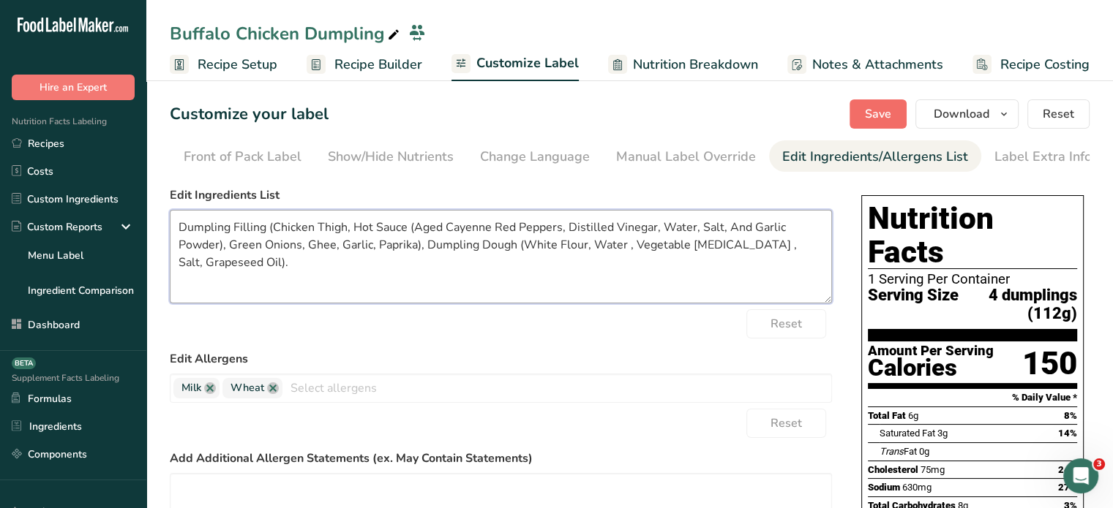
type textarea "Dumpling Filling (Chicken Thigh, Hot Sauce (Aged Cayenne Red Peppers, Distilled…"
click at [854, 106] on button "Save" at bounding box center [877, 113] width 57 height 29
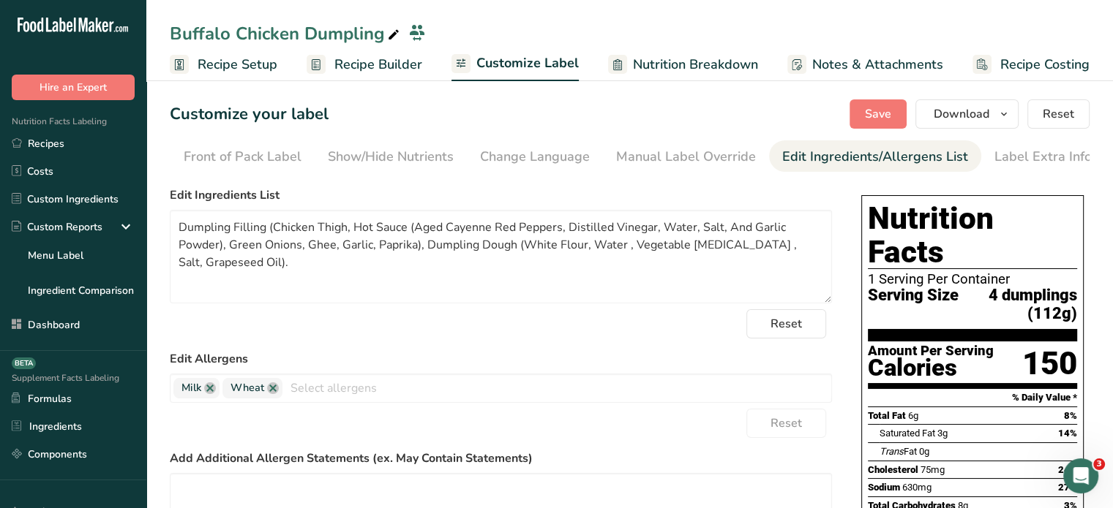
click at [405, 64] on span "Recipe Builder" at bounding box center [378, 65] width 88 height 20
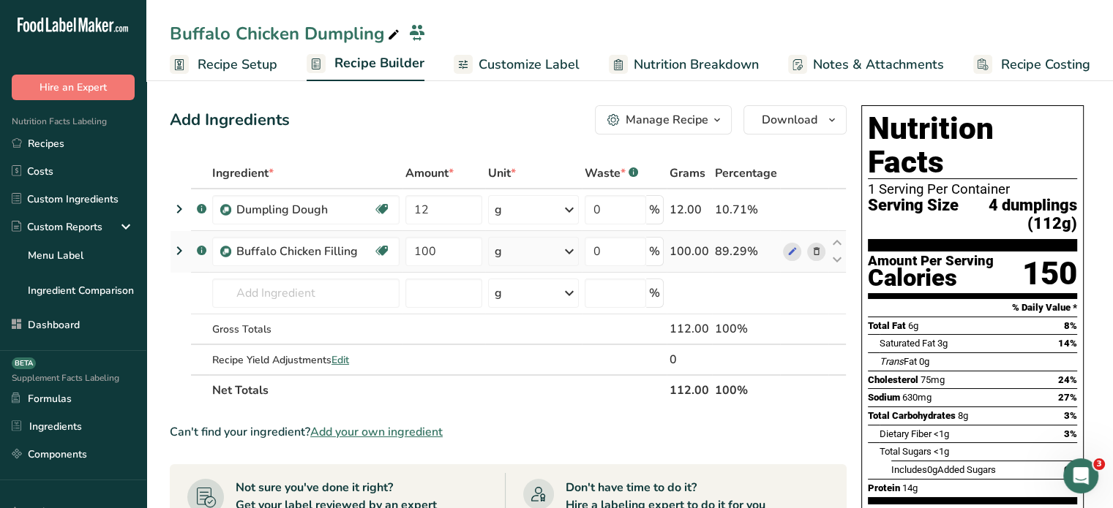
click at [190, 248] on td at bounding box center [180, 252] width 20 height 42
click at [179, 248] on icon at bounding box center [179, 251] width 18 height 26
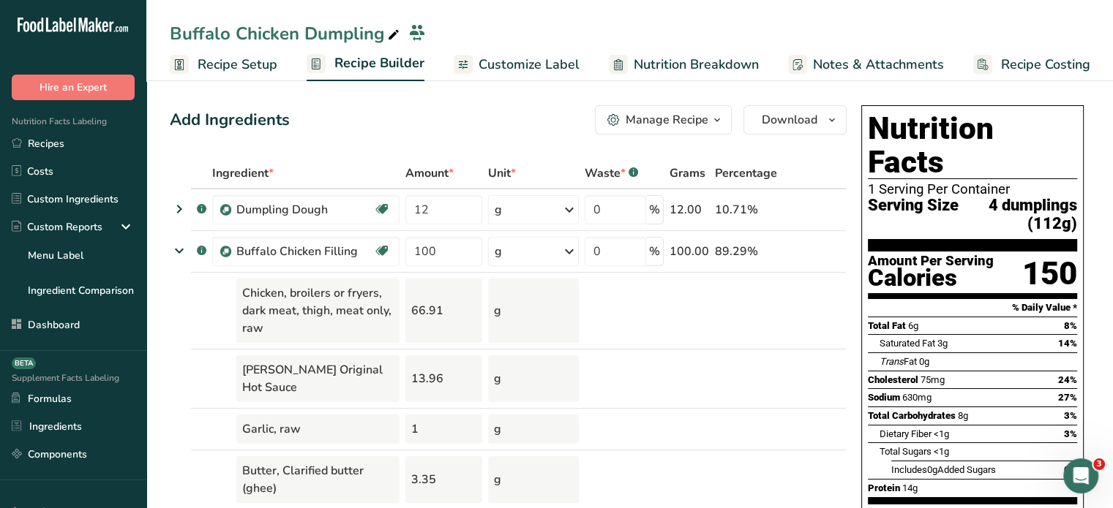
drag, startPoint x: 506, startPoint y: 45, endPoint x: 507, endPoint y: 53, distance: 8.2
click at [507, 53] on div "Buffalo Chicken Dumpling Recipe Setup Recipe Builder Customize Label Nutrition …" at bounding box center [629, 40] width 966 height 81
click at [507, 53] on link "Customize Label" at bounding box center [517, 64] width 126 height 33
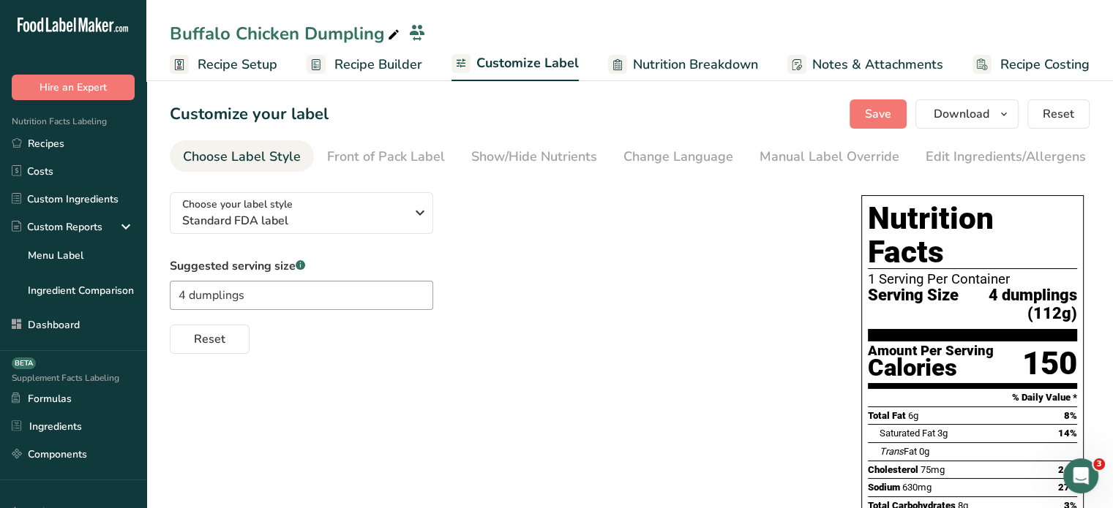
click at [658, 69] on span "Nutrition Breakdown" at bounding box center [695, 65] width 125 height 20
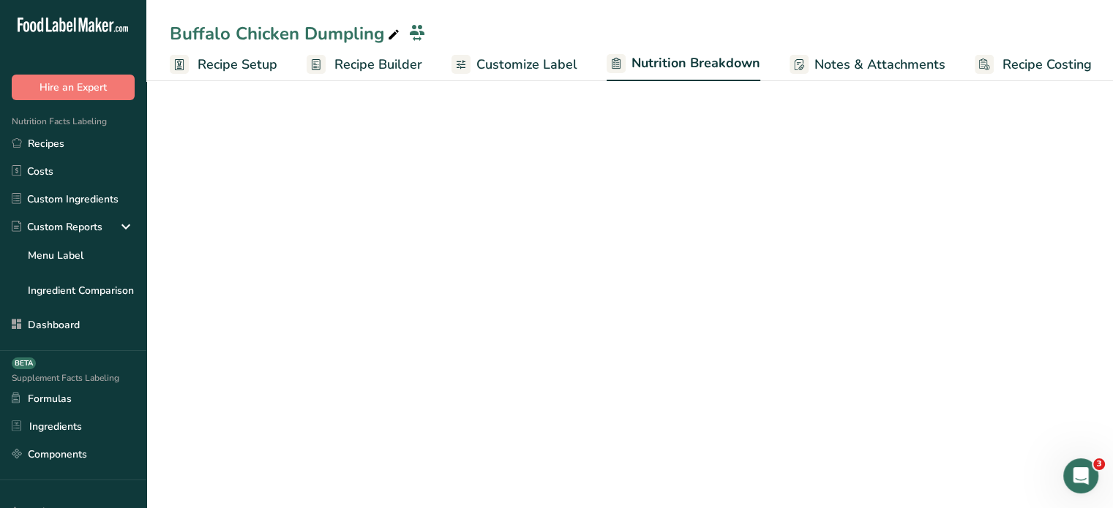
scroll to position [0, 1]
select select "Calories"
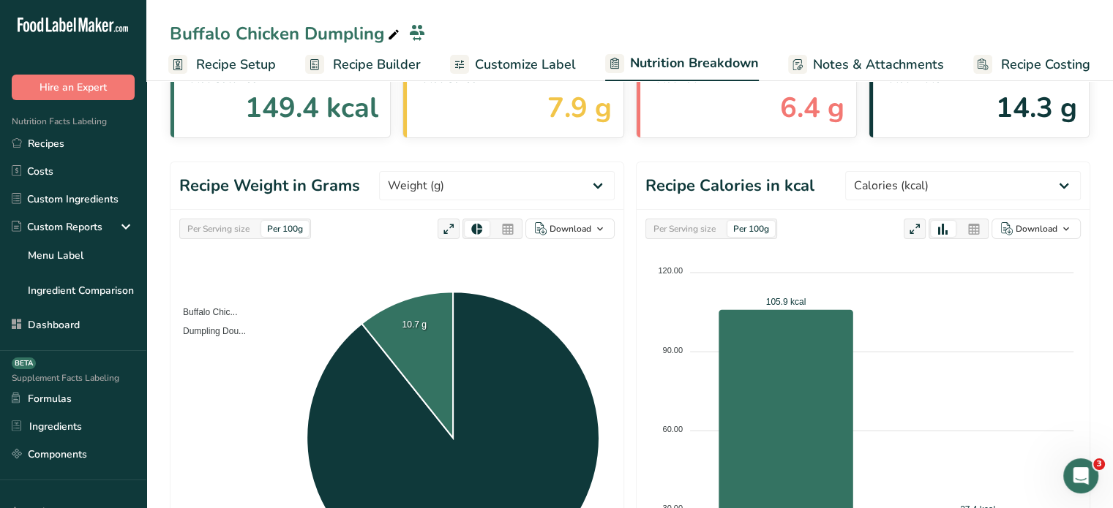
scroll to position [114, 0]
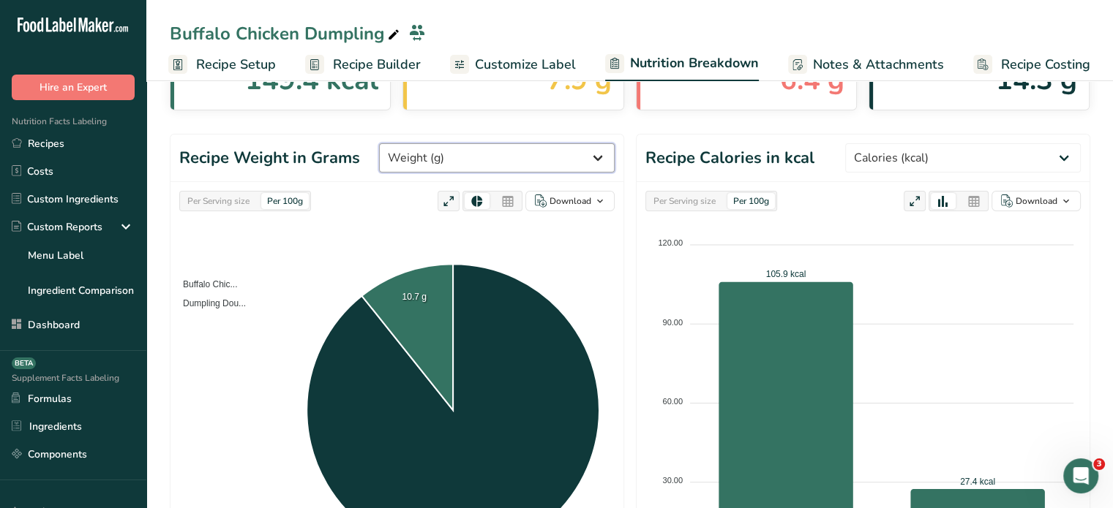
click at [505, 155] on select "Weight (g) Calories (kcal) Energy KJ (kj) Total Fat (g) Saturated Fat (g) Trans…" at bounding box center [497, 157] width 236 height 29
select select "Calories"
click at [434, 143] on select "Weight (g) Calories (kcal) Energy KJ (kj) Total Fat (g) Saturated Fat (g) Trans…" at bounding box center [497, 157] width 236 height 29
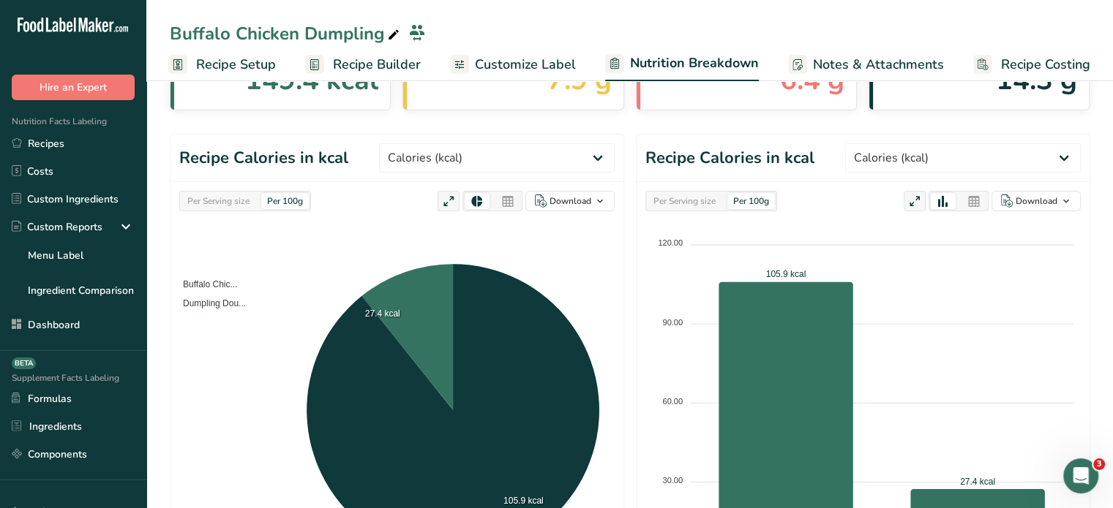
click at [515, 196] on div at bounding box center [507, 201] width 25 height 16
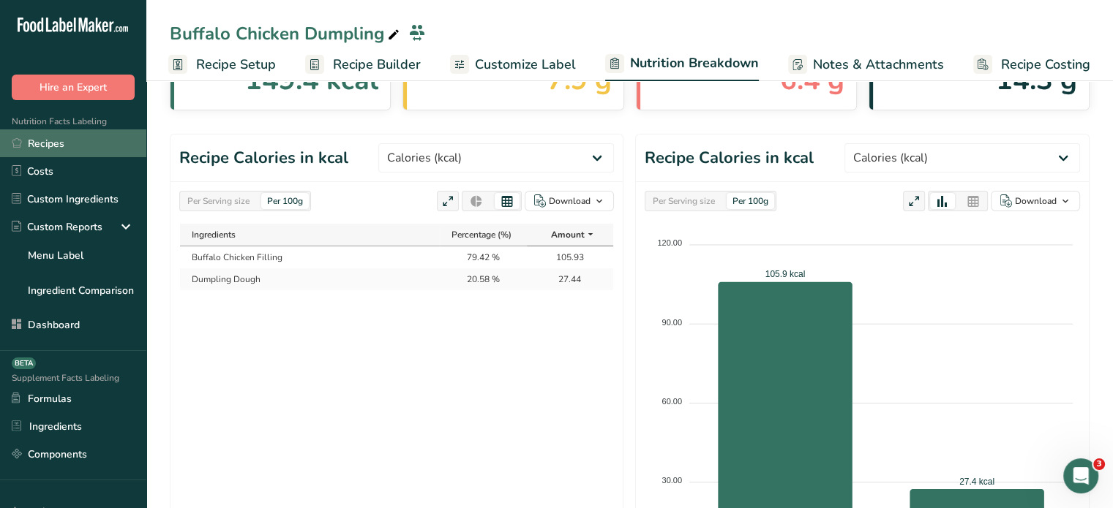
click at [118, 140] on link "Recipes" at bounding box center [73, 143] width 146 height 28
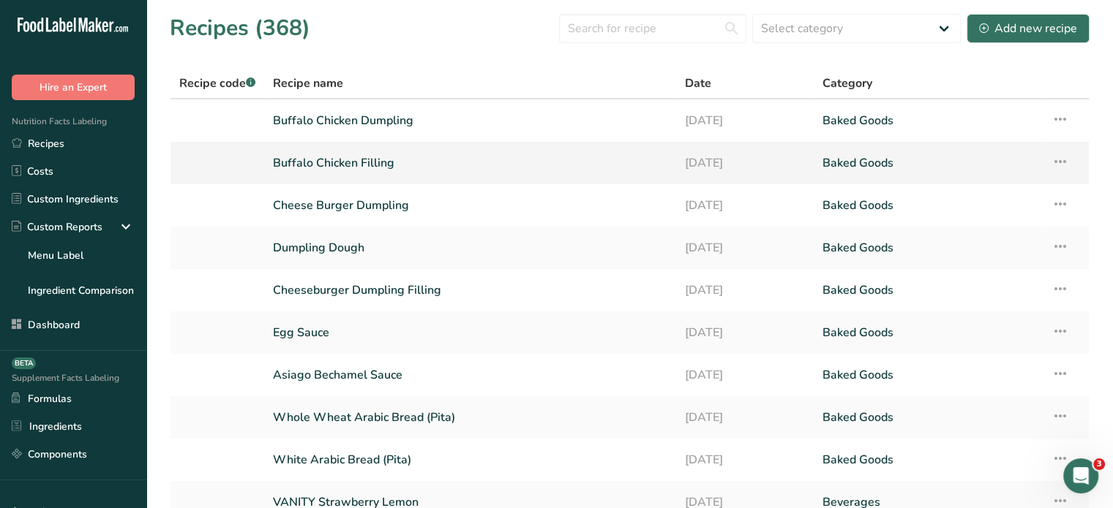
click at [335, 157] on link "Buffalo Chicken Filling" at bounding box center [470, 163] width 394 height 31
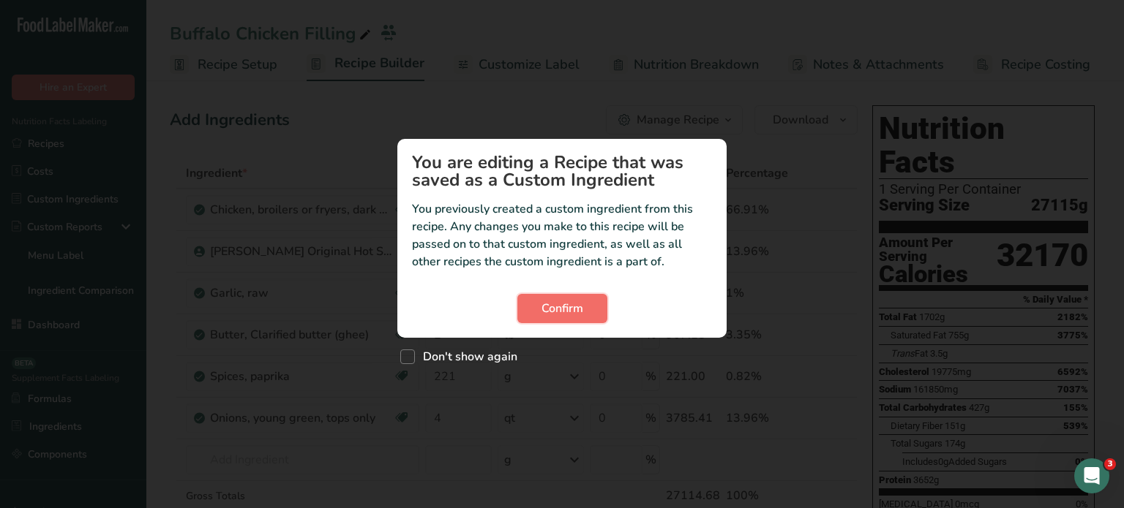
click at [556, 298] on button "Confirm" at bounding box center [562, 308] width 90 height 29
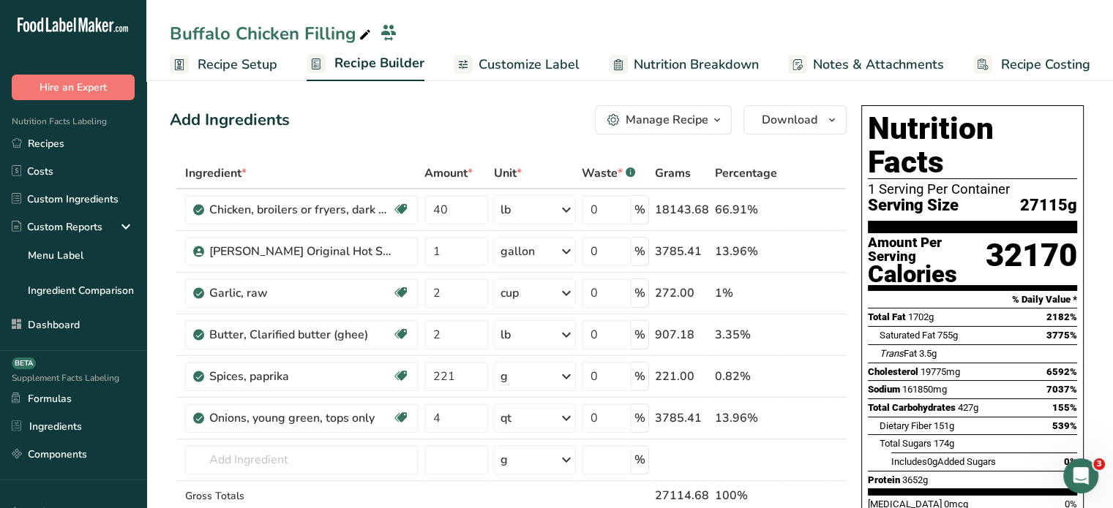
click at [239, 61] on span "Recipe Setup" at bounding box center [238, 65] width 80 height 20
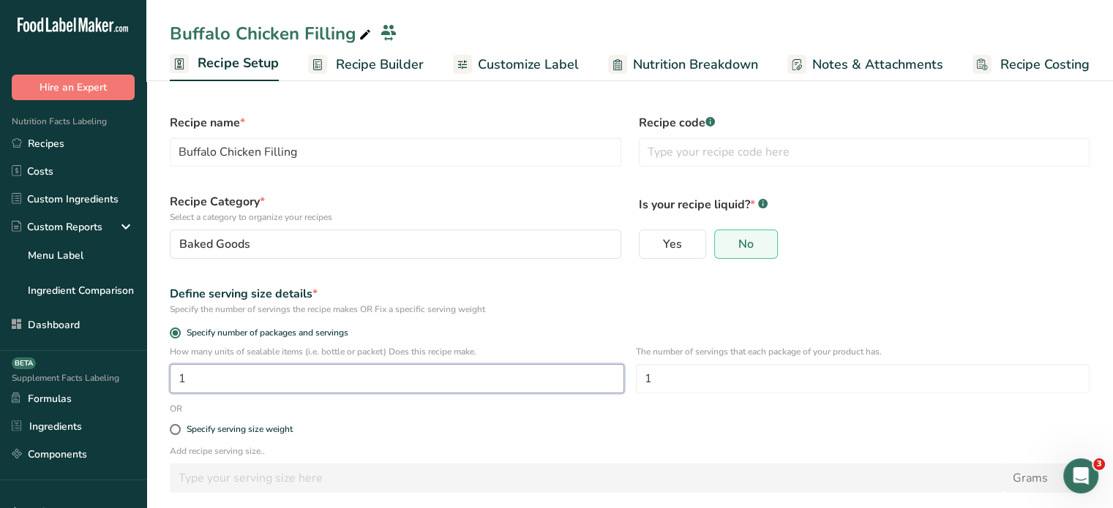
click at [357, 375] on input "1" at bounding box center [397, 378] width 454 height 29
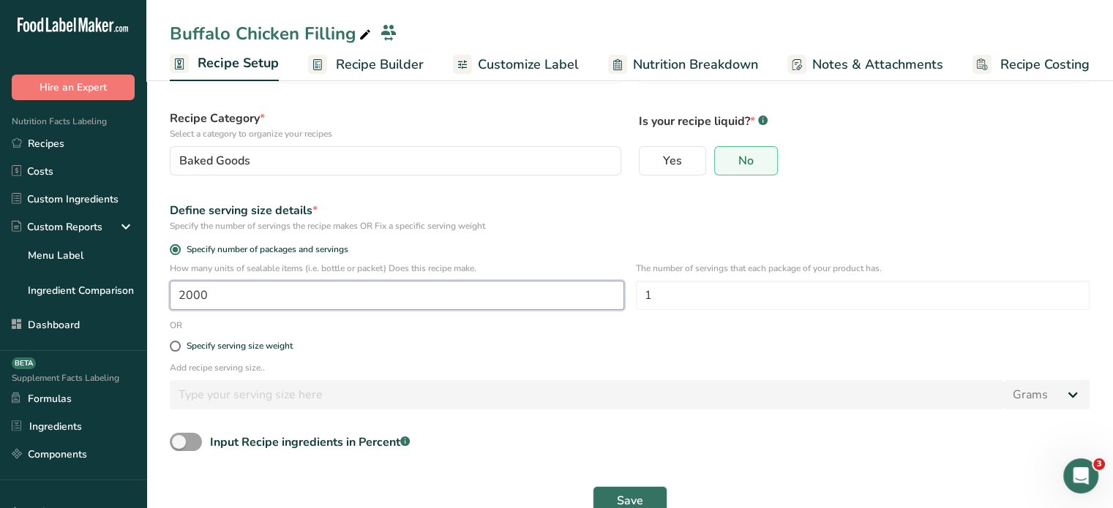
scroll to position [113, 0]
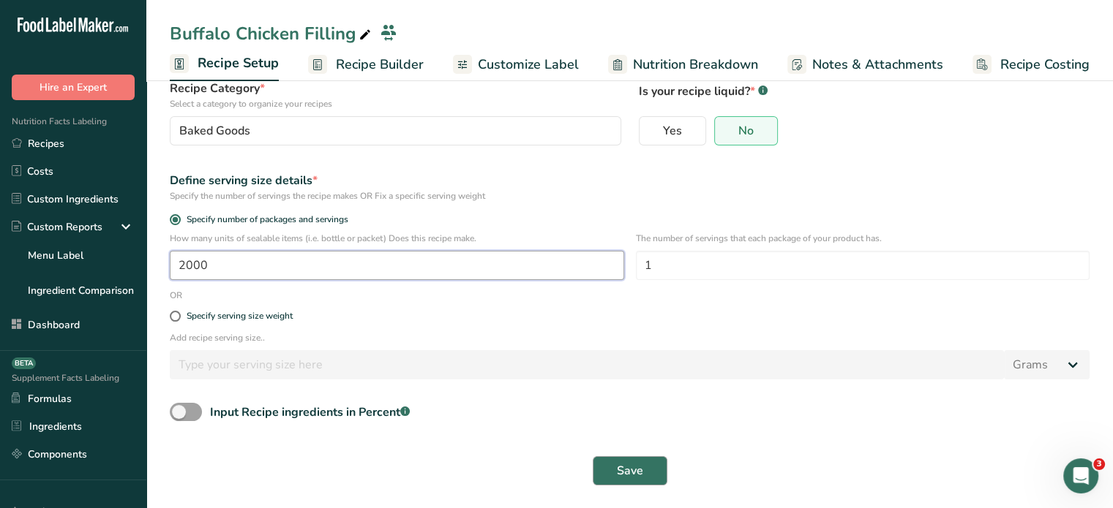
type input "2000"
click at [664, 465] on button "Save" at bounding box center [630, 470] width 75 height 29
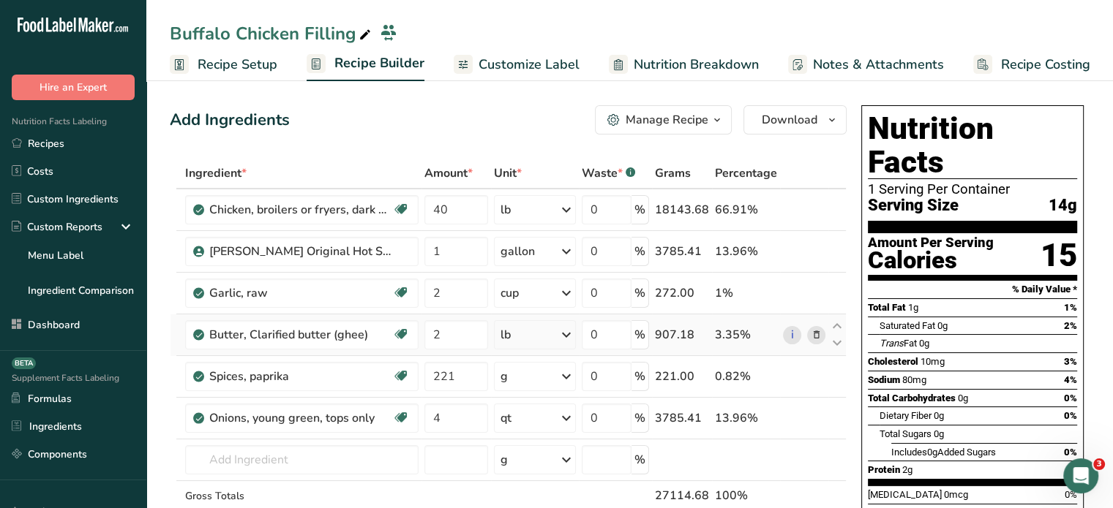
click at [813, 336] on icon at bounding box center [816, 335] width 10 height 15
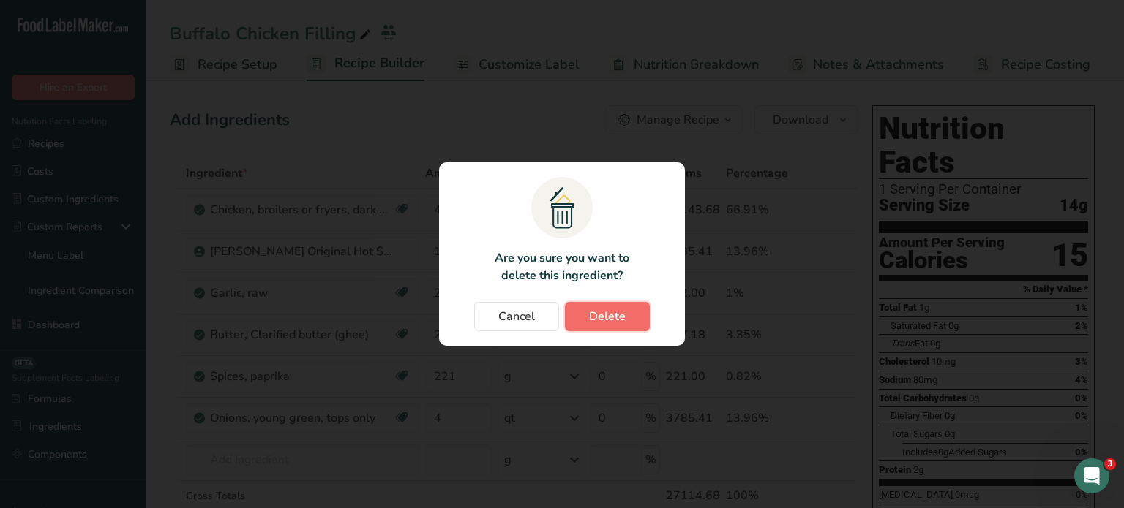
click at [591, 318] on span "Delete" at bounding box center [607, 317] width 37 height 18
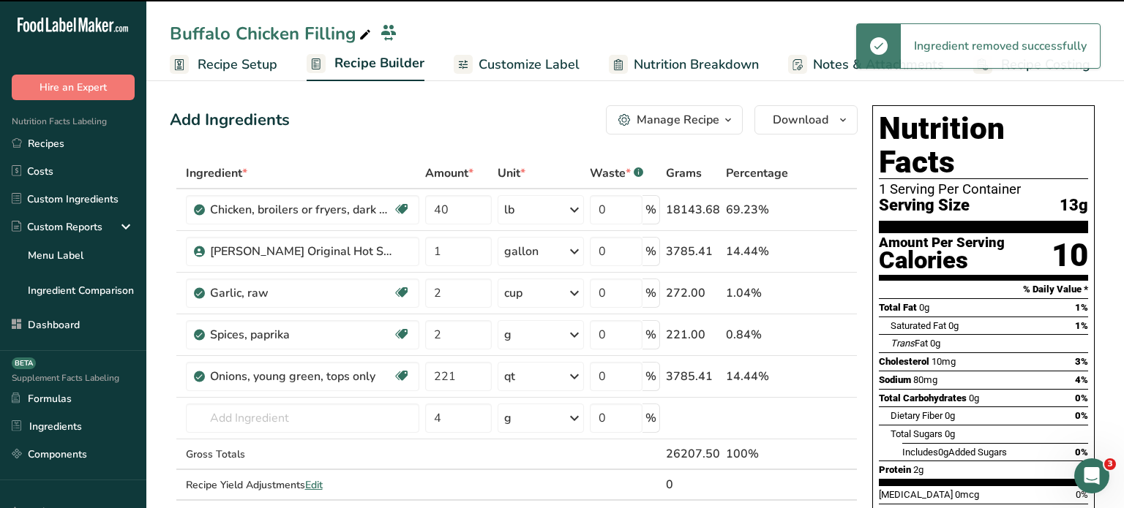
type input "221"
type input "4"
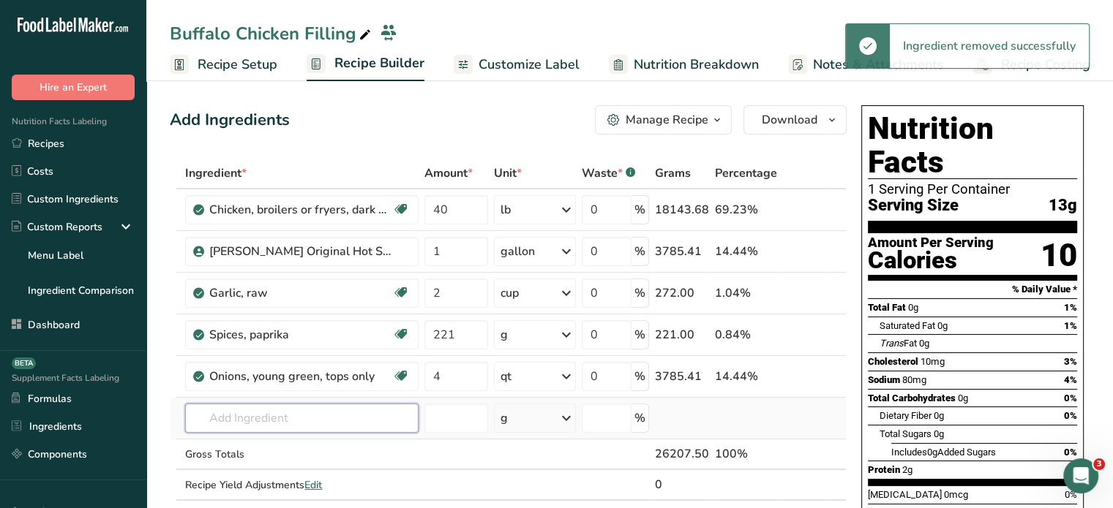
click at [288, 426] on input "text" at bounding box center [301, 418] width 233 height 29
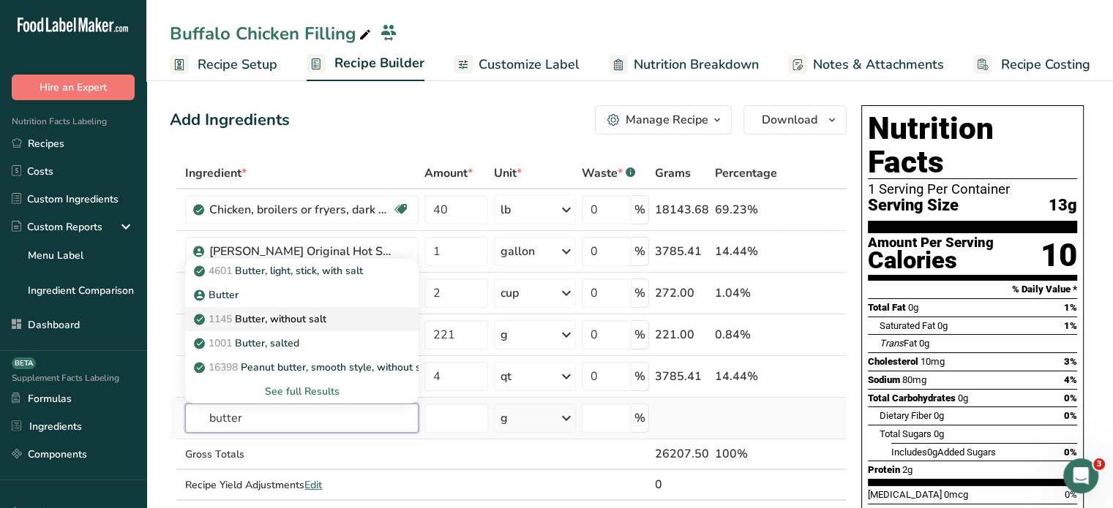
type input "butter"
click at [326, 323] on p "1145 Butter, without salt" at bounding box center [261, 319] width 129 height 15
type input "Butter, without salt"
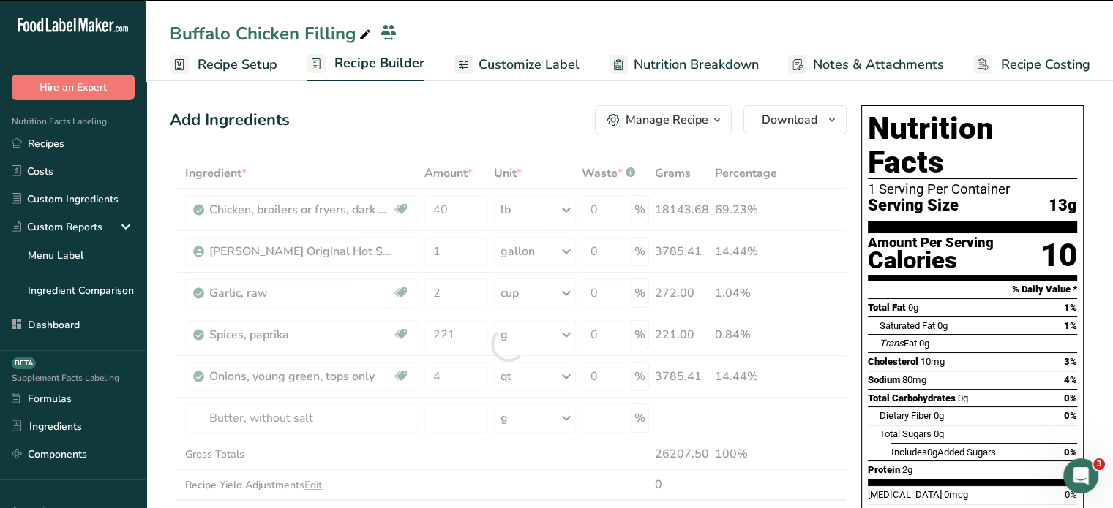
type input "0"
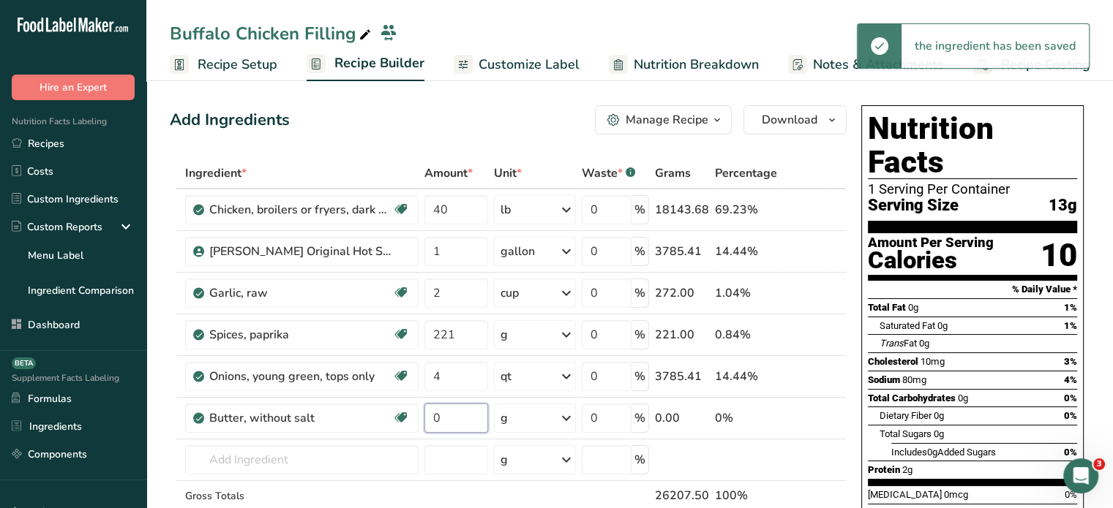
click at [467, 423] on input "0" at bounding box center [456, 418] width 64 height 29
type input "2"
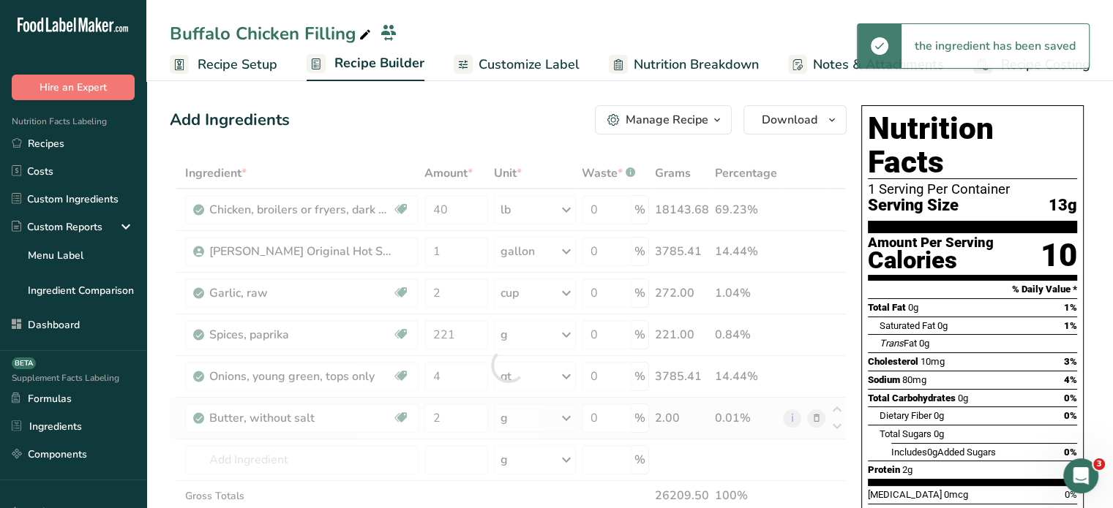
click at [552, 411] on div "Ingredient * Amount * Unit * Waste * .a-a{fill:#347362;}.b-a{fill:#fff;} Grams …" at bounding box center [508, 365] width 677 height 415
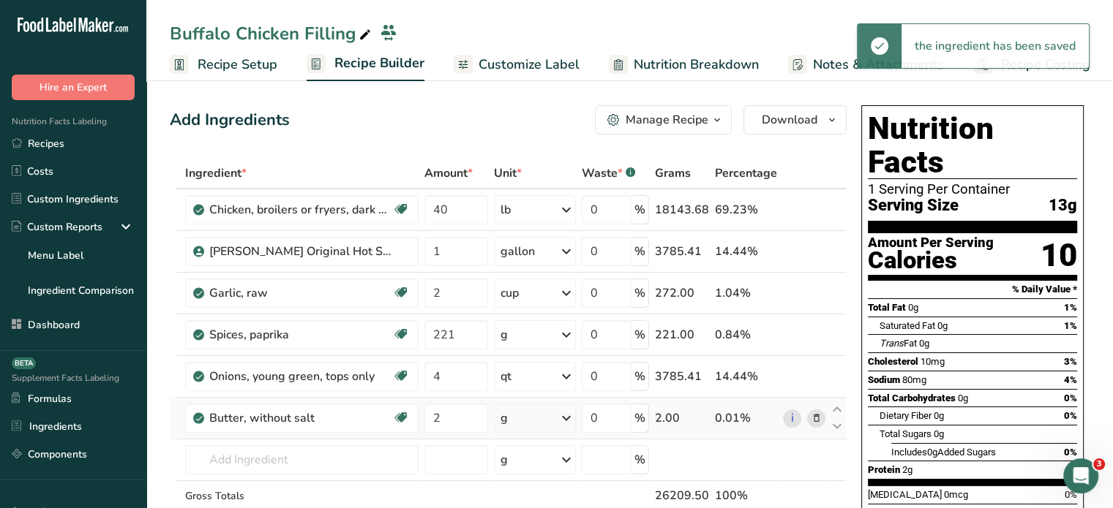
click at [552, 411] on div "g" at bounding box center [535, 418] width 82 height 29
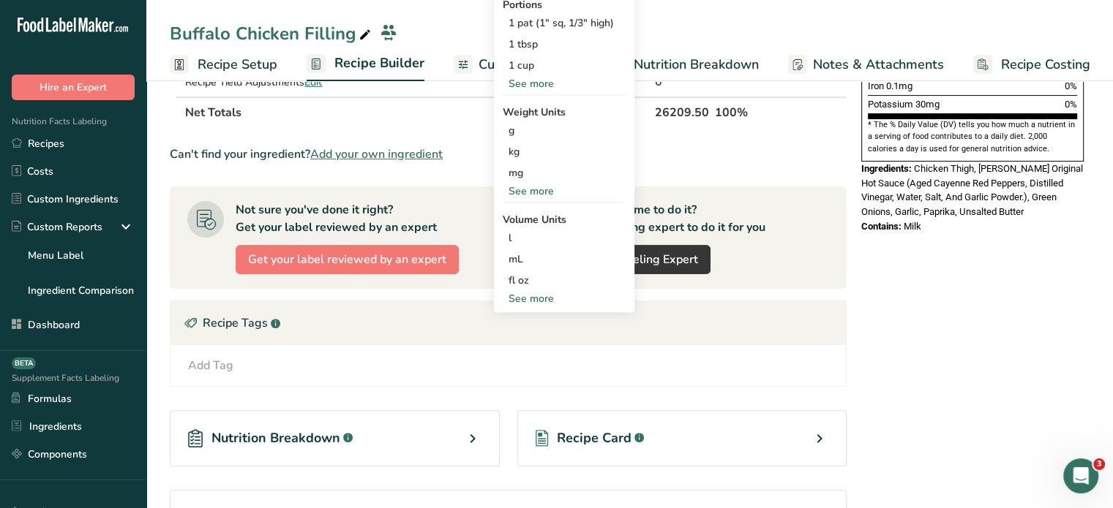
click at [534, 190] on div "See more" at bounding box center [564, 191] width 123 height 15
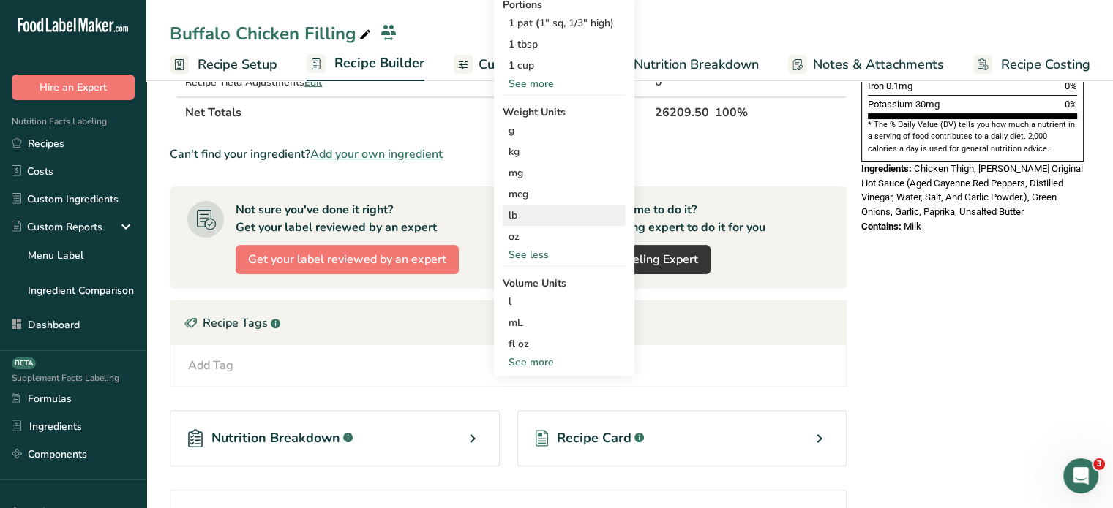
click at [538, 220] on div "lb" at bounding box center [564, 215] width 123 height 21
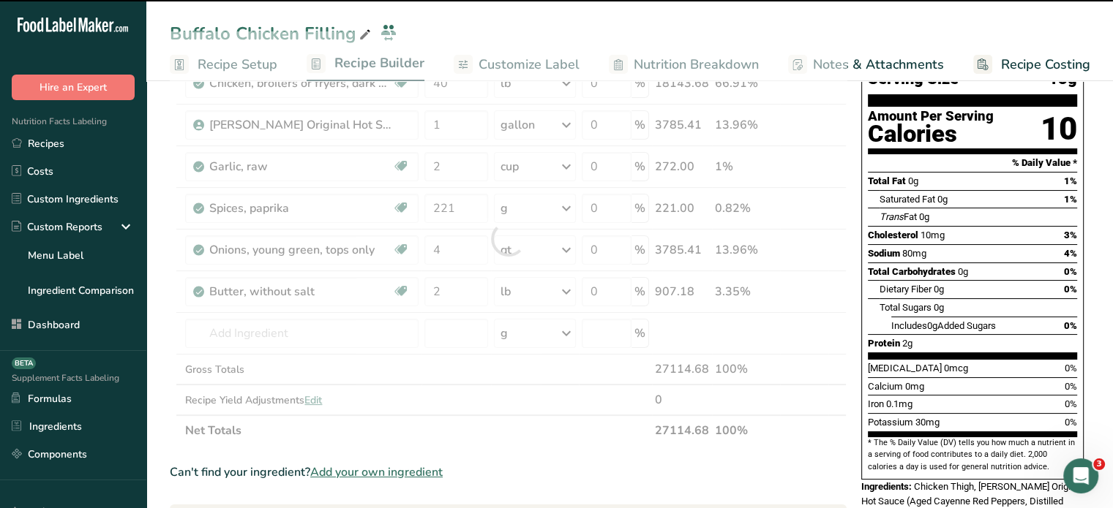
scroll to position [123, 0]
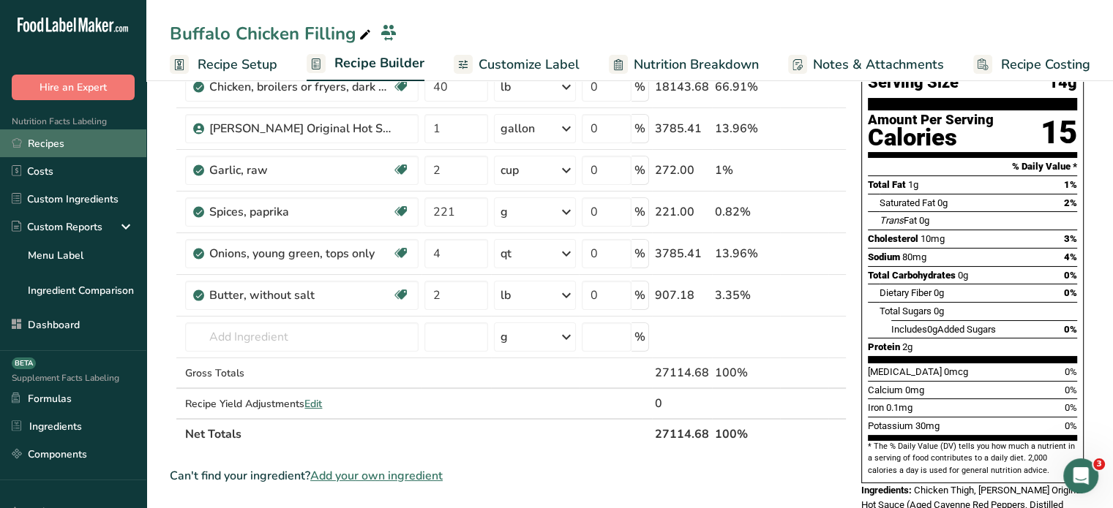
click at [45, 130] on link "Recipes" at bounding box center [73, 143] width 146 height 28
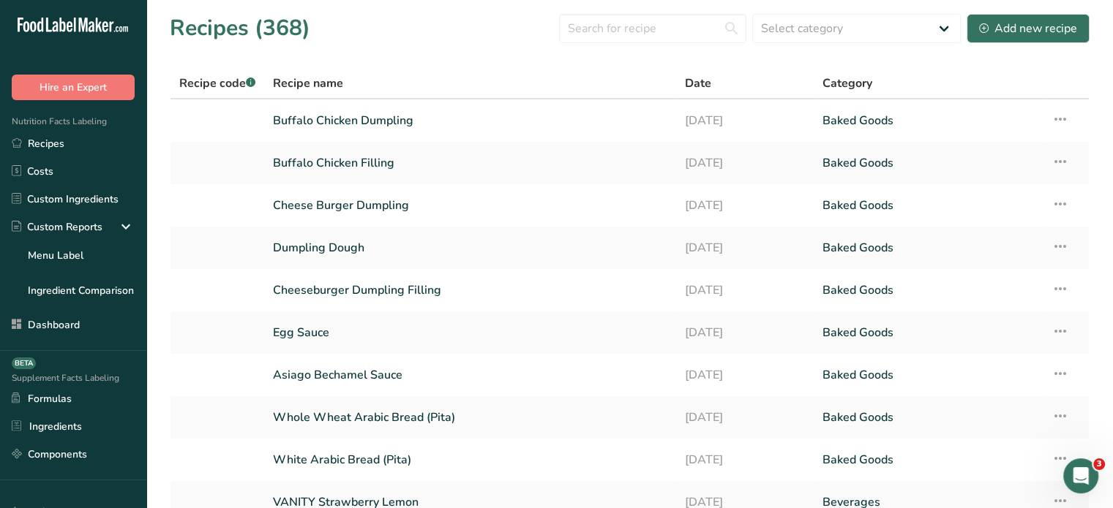
click at [315, 115] on link "Buffalo Chicken Dumpling" at bounding box center [470, 120] width 394 height 31
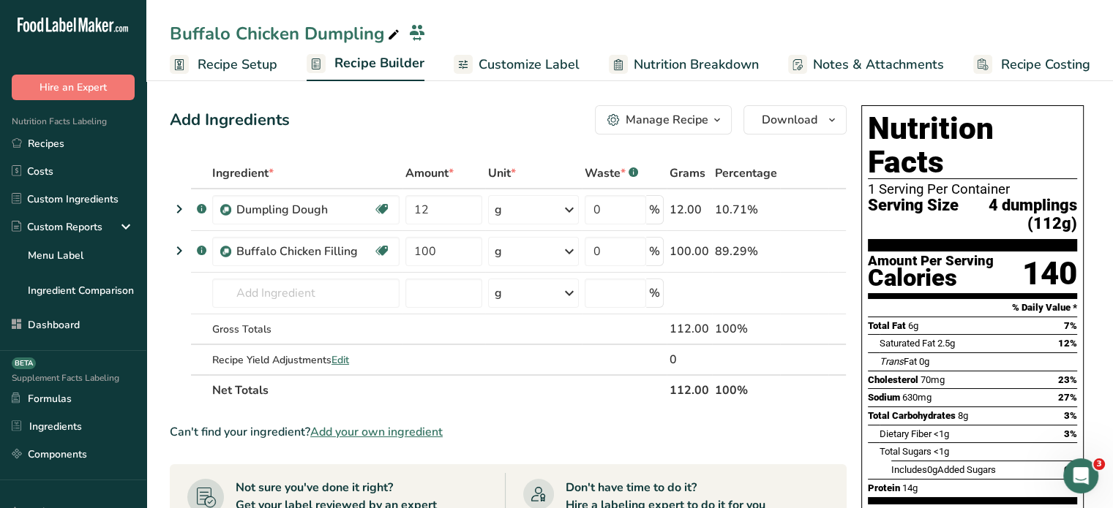
click at [535, 55] on span "Customize Label" at bounding box center [528, 65] width 101 height 20
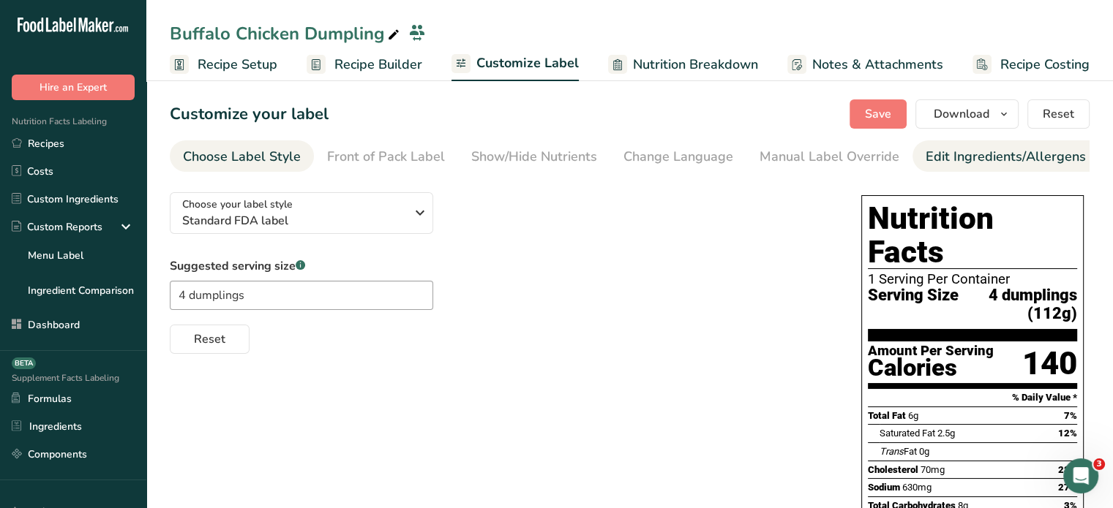
click at [963, 168] on link "Edit Ingredients/Allergens List" at bounding box center [1018, 156] width 186 height 33
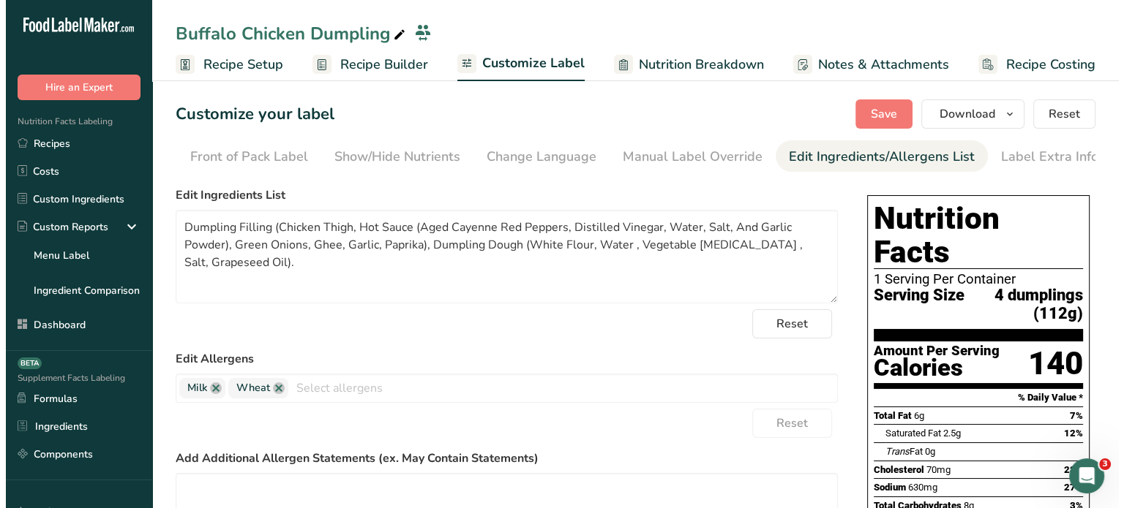
scroll to position [0, 143]
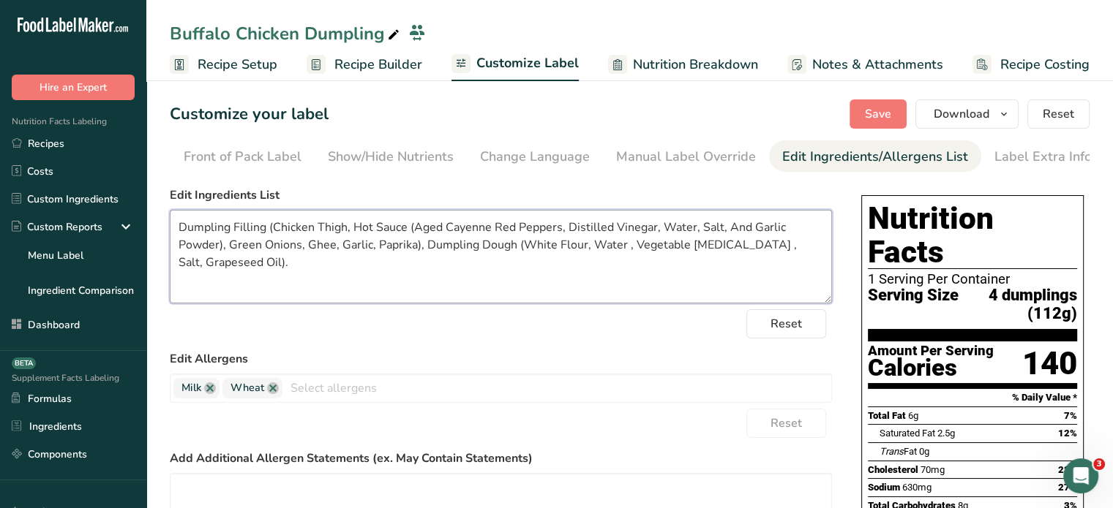
click at [579, 269] on textarea "Dumpling Filling (Chicken Thigh, Hot Sauce (Aged Cayenne Red Peppers, Distilled…" at bounding box center [501, 257] width 662 height 94
paste textarea "Clarified Butter"
type textarea "Dumpling Filling (Chicken Thigh, Hot Sauce (Aged Cayenne Red Peppers, Distilled…"
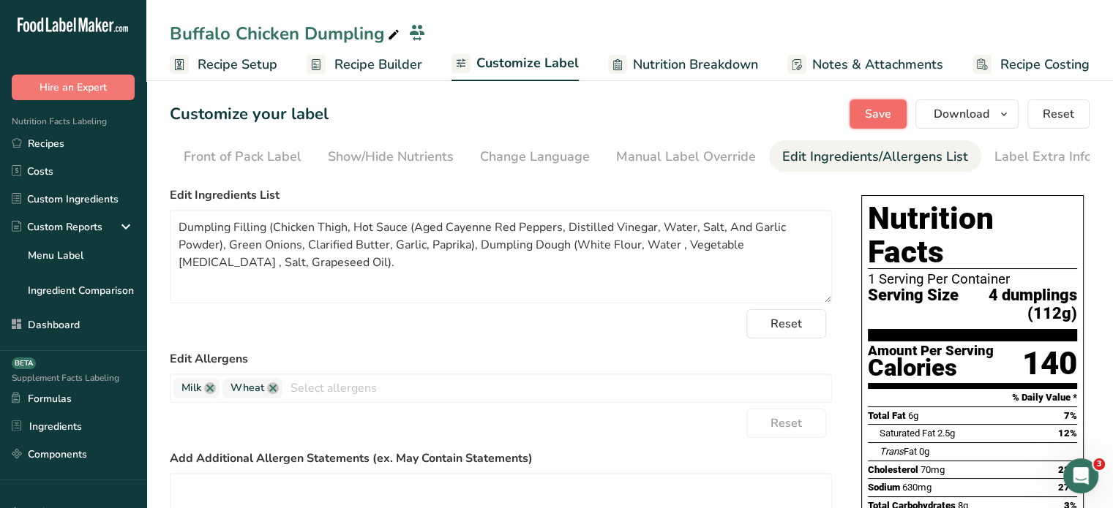
click at [872, 124] on button "Save" at bounding box center [877, 113] width 57 height 29
click at [722, 211] on div "Edit Ingredients List Dumpling Filling (Chicken Thigh, Hot Sauce (Aged Cayenne …" at bounding box center [501, 245] width 662 height 117
click at [882, 108] on span "Save" at bounding box center [878, 114] width 26 height 18
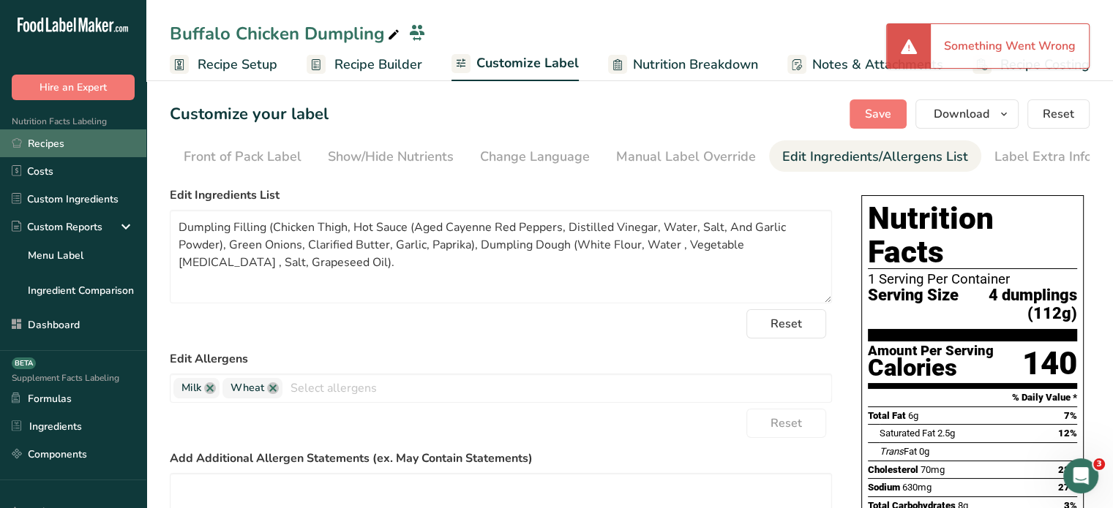
click at [61, 140] on link "Recipes" at bounding box center [73, 143] width 146 height 28
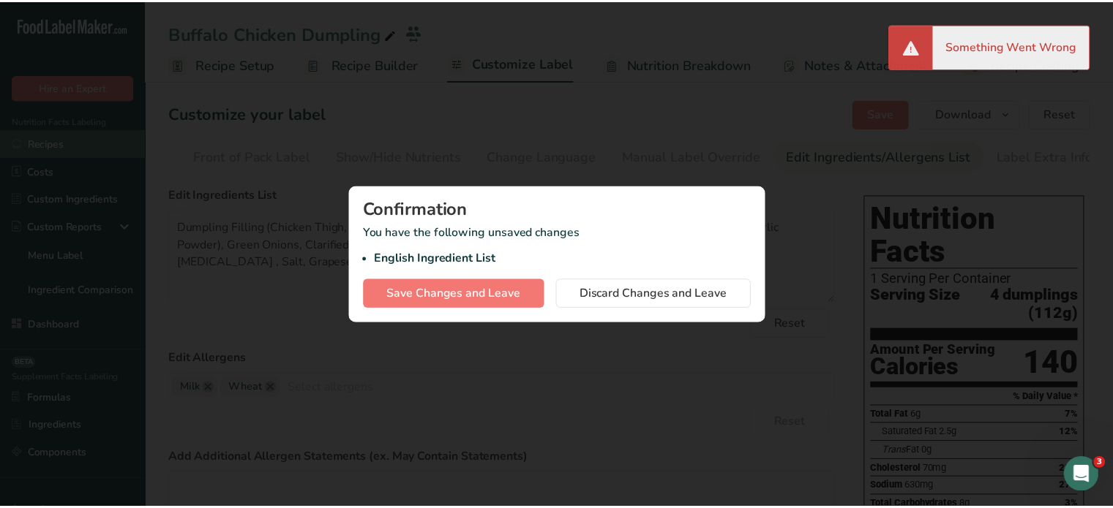
scroll to position [0, 0]
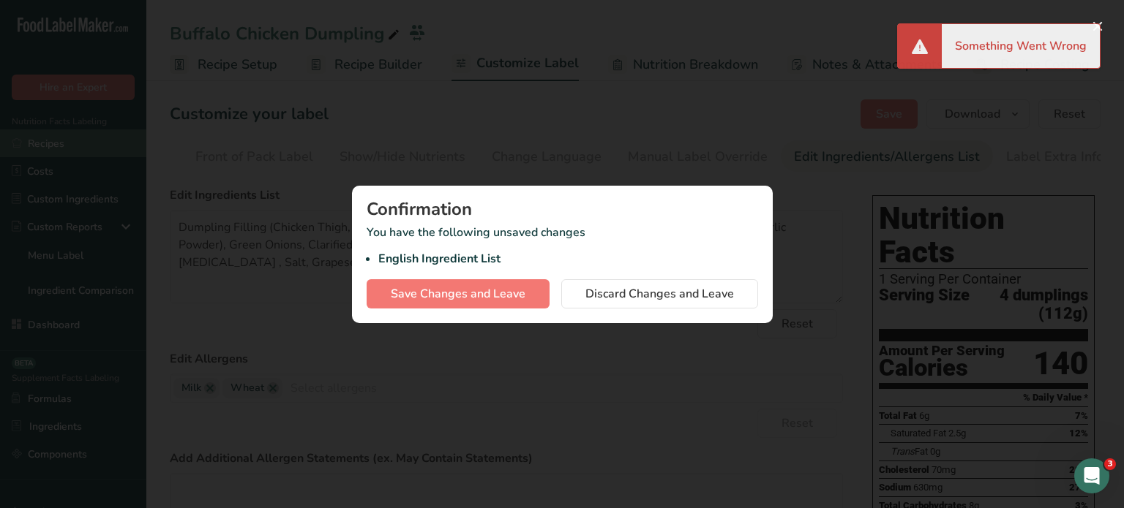
click at [61, 140] on div at bounding box center [562, 254] width 1124 height 508
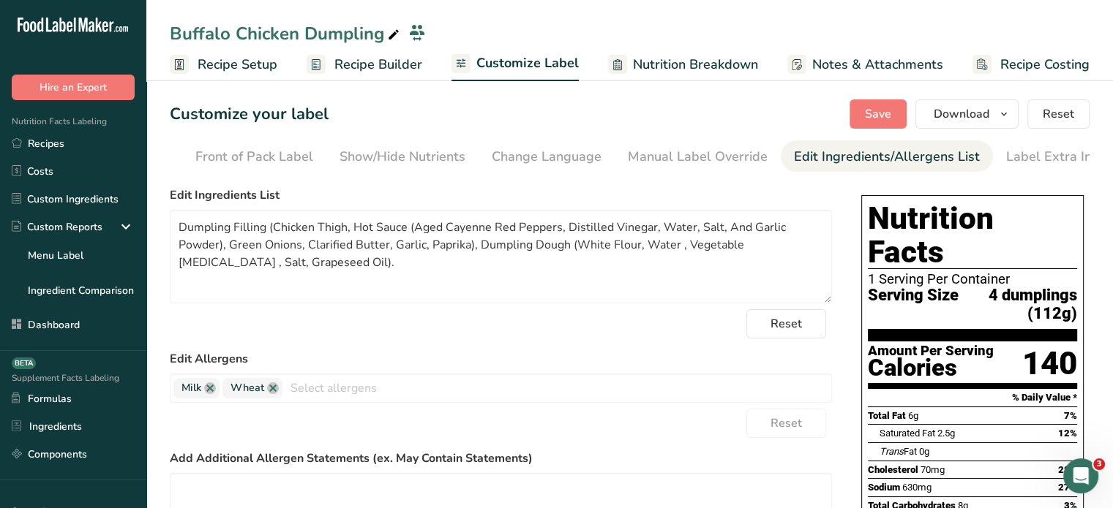
click at [101, 129] on div "Nutrition Facts Labeling Recipes Costs Custom Ingredients Custom Reports Menu L…" at bounding box center [73, 225] width 146 height 251
click at [102, 142] on link "Recipes" at bounding box center [73, 143] width 146 height 28
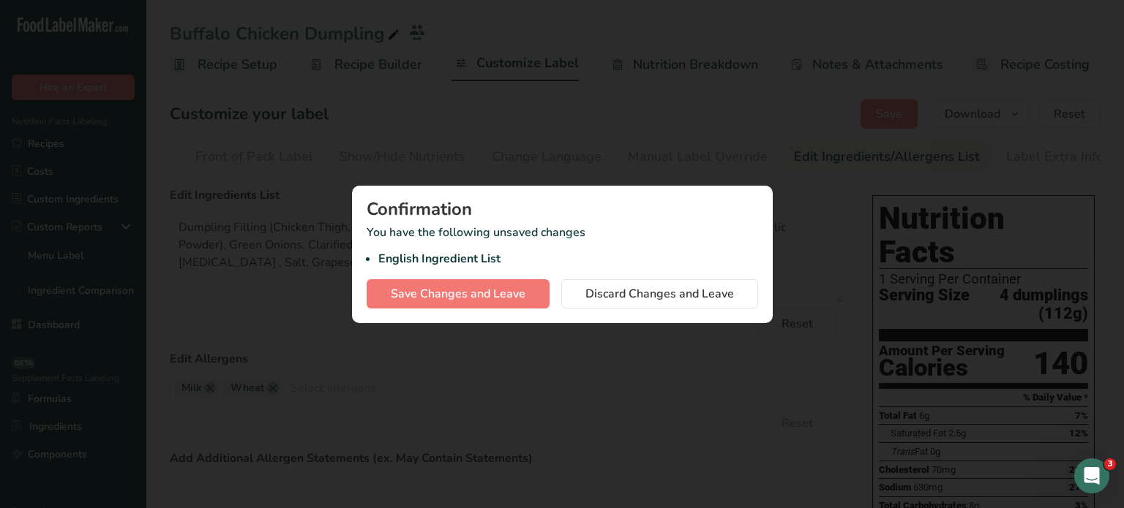
click at [85, 157] on div at bounding box center [562, 254] width 1124 height 508
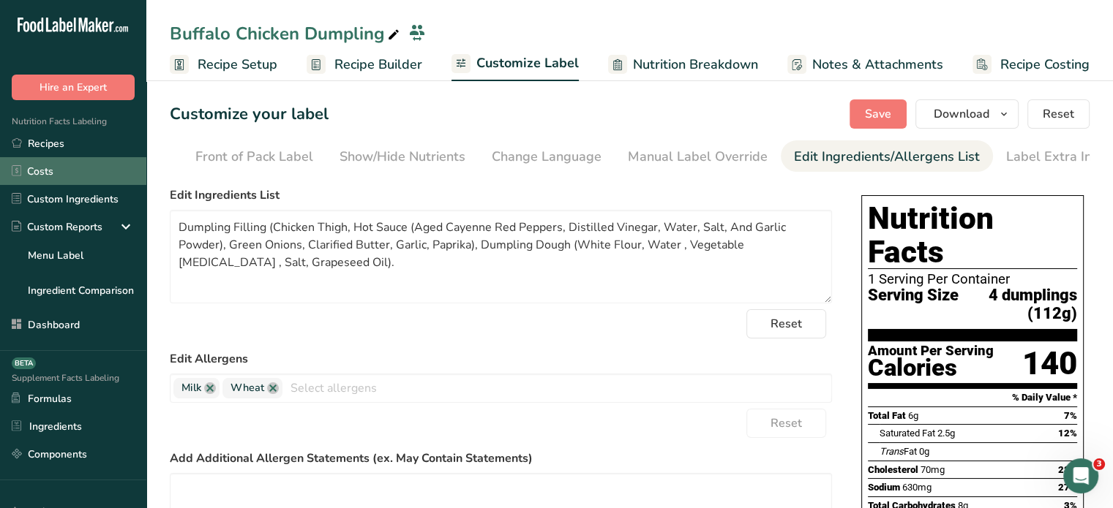
click at [110, 159] on link "Costs" at bounding box center [73, 171] width 146 height 28
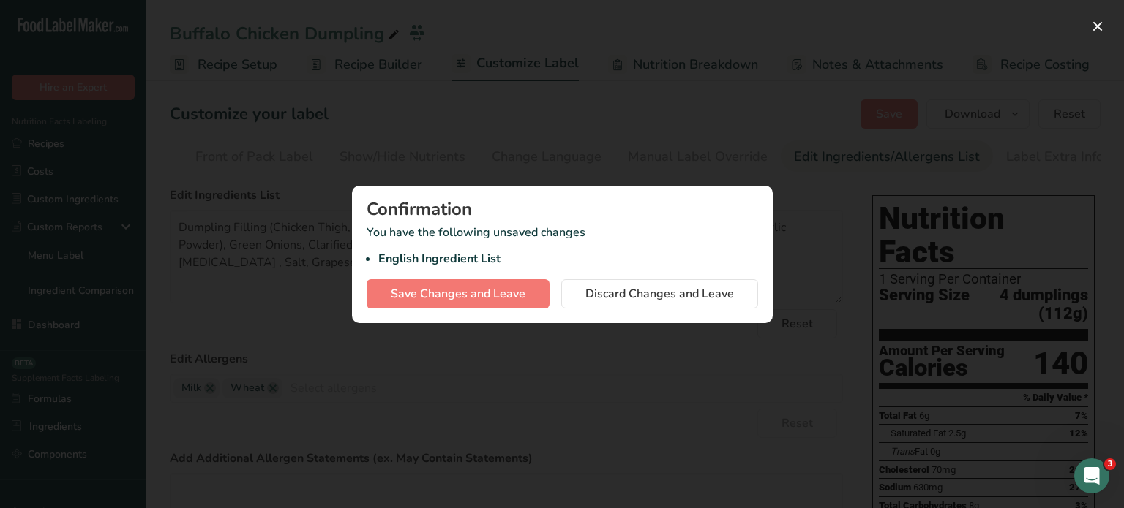
click at [398, 278] on div "Confirmation You have the following unsaved changes English Ingredient List Sav…" at bounding box center [562, 255] width 421 height 138
click at [399, 295] on span "Save Changes and Leave" at bounding box center [458, 294] width 135 height 18
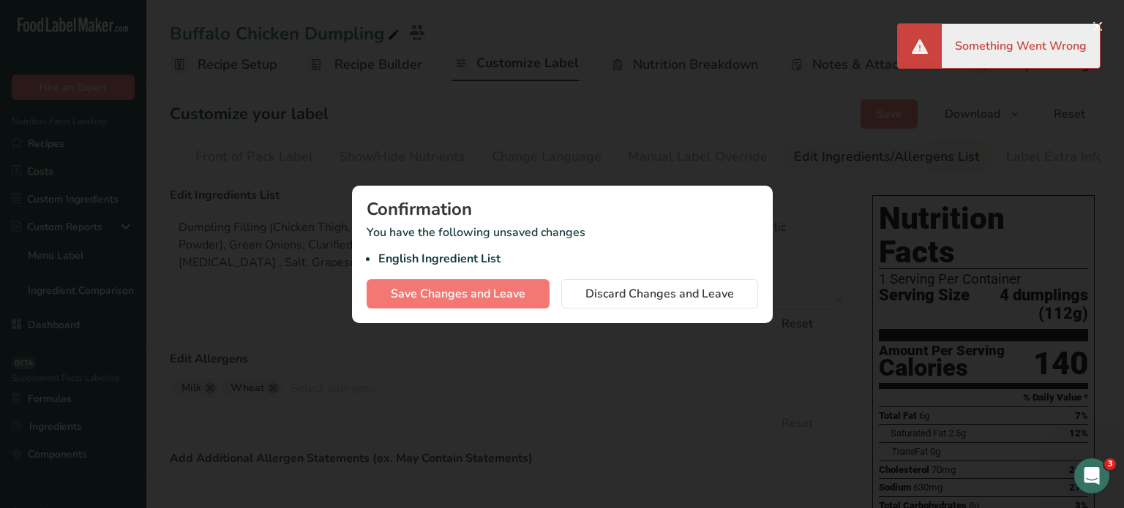
click at [667, 86] on div at bounding box center [562, 254] width 1124 height 508
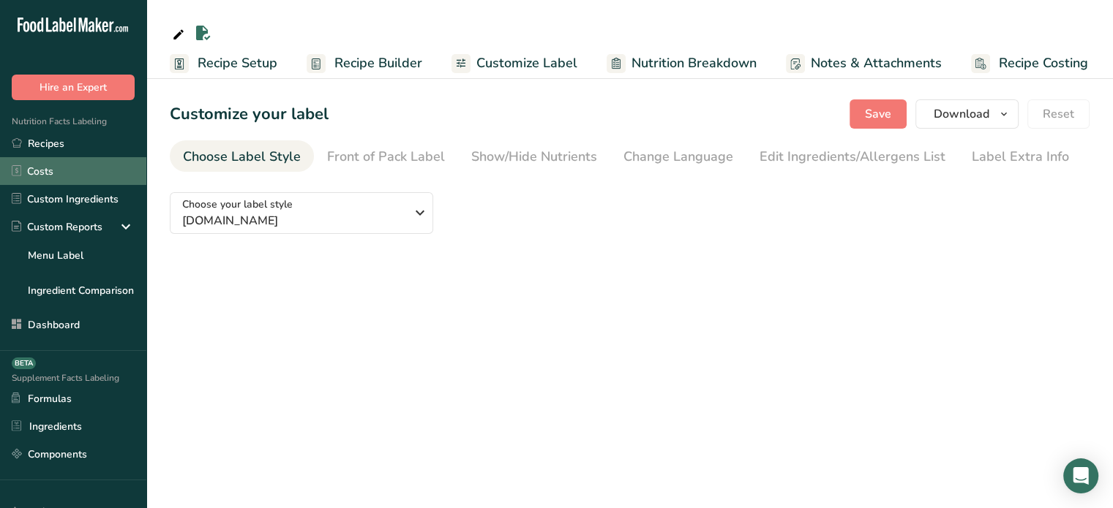
click at [90, 160] on link "Costs" at bounding box center [73, 171] width 146 height 28
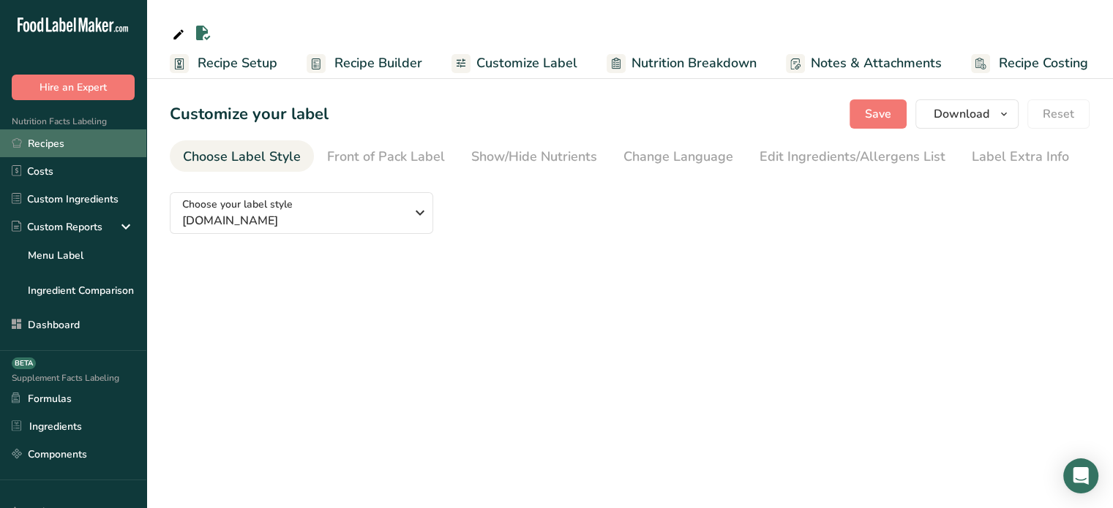
click at [96, 151] on link "Recipes" at bounding box center [73, 143] width 146 height 28
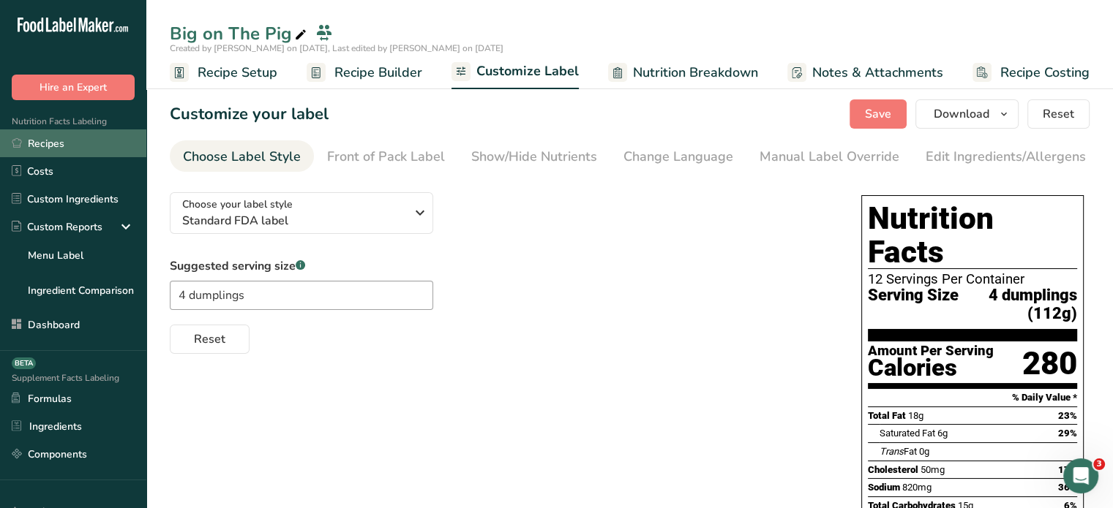
click at [126, 138] on link "Recipes" at bounding box center [73, 143] width 146 height 28
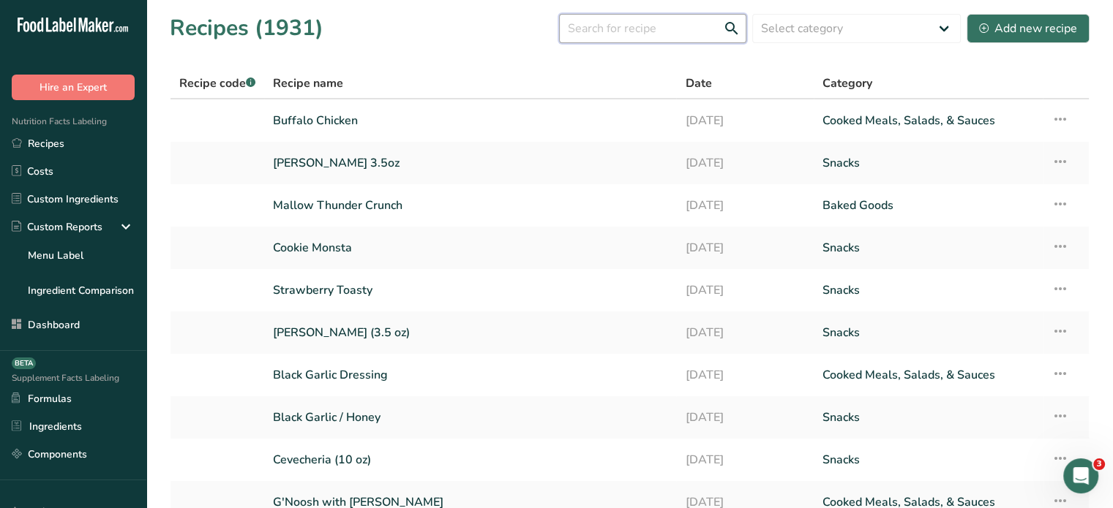
click at [628, 29] on input "text" at bounding box center [652, 28] width 187 height 29
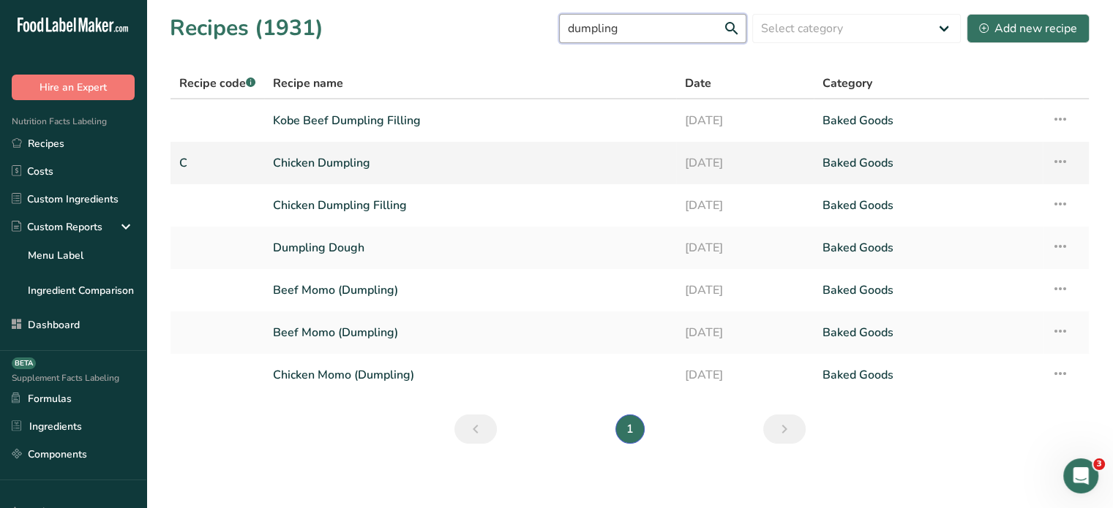
type input "dumpling"
click at [332, 154] on link "Chicken Dumpling" at bounding box center [470, 163] width 394 height 31
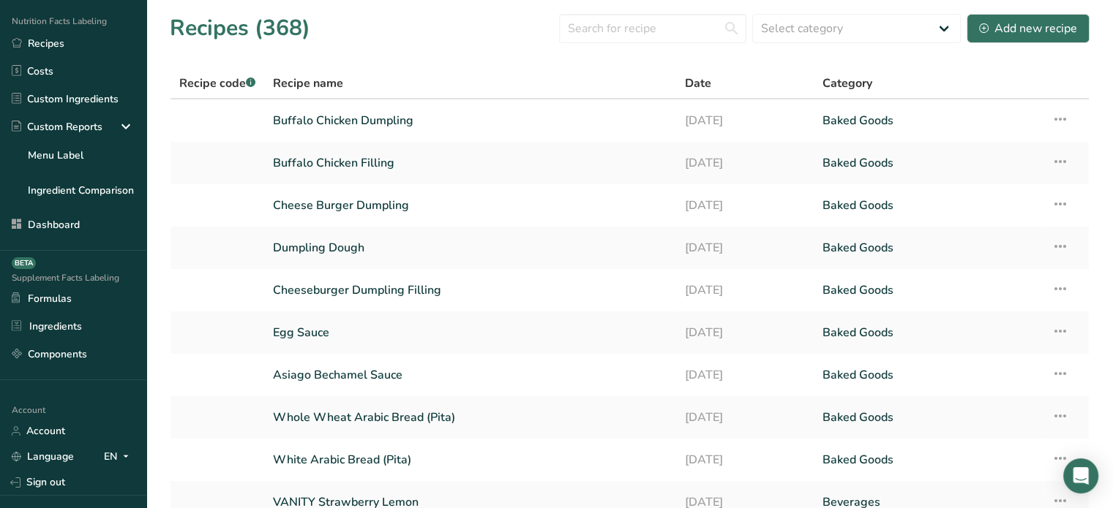
scroll to position [98, 0]
click at [383, 166] on link "Buffalo Chicken Filling" at bounding box center [470, 163] width 394 height 31
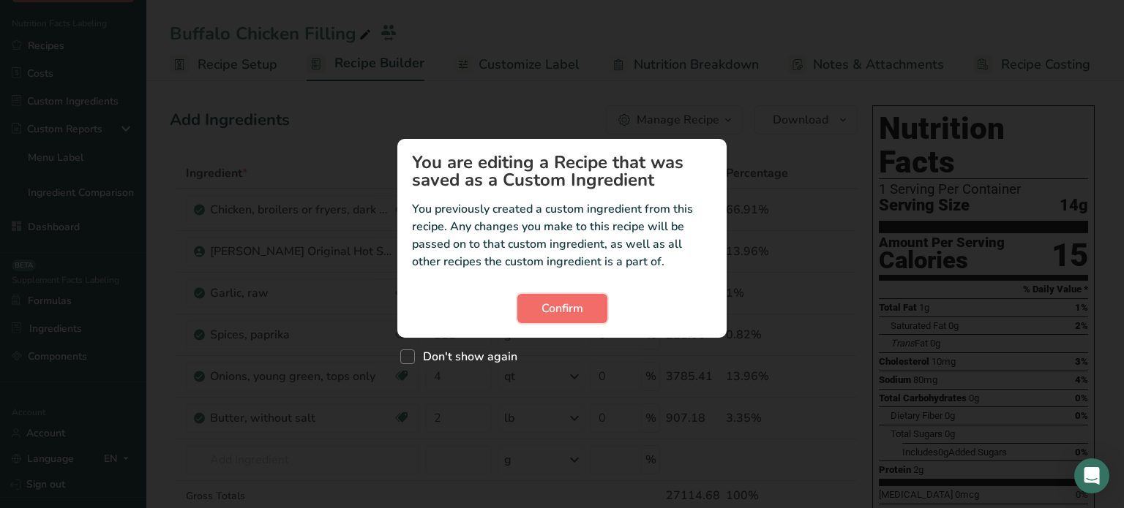
click at [587, 317] on button "Confirm" at bounding box center [562, 308] width 90 height 29
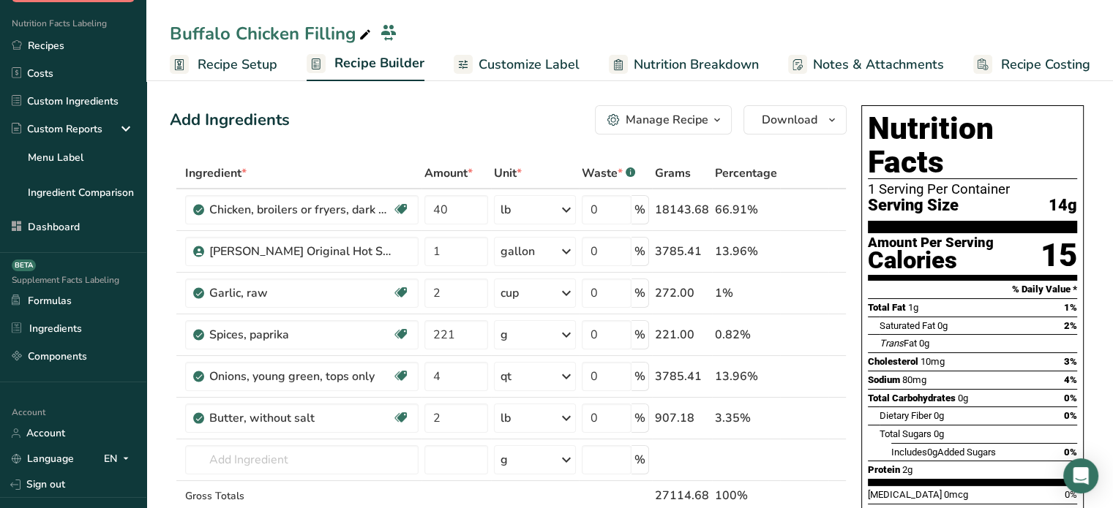
click at [266, 69] on span "Recipe Setup" at bounding box center [238, 65] width 80 height 20
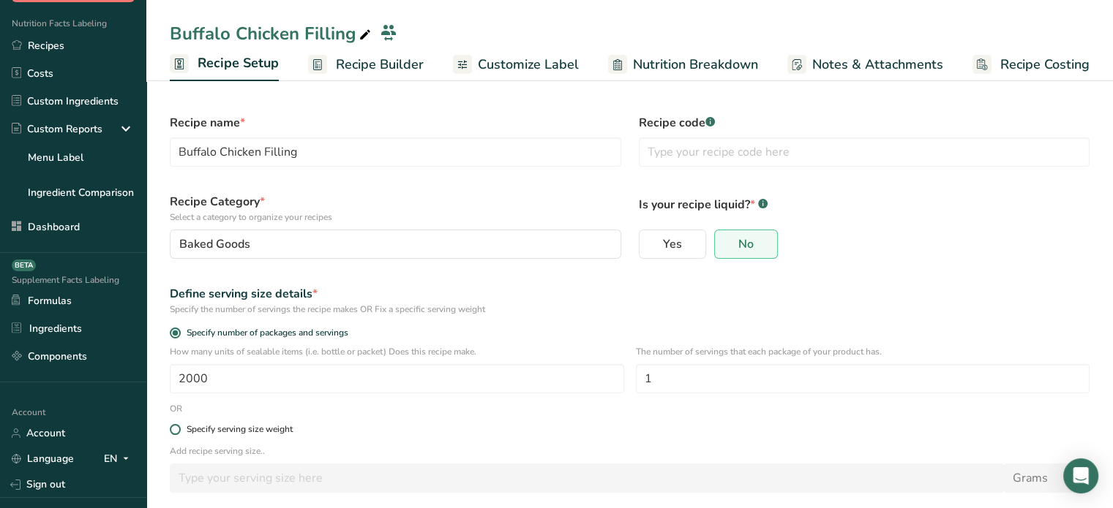
click at [226, 427] on div "Specify serving size weight" at bounding box center [240, 429] width 106 height 11
click at [179, 427] on input "Specify serving size weight" at bounding box center [175, 430] width 10 height 10
radio input "true"
radio input "false"
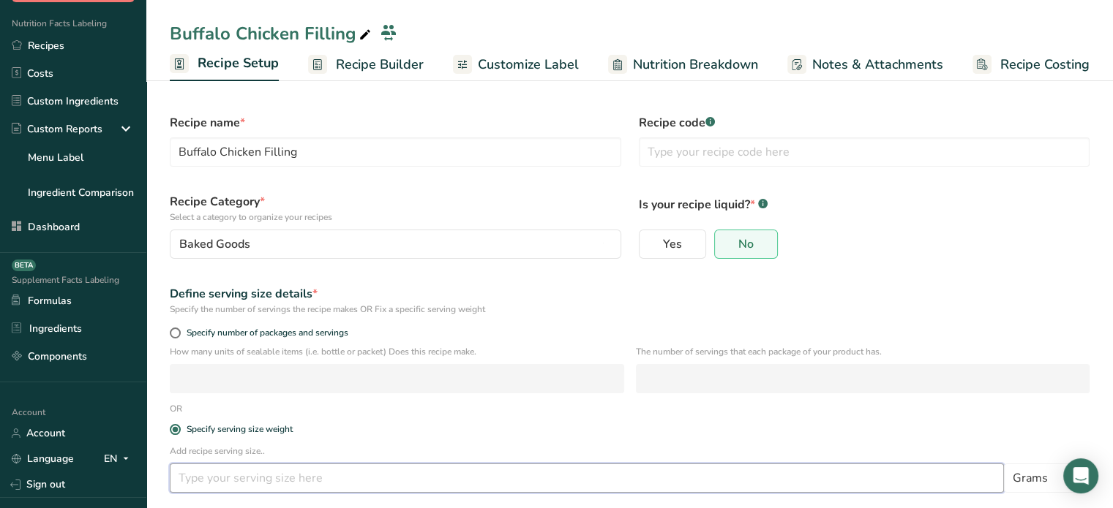
click at [244, 481] on input "number" at bounding box center [587, 478] width 834 height 29
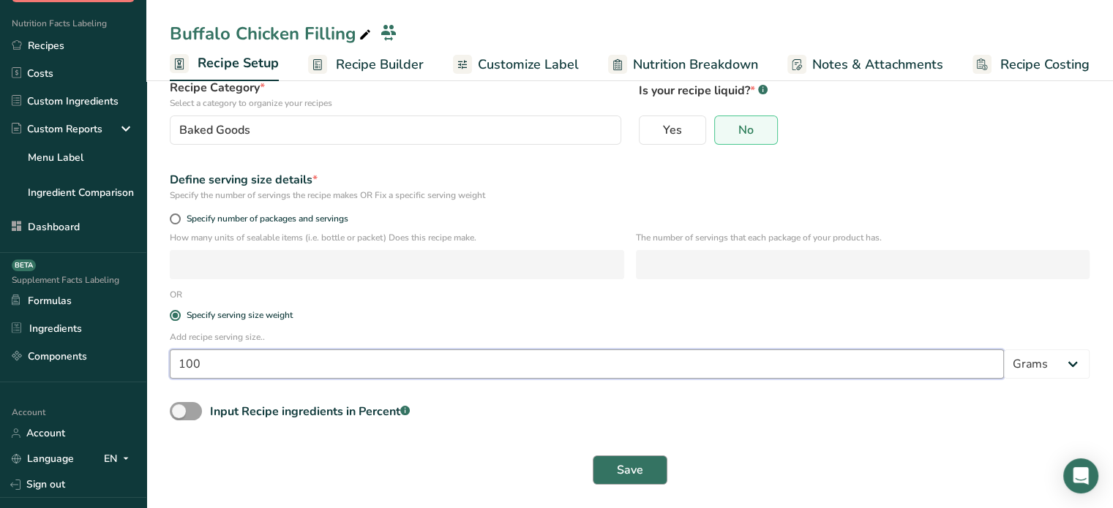
type input "100"
click at [638, 469] on span "Save" at bounding box center [630, 471] width 26 height 18
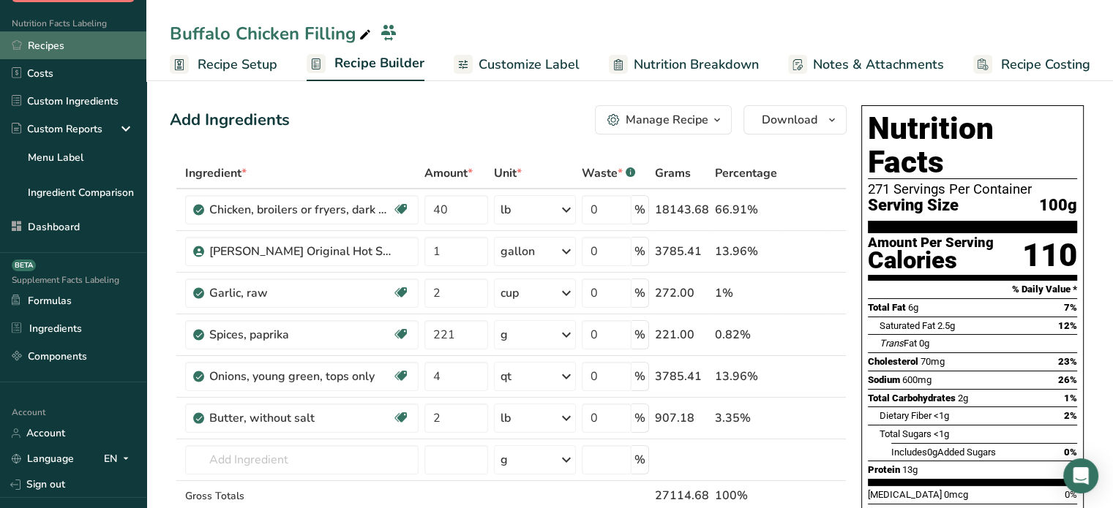
click at [102, 49] on link "Recipes" at bounding box center [73, 45] width 146 height 28
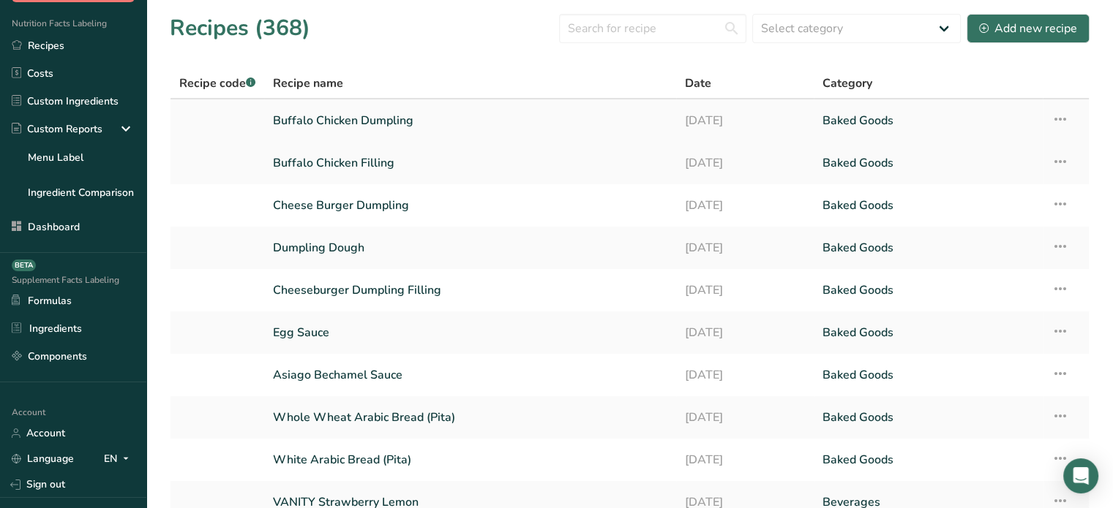
click at [405, 116] on link "Buffalo Chicken Dumpling" at bounding box center [470, 120] width 394 height 31
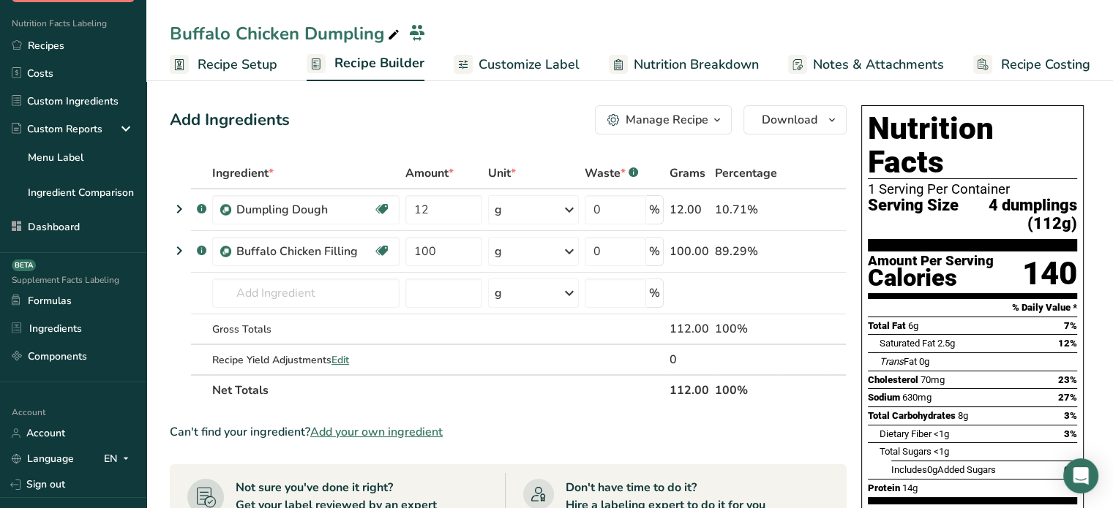
click at [552, 62] on span "Customize Label" at bounding box center [528, 65] width 101 height 20
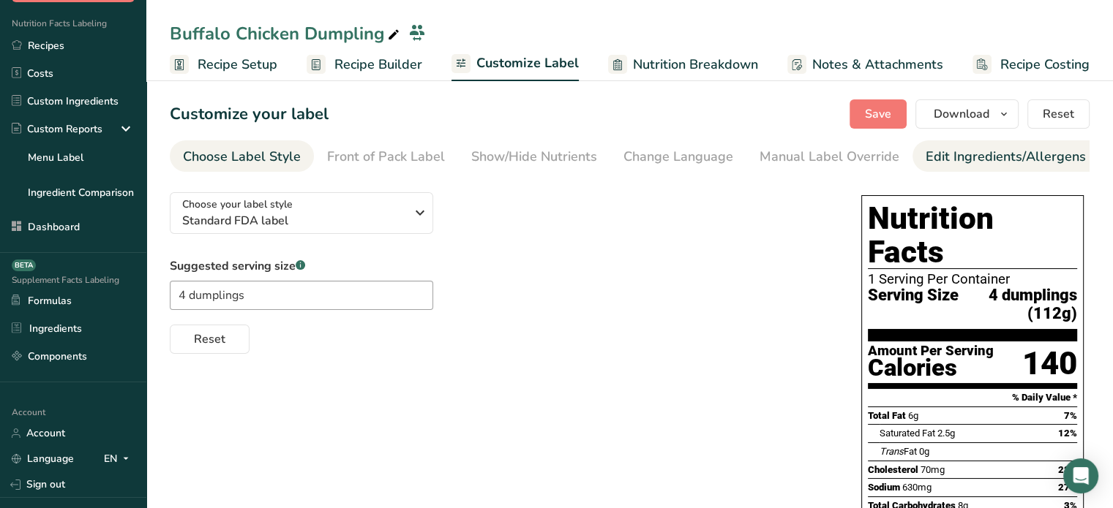
click at [916, 159] on li "Edit Ingredients/Allergens List" at bounding box center [1018, 155] width 212 height 31
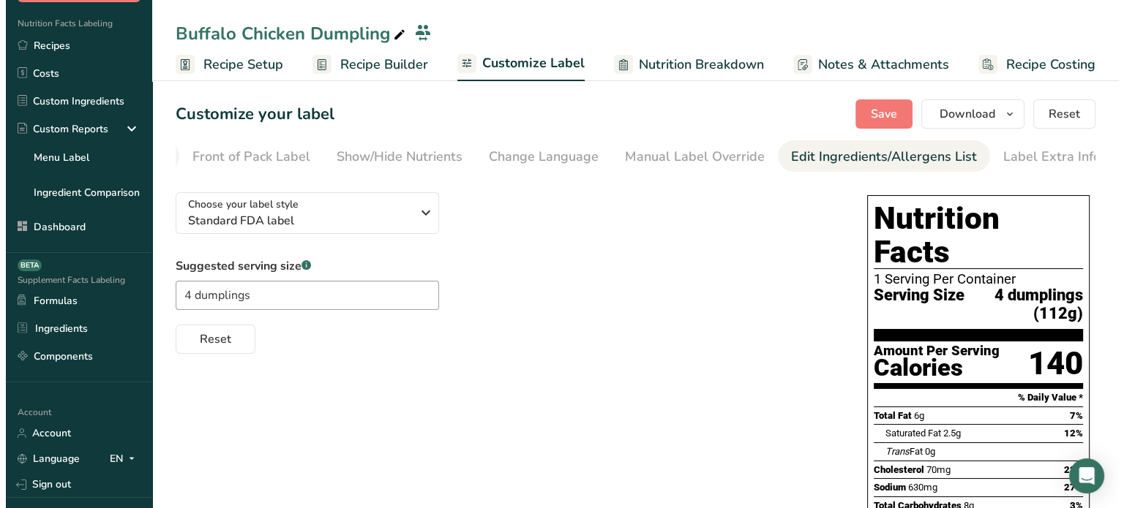
scroll to position [0, 143]
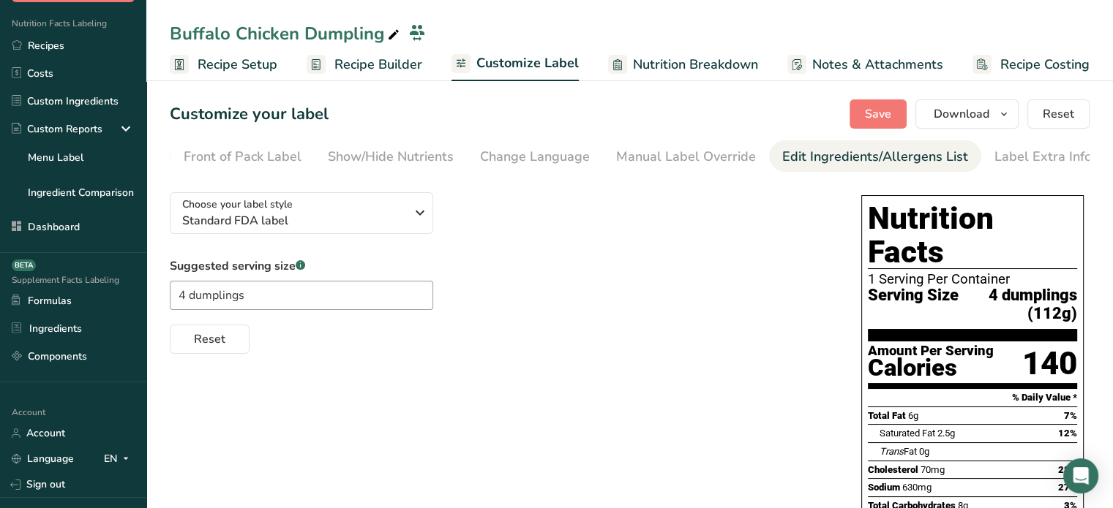
click at [857, 165] on div "Edit Ingredients/Allergens List" at bounding box center [875, 157] width 186 height 20
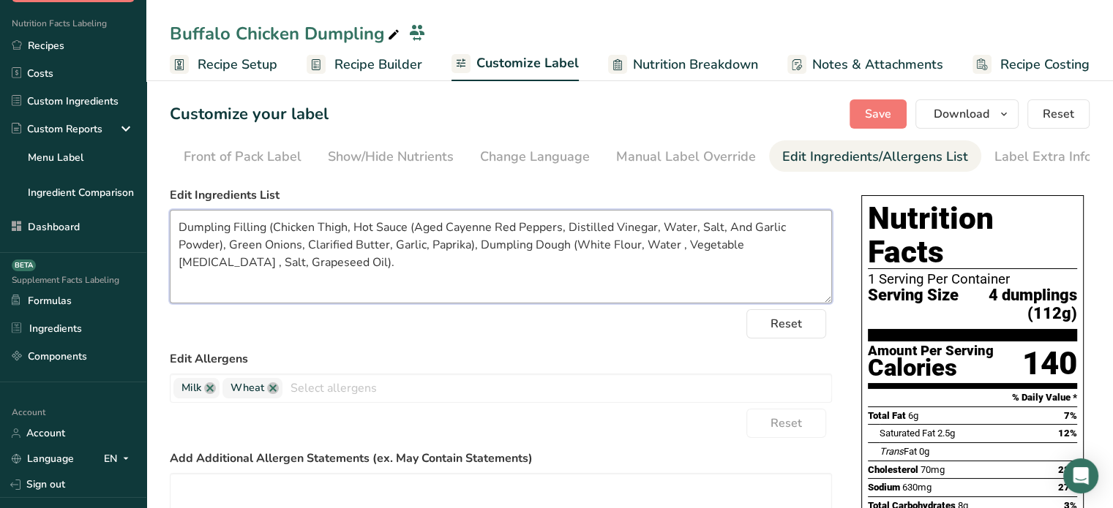
click at [592, 255] on textarea "Dumpling Filling (Chicken Thigh, Hot Sauce (Aged Cayenne Red Peppers, Distilled…" at bounding box center [501, 257] width 662 height 94
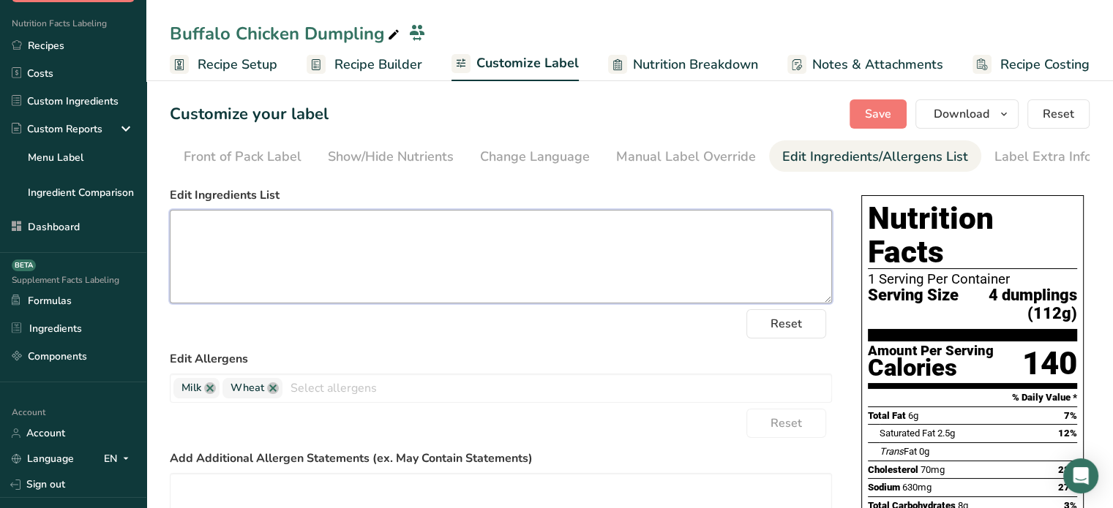
paste textarea "Dumpling Filling (Chicken Thigh, Hot Sauce (Aged Cayenne Red Peppers, Distilled…"
type textarea "Dumpling Filling (Chicken Thigh, Hot Sauce (Aged Cayenne Red Peppers, Distilled…"
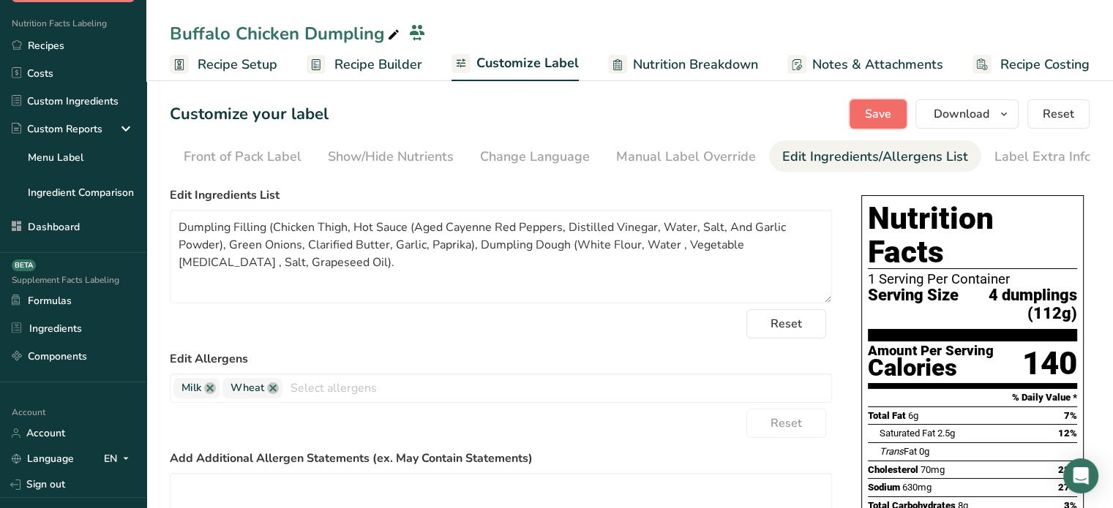
click at [898, 108] on button "Save" at bounding box center [877, 113] width 57 height 29
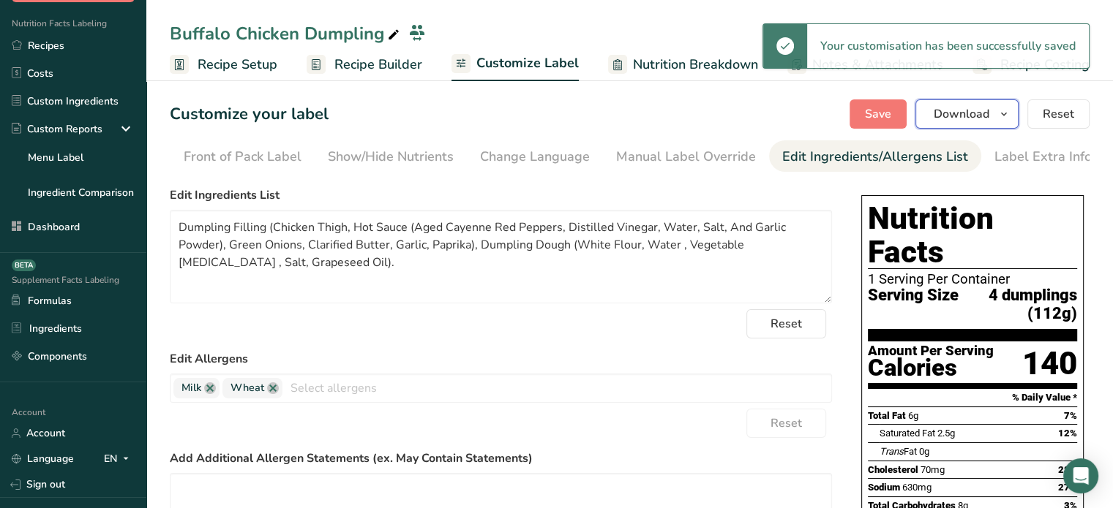
click at [969, 115] on span "Download" at bounding box center [961, 114] width 56 height 18
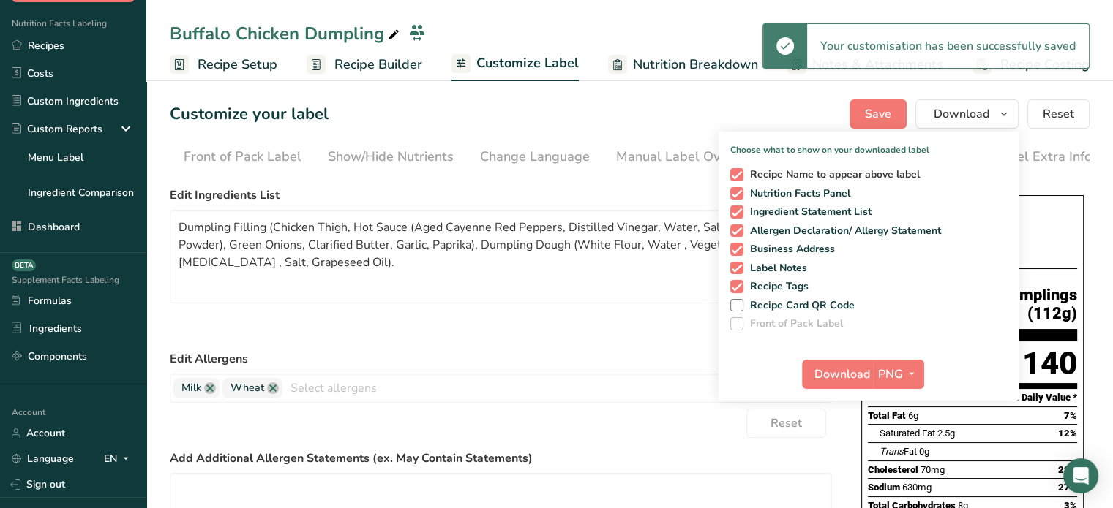
click at [833, 173] on span "Recipe Name to appear above label" at bounding box center [831, 174] width 177 height 13
click at [740, 173] on input "Recipe Name to appear above label" at bounding box center [735, 175] width 10 height 10
checkbox input "false"
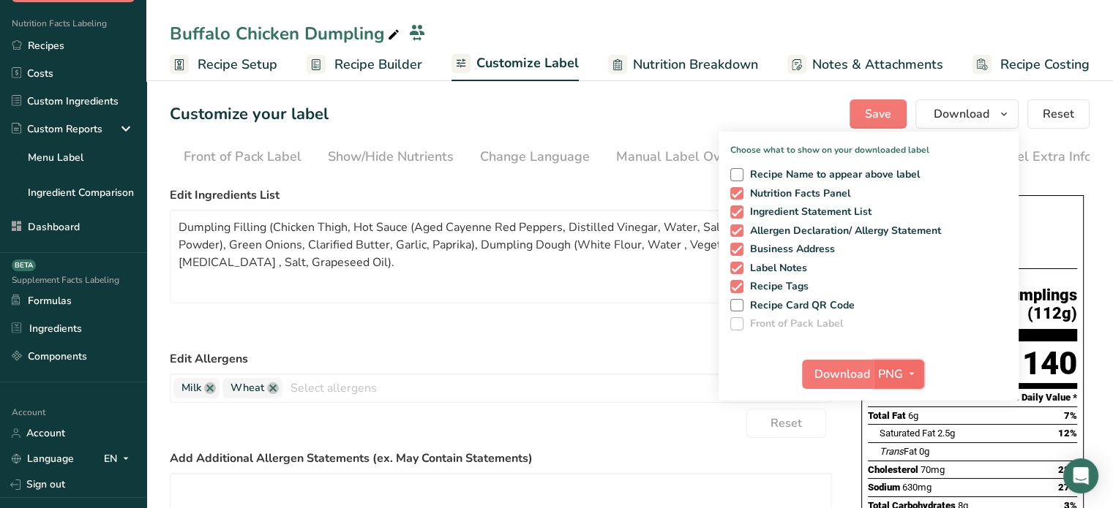
click at [899, 378] on span "PNG" at bounding box center [890, 375] width 25 height 18
click at [915, 451] on link "SVG" at bounding box center [900, 452] width 47 height 24
click at [850, 374] on span "Download" at bounding box center [842, 375] width 56 height 18
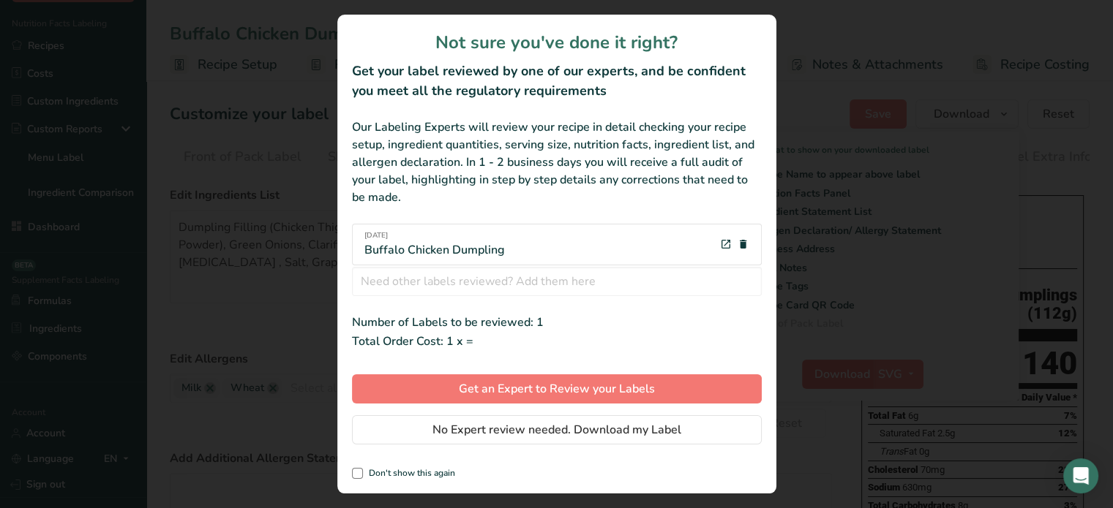
scroll to position [0, 0]
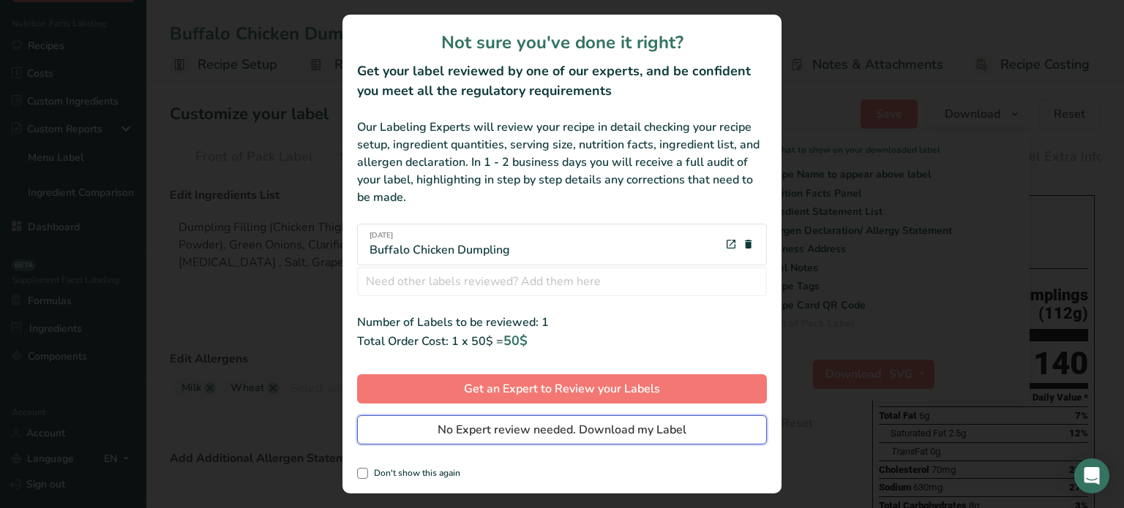
click at [629, 421] on button "No Expert review needed. Download my Label" at bounding box center [562, 430] width 410 height 29
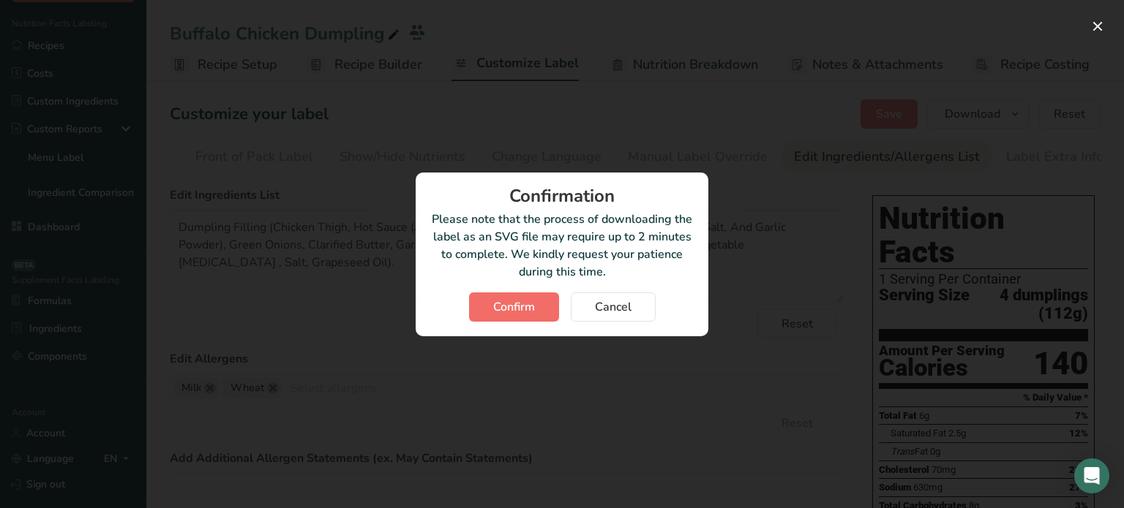
drag, startPoint x: 534, startPoint y: 323, endPoint x: 536, endPoint y: 312, distance: 10.5
click at [536, 312] on div "Confirmation Please note that the process of downloading the label as an SVG fi…" at bounding box center [562, 255] width 293 height 164
click at [536, 312] on button "Confirm" at bounding box center [514, 307] width 90 height 29
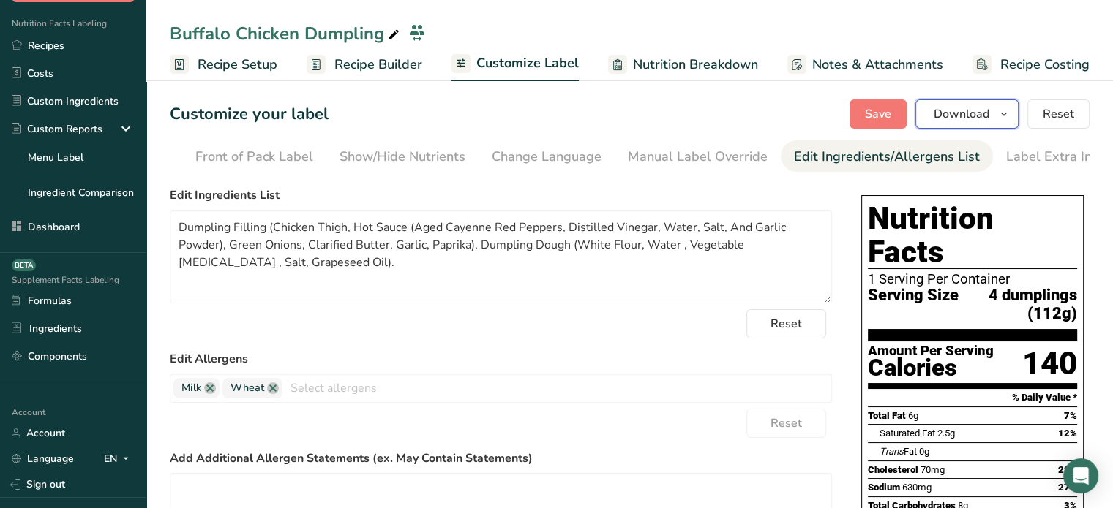
click at [985, 123] on button "Download" at bounding box center [966, 113] width 103 height 29
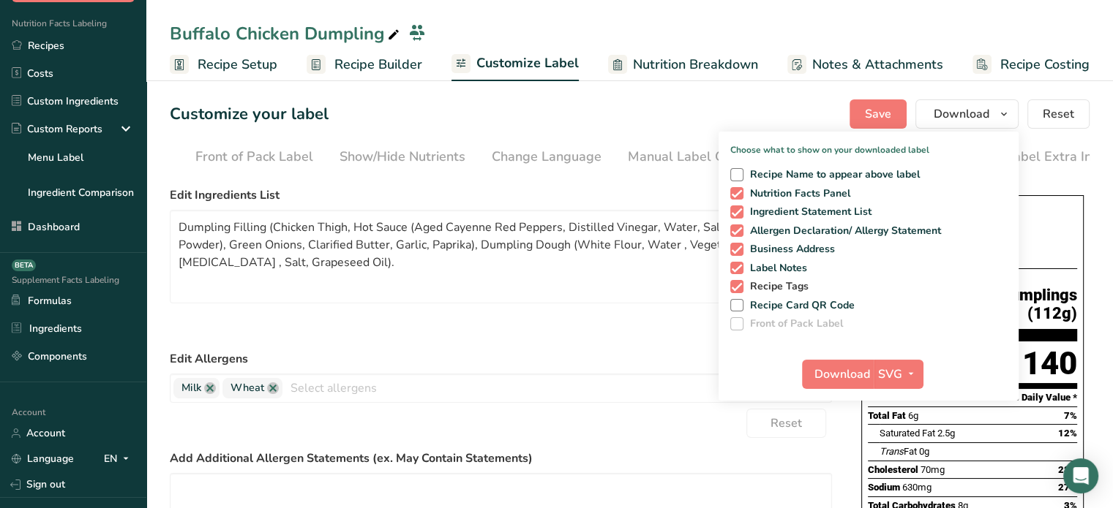
click at [794, 292] on span "Recipe Tags" at bounding box center [776, 286] width 66 height 13
click at [740, 291] on input "Recipe Tags" at bounding box center [735, 287] width 10 height 10
checkbox input "false"
click at [871, 375] on button "Download" at bounding box center [838, 374] width 72 height 29
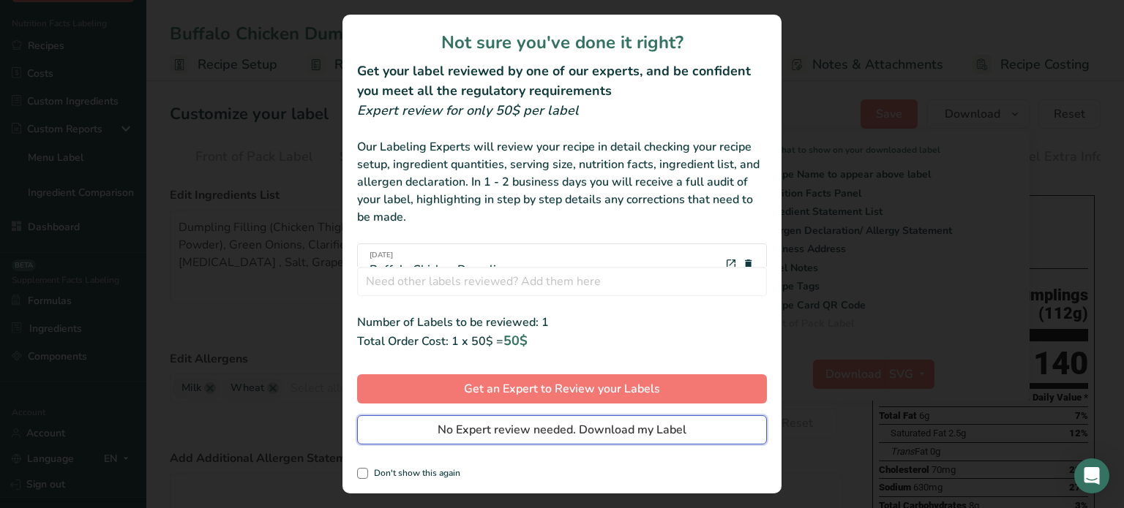
click at [688, 418] on button "No Expert review needed. Download my Label" at bounding box center [562, 430] width 410 height 29
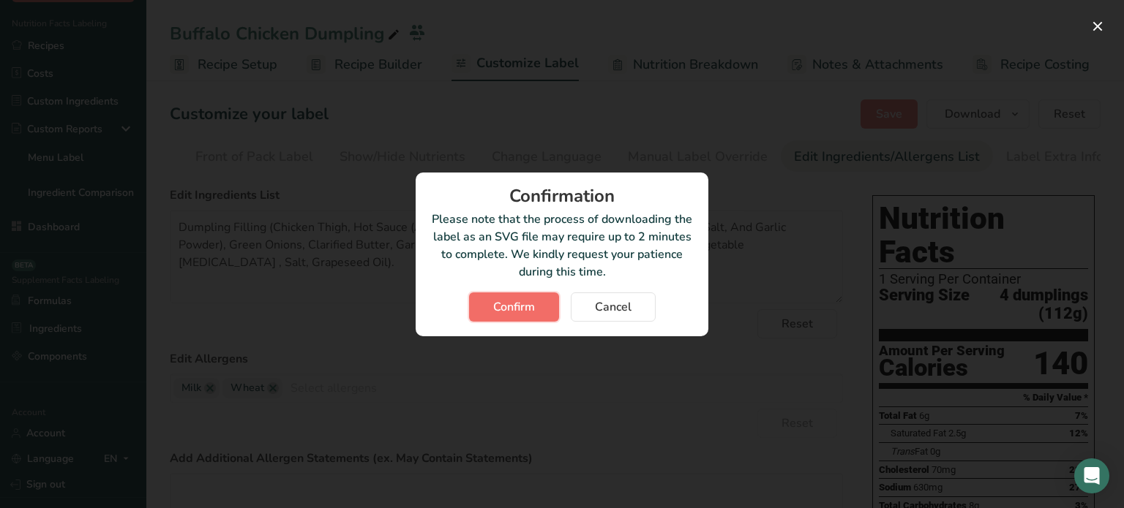
click at [541, 298] on button "Confirm" at bounding box center [514, 307] width 90 height 29
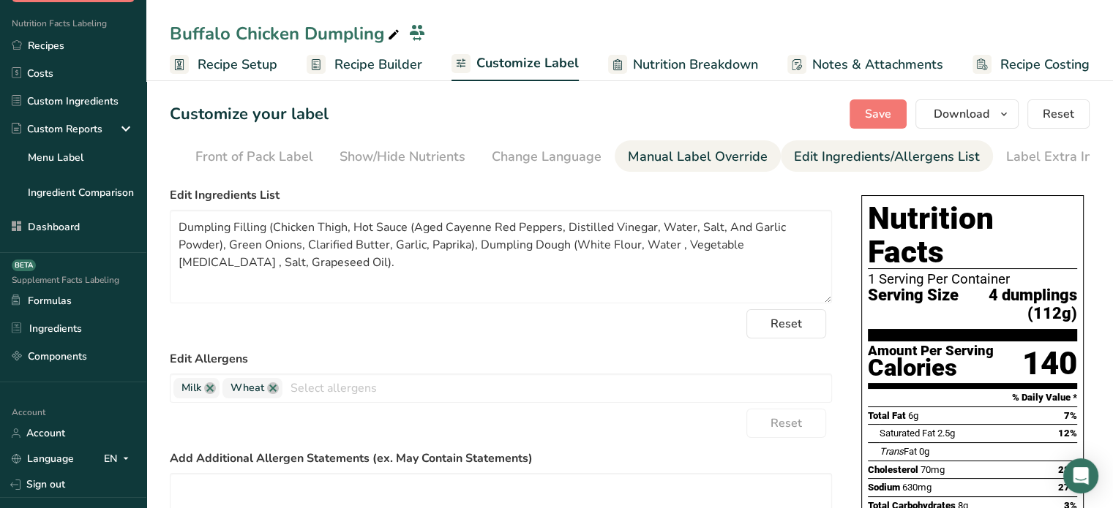
click at [673, 153] on div "Manual Label Override" at bounding box center [698, 157] width 140 height 20
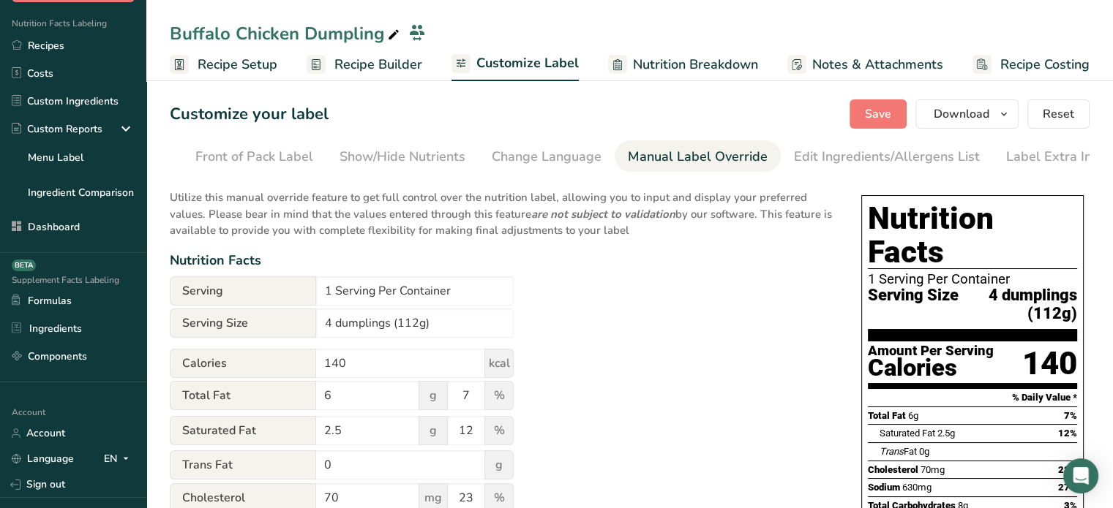
scroll to position [0, 143]
click at [325, 290] on input "1 Serving Per Container" at bounding box center [415, 291] width 198 height 29
type input "12 Serving Per Container"
click at [896, 116] on button "Save" at bounding box center [877, 113] width 57 height 29
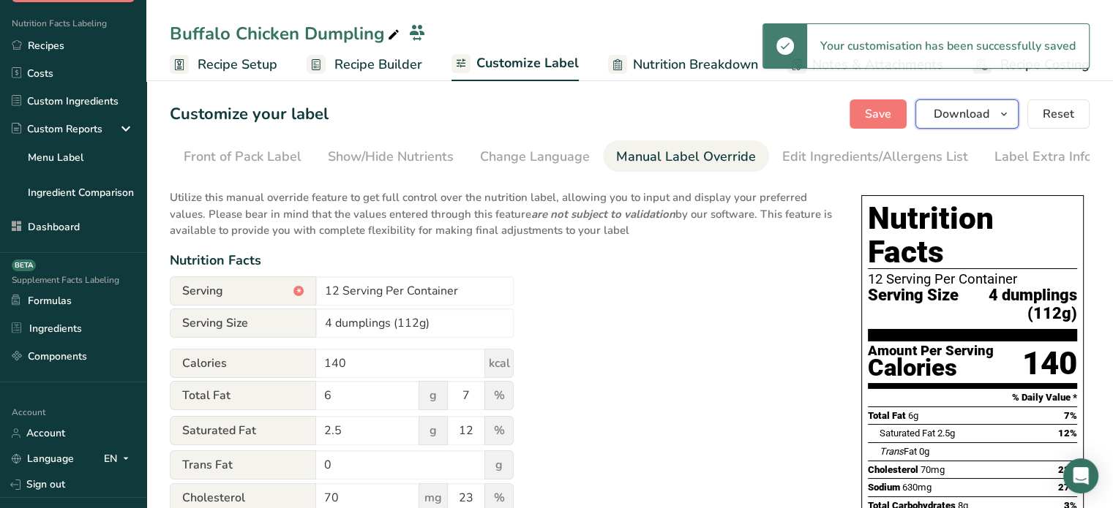
click at [971, 126] on button "Download" at bounding box center [966, 113] width 103 height 29
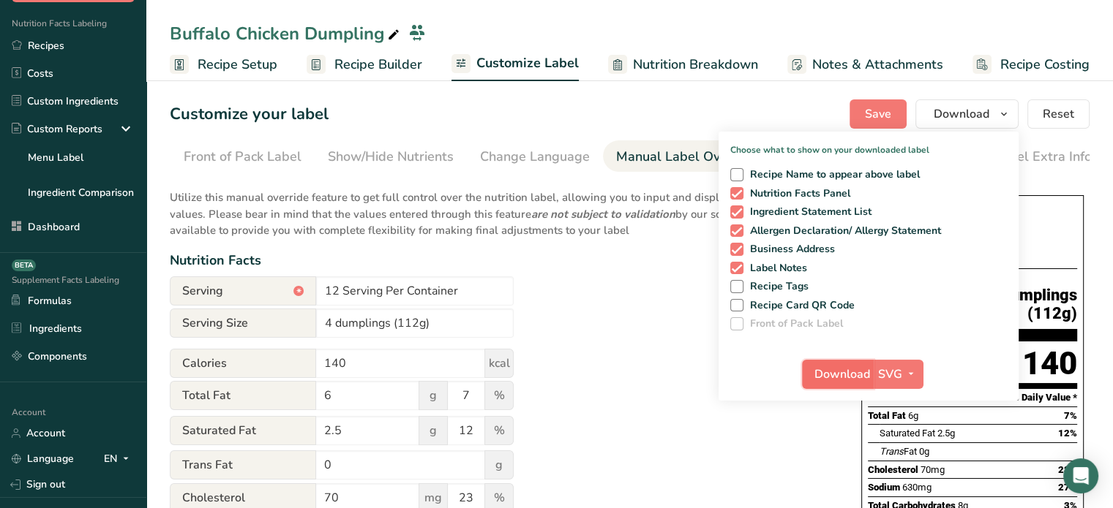
click at [857, 380] on span "Download" at bounding box center [842, 375] width 56 height 18
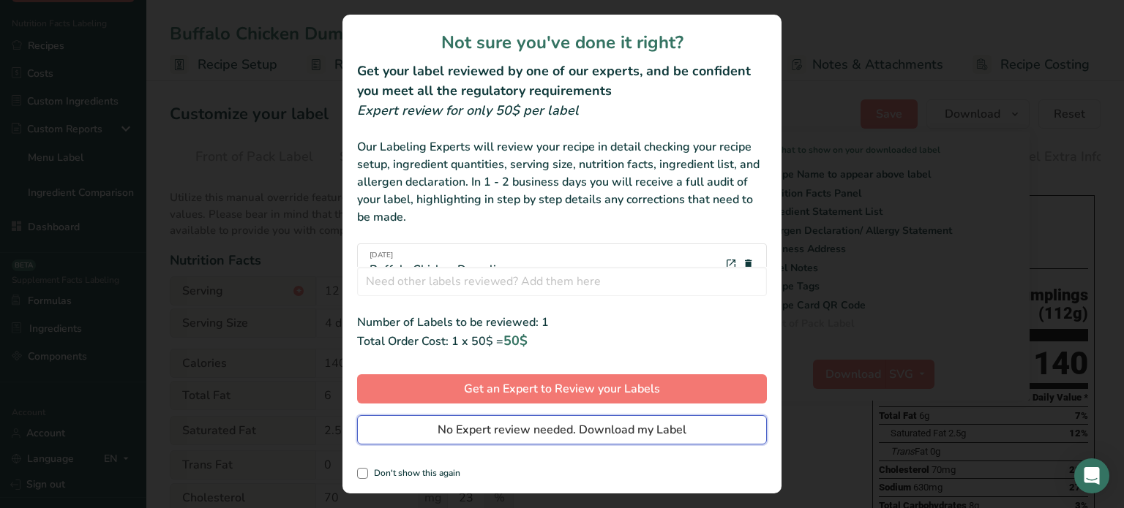
click at [748, 437] on button "No Expert review needed. Download my Label" at bounding box center [562, 430] width 410 height 29
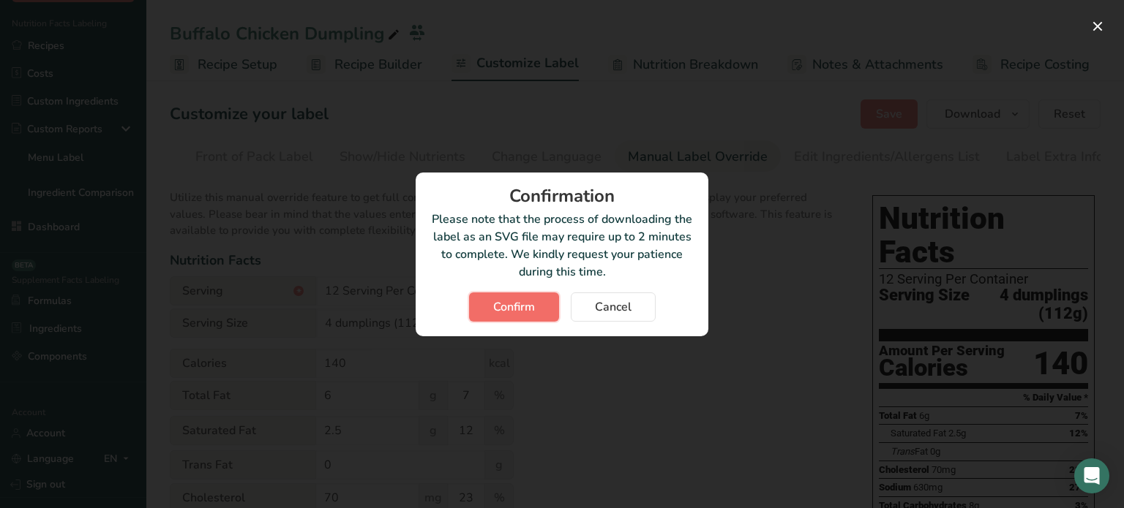
click at [512, 318] on button "Confirm" at bounding box center [514, 307] width 90 height 29
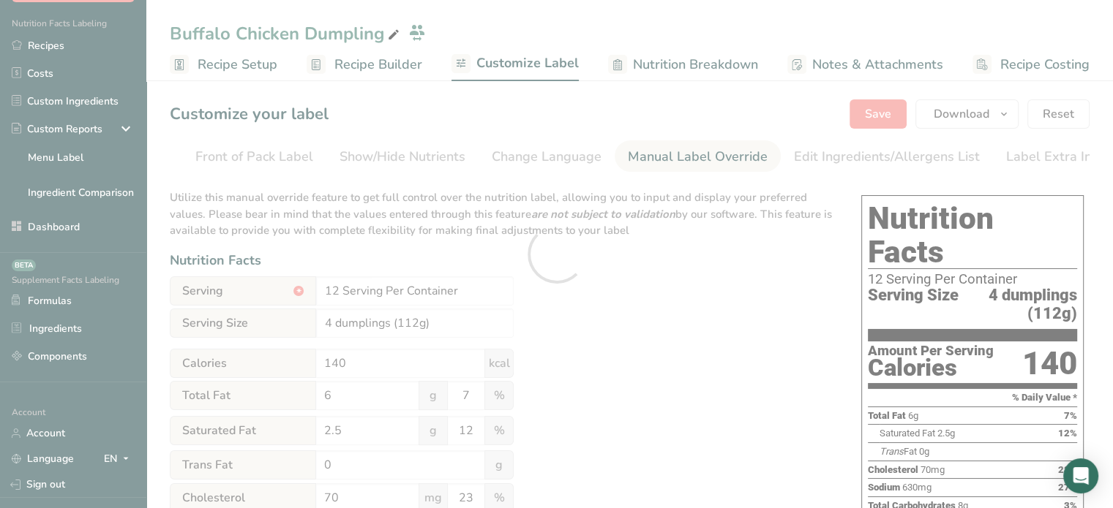
scroll to position [0, 0]
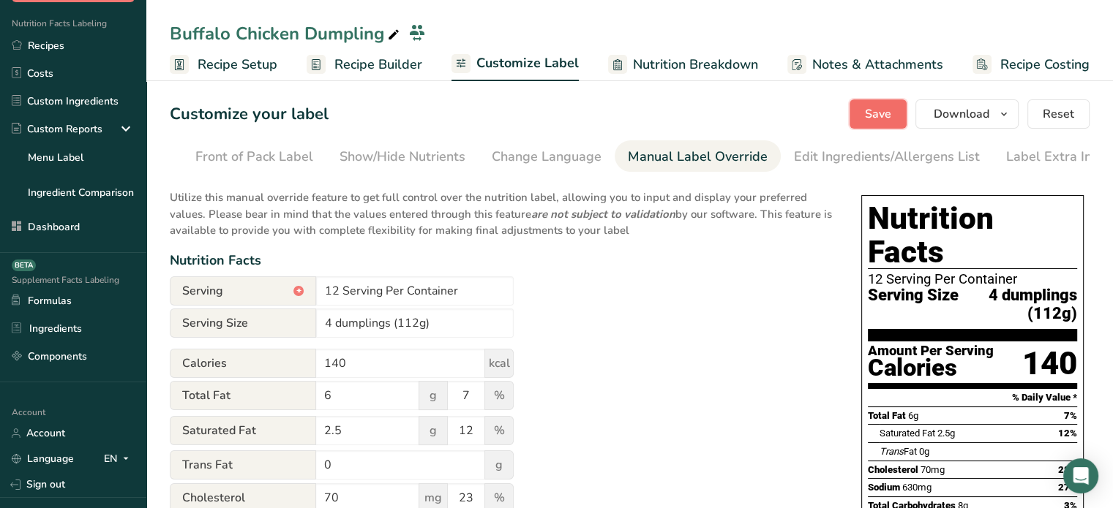
click at [855, 110] on button "Save" at bounding box center [877, 113] width 57 height 29
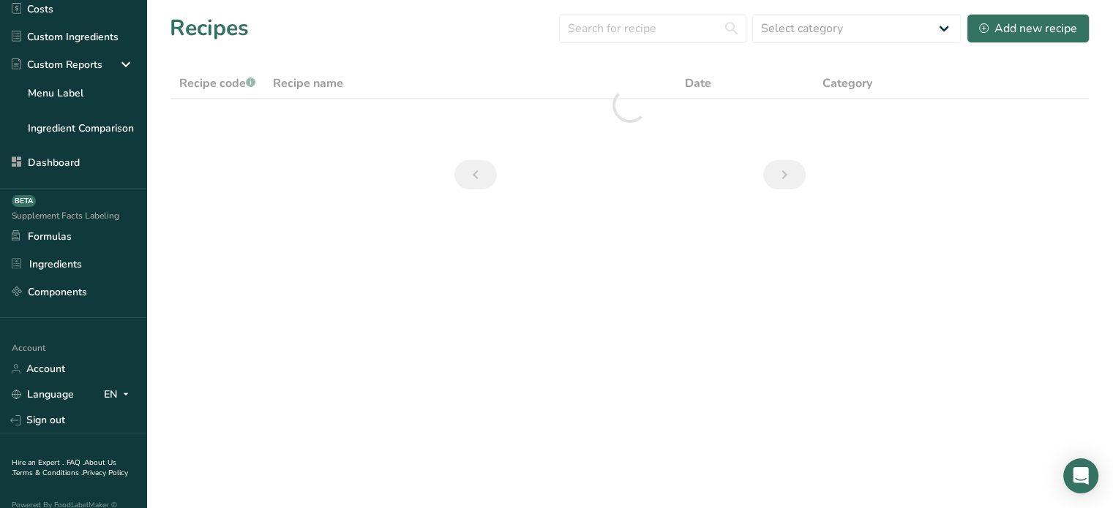
scroll to position [193, 0]
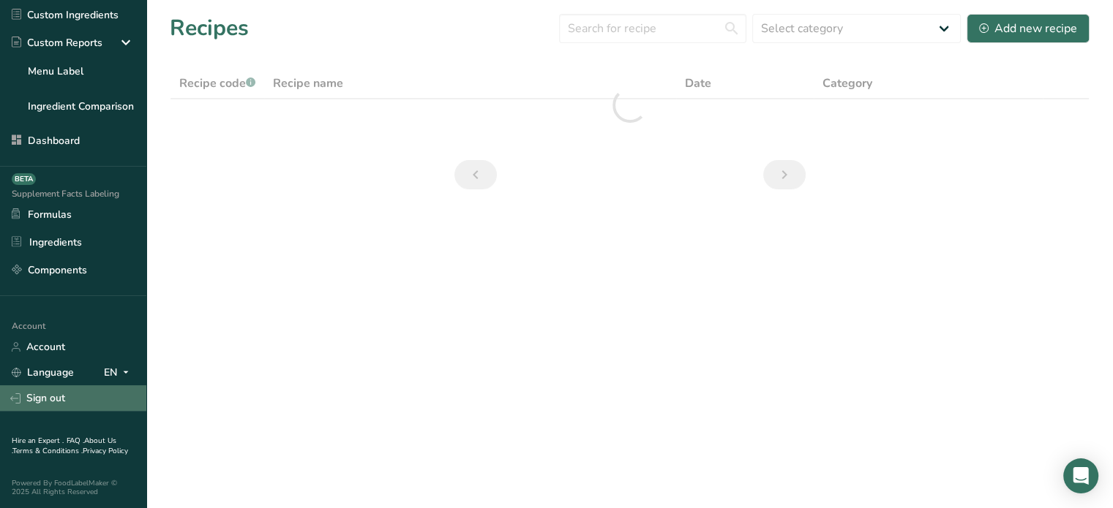
click at [93, 390] on link "Sign out" at bounding box center [73, 399] width 146 height 26
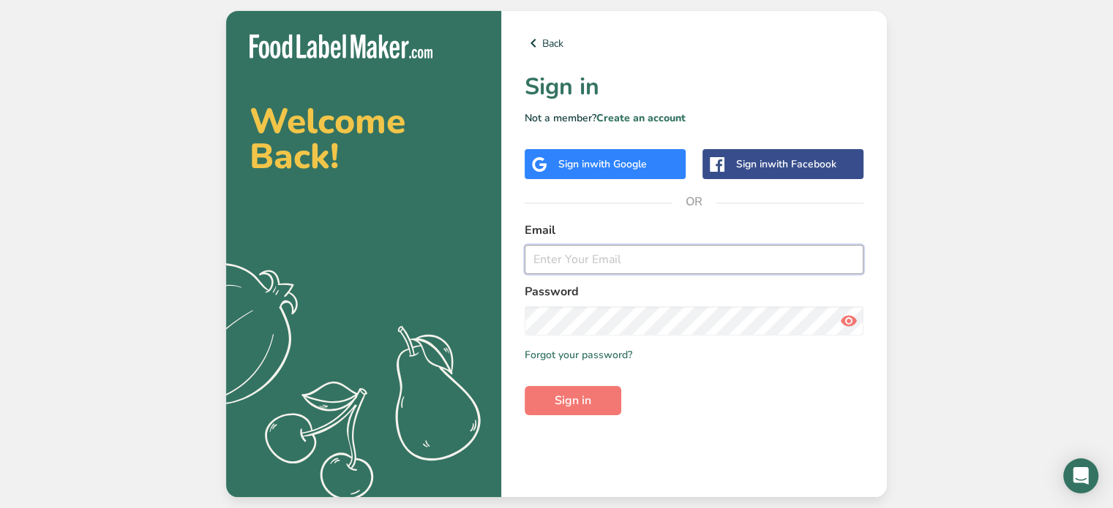
click at [686, 250] on input "email" at bounding box center [694, 259] width 339 height 29
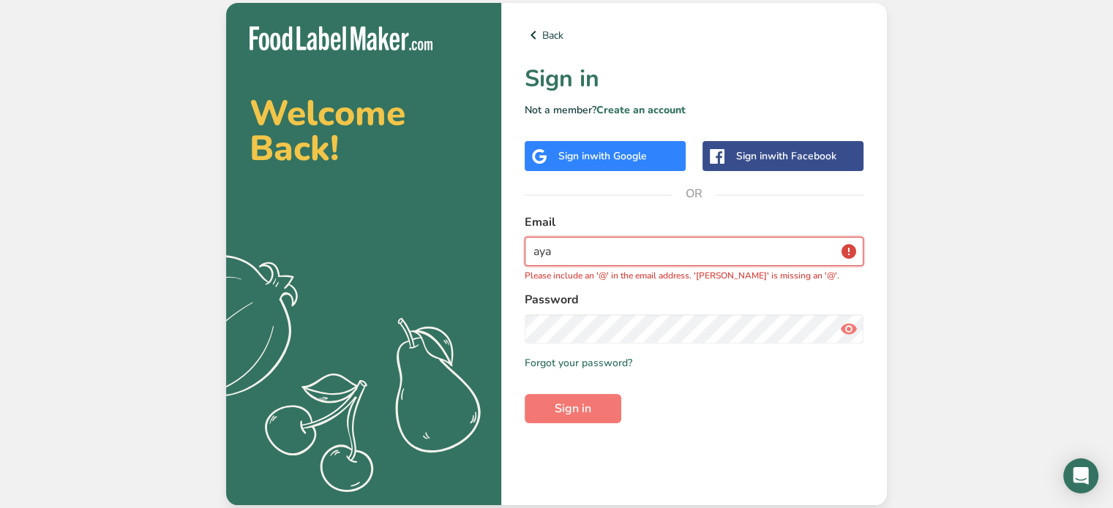
type input "[EMAIL_ADDRESS][DOMAIN_NAME]"
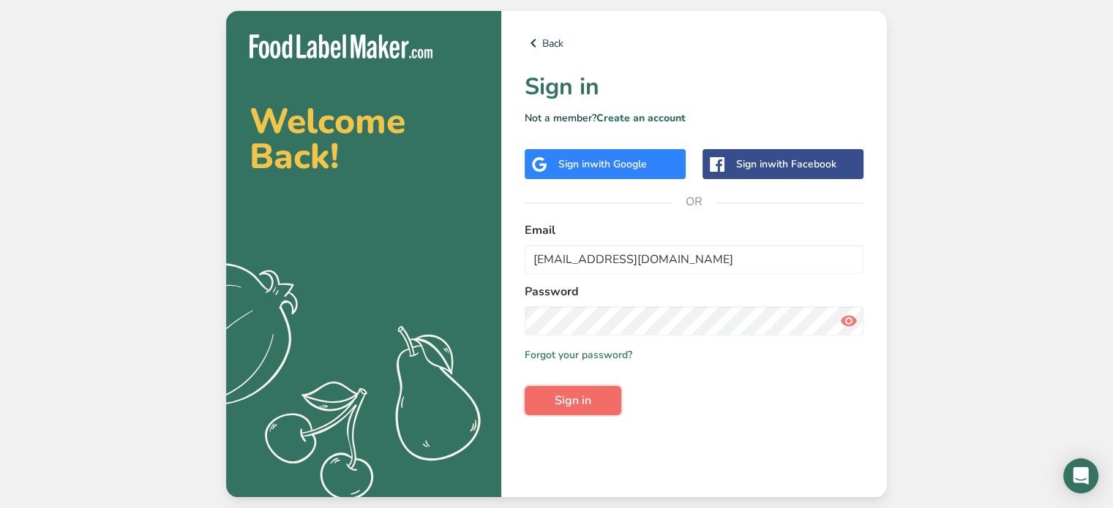
click at [606, 399] on button "Sign in" at bounding box center [573, 400] width 97 height 29
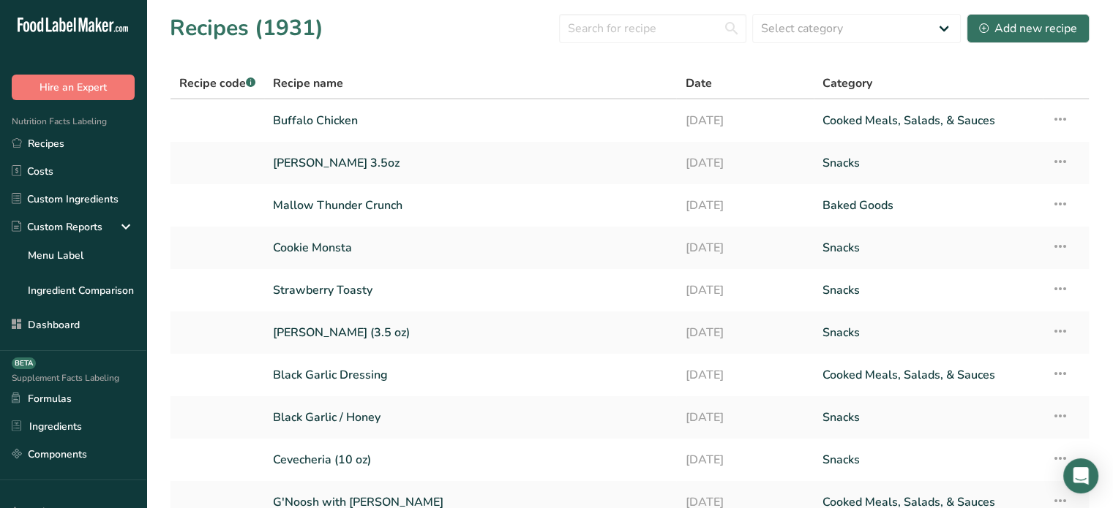
scroll to position [193, 0]
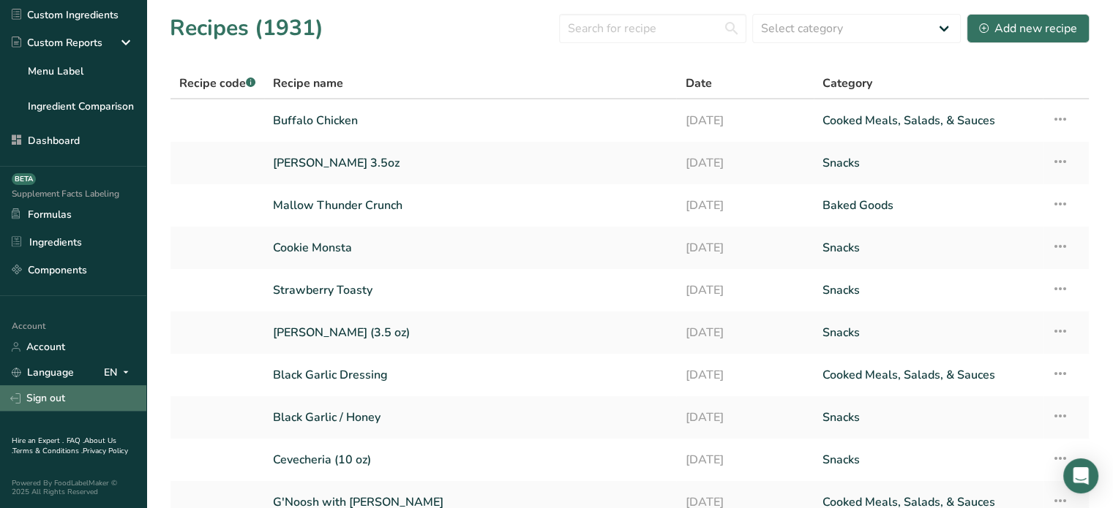
click at [91, 386] on link "Sign out" at bounding box center [73, 399] width 146 height 26
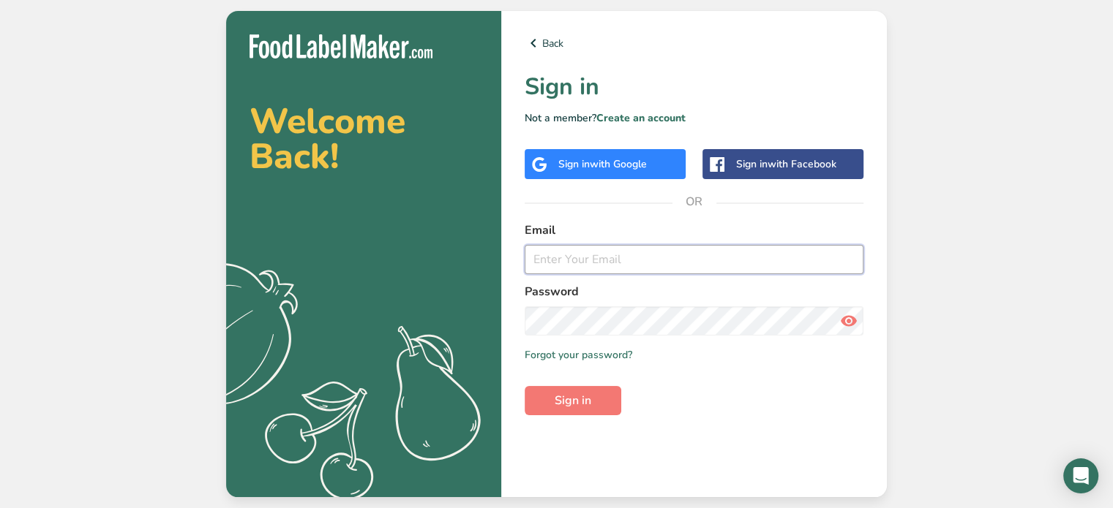
click at [753, 270] on input "email" at bounding box center [694, 259] width 339 height 29
type input "aya@foodlabelmaker.com"
click at [538, 390] on button "Sign in" at bounding box center [573, 400] width 97 height 29
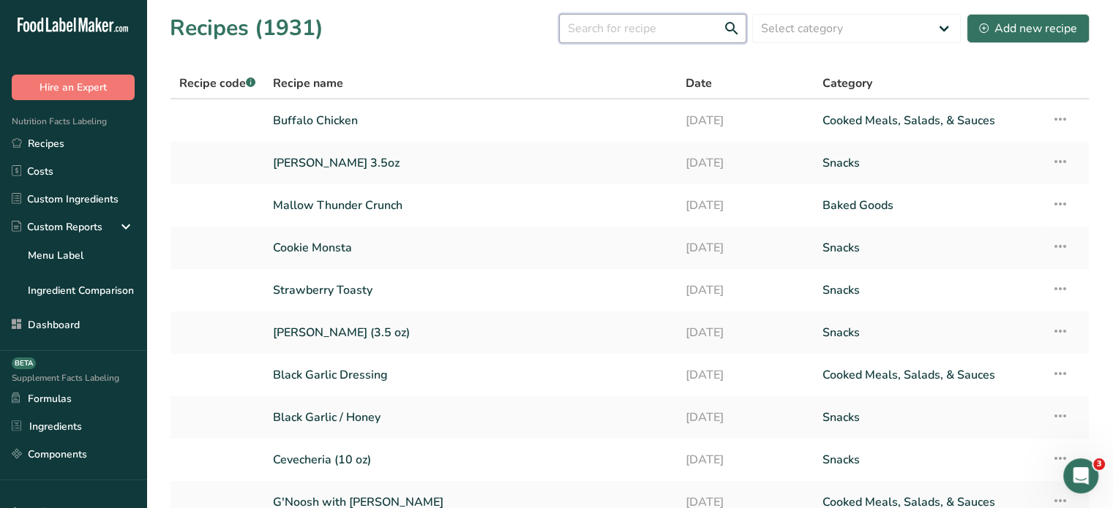
click at [678, 42] on input "text" at bounding box center [652, 28] width 187 height 29
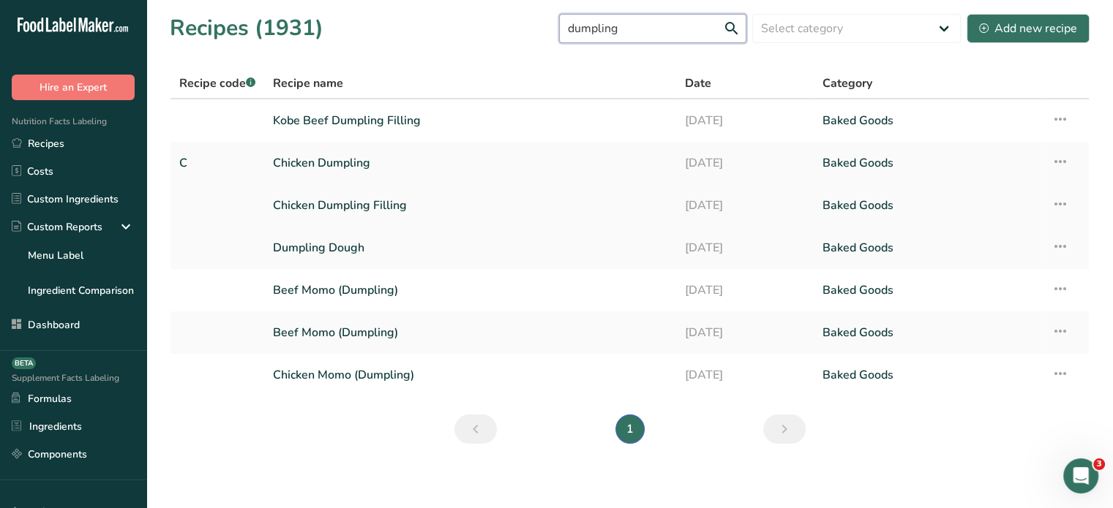
type input "dumpling"
click at [372, 167] on link "Chicken Dumpling" at bounding box center [470, 163] width 394 height 31
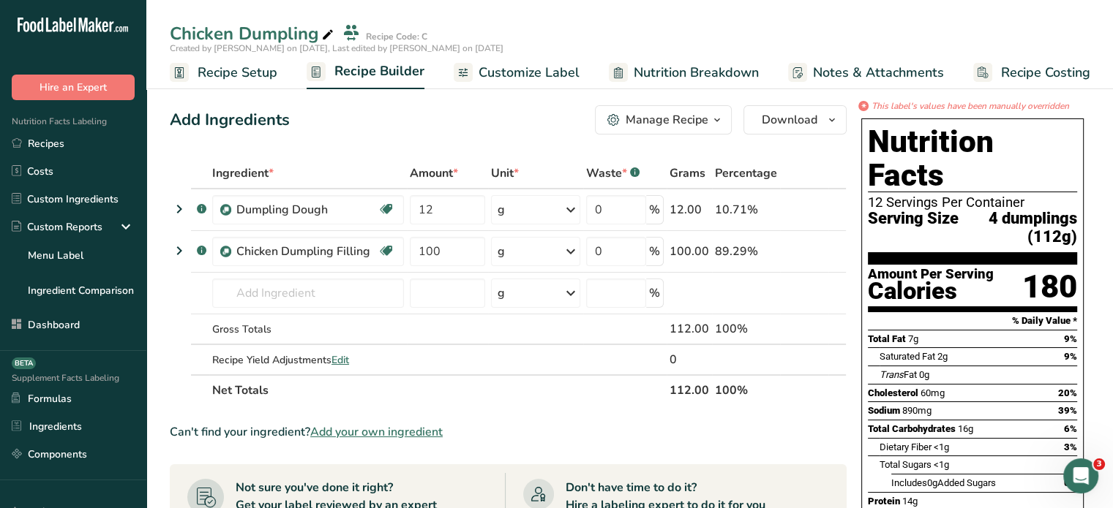
click at [538, 78] on span "Customize Label" at bounding box center [528, 73] width 101 height 20
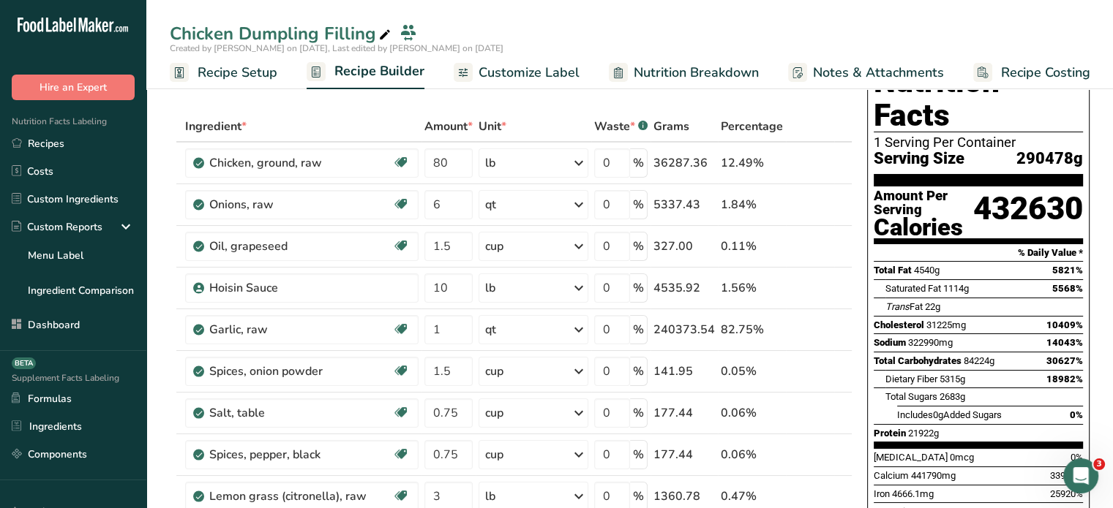
scroll to position [48, 0]
